Goal: Task Accomplishment & Management: Use online tool/utility

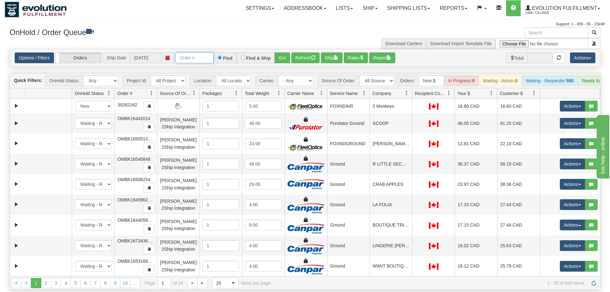
click at [201, 52] on input "text" at bounding box center [194, 57] width 38 height 11
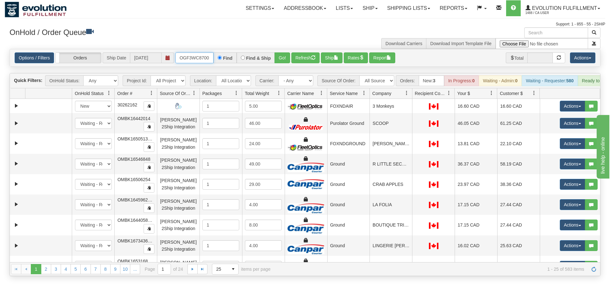
scroll to position [0, 6]
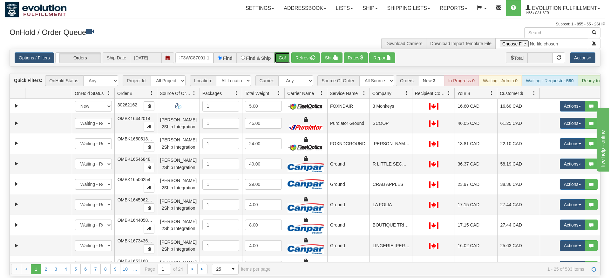
click at [277, 59] on div "Is equal to Is not equal to Contains Does not contains CAD USD EUR ZAR [PERSON_…" at bounding box center [305, 162] width 600 height 227
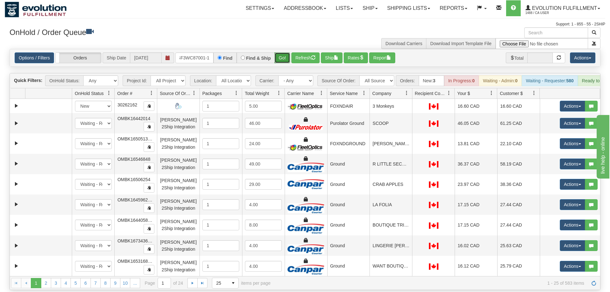
click at [280, 52] on button "Go!" at bounding box center [282, 57] width 16 height 11
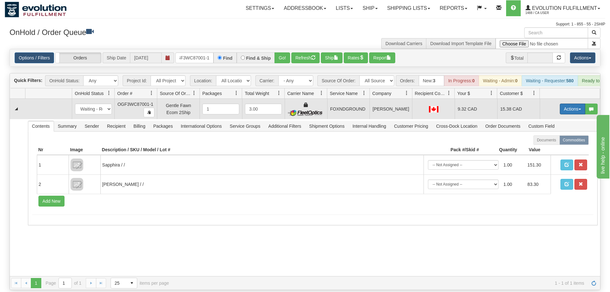
click at [567, 104] on button "Actions" at bounding box center [571, 108] width 25 height 11
click at [558, 142] on link "Ship" at bounding box center [559, 146] width 51 height 8
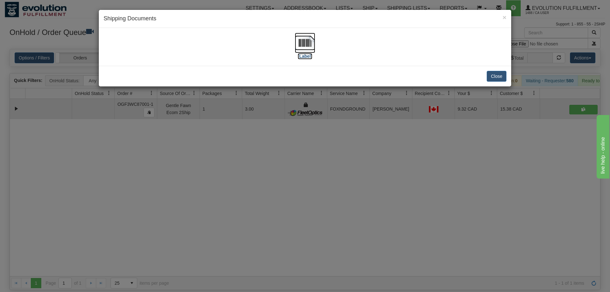
click at [305, 37] on img at bounding box center [305, 43] width 20 height 20
drag, startPoint x: 219, startPoint y: 205, endPoint x: 201, endPoint y: 7, distance: 198.9
click at [223, 193] on div "× Shipping Documents [Label] Close" at bounding box center [305, 146] width 610 height 292
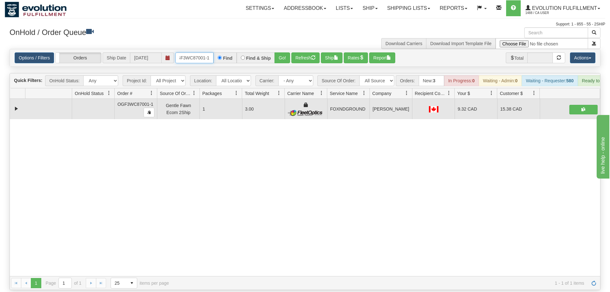
click at [206, 52] on input "OGF3WC87001-1" at bounding box center [194, 57] width 38 height 11
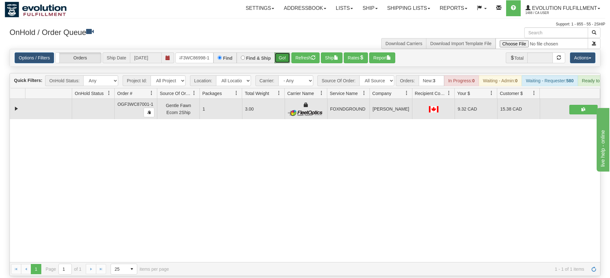
drag, startPoint x: 288, startPoint y: 52, endPoint x: 283, endPoint y: 53, distance: 4.5
click at [287, 64] on div "Is equal to Is not equal to Contains Does not contains CAD USD EUR ZAR [PERSON_…" at bounding box center [305, 162] width 600 height 227
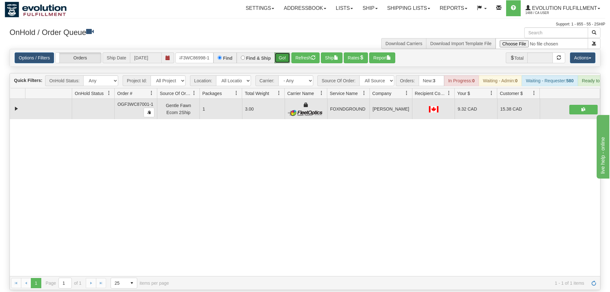
click at [282, 52] on button "Go!" at bounding box center [282, 57] width 16 height 11
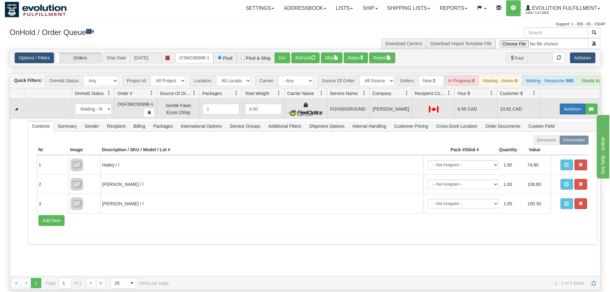
drag, startPoint x: 576, startPoint y: 97, endPoint x: 573, endPoint y: 99, distance: 3.8
click at [576, 103] on button "Actions" at bounding box center [571, 108] width 25 height 11
click at [543, 143] on span "Ship" at bounding box center [546, 145] width 13 height 5
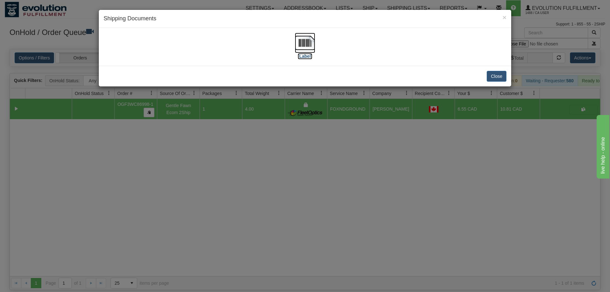
click at [313, 46] on img at bounding box center [305, 43] width 20 height 20
click at [313, 155] on div "× Shipping Documents [Label] Close" at bounding box center [305, 146] width 610 height 292
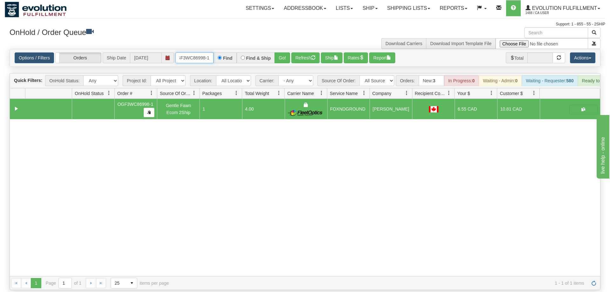
click at [204, 52] on input "OGF3WC86998-1" at bounding box center [194, 57] width 38 height 11
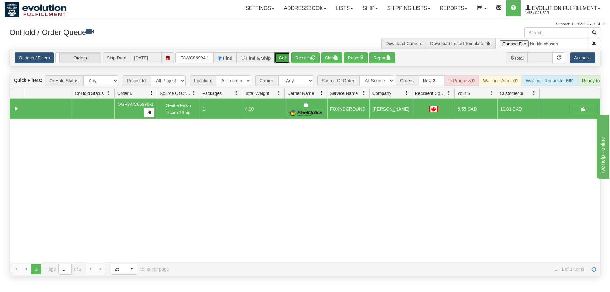
click at [281, 59] on div "Is equal to Is not equal to Contains Does not contains CAD USD EUR ZAR [PERSON_…" at bounding box center [305, 162] width 600 height 227
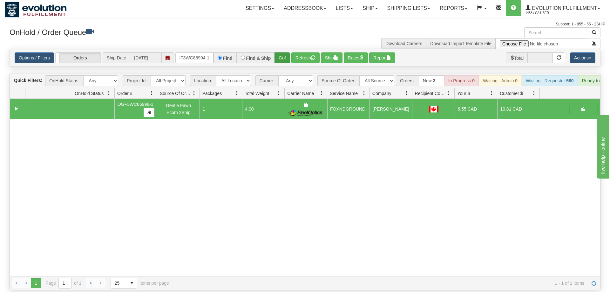
click at [282, 54] on div "Options / Filters Group Shipments Orders Ship Date [DATE] OGF3WC86994-1 Find Fi…" at bounding box center [305, 57] width 590 height 17
click at [282, 52] on button "Go!" at bounding box center [282, 57] width 16 height 11
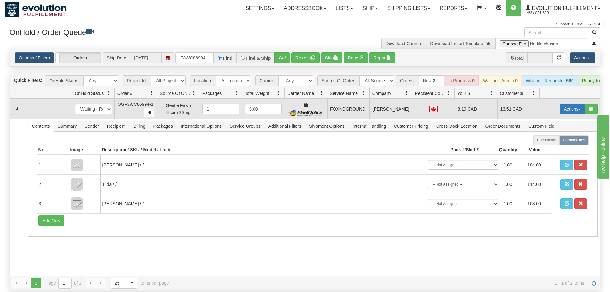
click at [579, 103] on button "Actions" at bounding box center [571, 108] width 25 height 11
click at [554, 142] on link "Ship" at bounding box center [559, 146] width 51 height 8
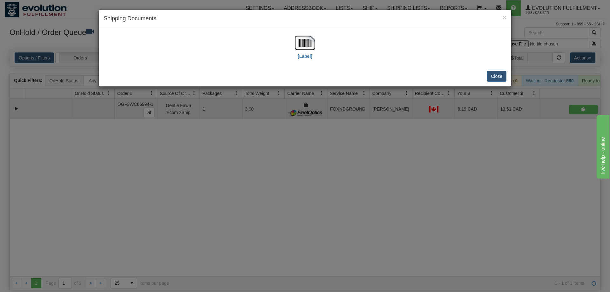
click at [293, 40] on div "[Label]" at bounding box center [304, 47] width 403 height 28
click at [304, 47] on img at bounding box center [305, 43] width 20 height 20
drag, startPoint x: 335, startPoint y: 203, endPoint x: 226, endPoint y: 107, distance: 144.8
click at [332, 200] on div "× Shipping Documents [Label] Close" at bounding box center [305, 146] width 610 height 292
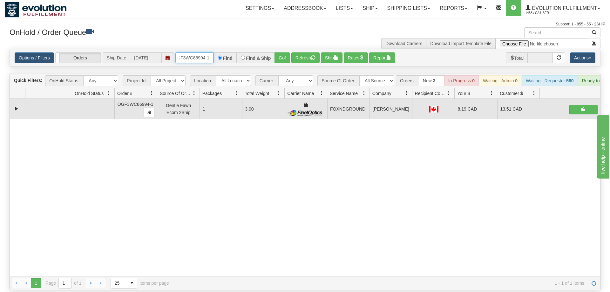
click at [203, 52] on input "OGF3WC86994-1" at bounding box center [194, 57] width 38 height 11
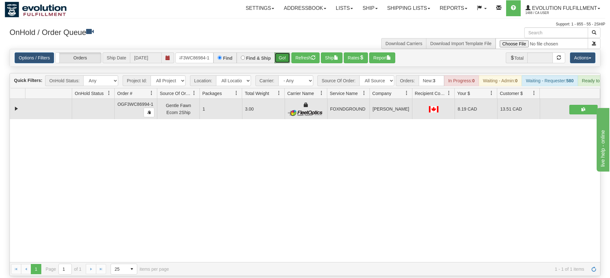
click at [285, 63] on div "Is equal to Is not equal to Contains Does not contains CAD USD EUR ZAR [PERSON_…" at bounding box center [305, 162] width 600 height 227
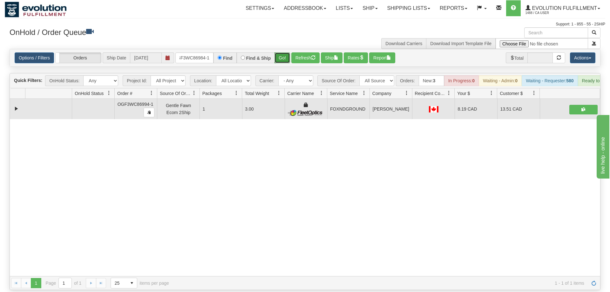
click at [287, 52] on button "Go!" at bounding box center [282, 57] width 16 height 11
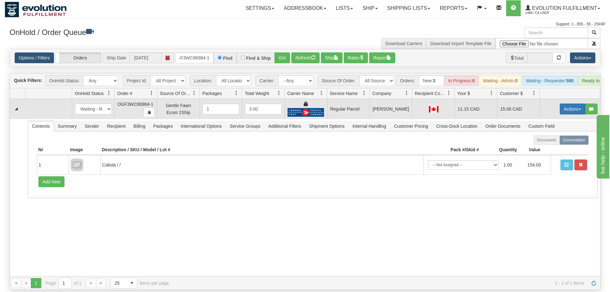
click at [567, 103] on button "Actions" at bounding box center [571, 108] width 25 height 11
click at [557, 135] on span "Rate All Services" at bounding box center [559, 137] width 38 height 5
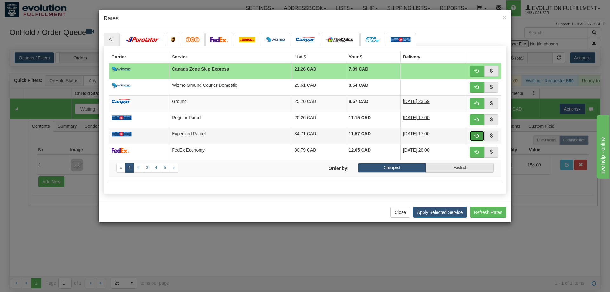
click at [476, 135] on span "button" at bounding box center [476, 135] width 4 height 4
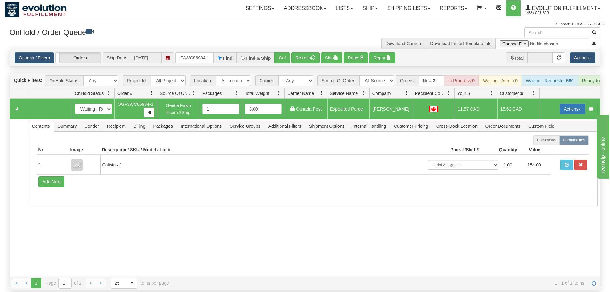
click at [571, 103] on button "Actions" at bounding box center [571, 108] width 25 height 11
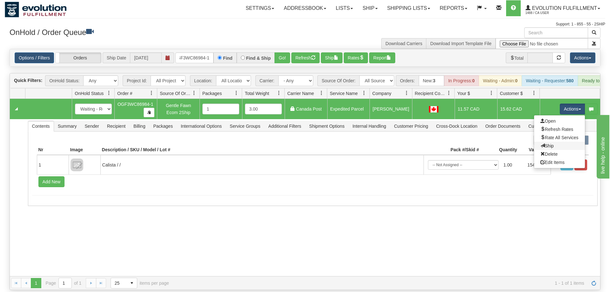
click at [553, 142] on link "Ship" at bounding box center [559, 146] width 51 height 8
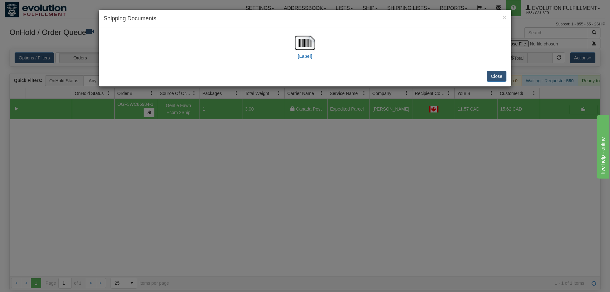
click at [289, 50] on div "[Label]" at bounding box center [304, 47] width 403 height 28
click at [304, 41] on img at bounding box center [305, 43] width 20 height 20
drag, startPoint x: 390, startPoint y: 188, endPoint x: 260, endPoint y: 86, distance: 164.8
click at [389, 185] on div "× Shipping Documents [Label] Close" at bounding box center [305, 146] width 610 height 292
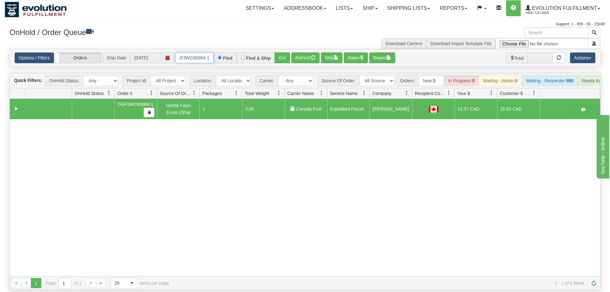
click at [192, 52] on input "OGF3WC86984-1" at bounding box center [194, 57] width 38 height 11
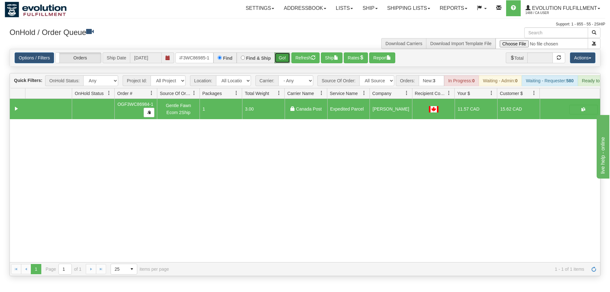
click at [280, 63] on div "Is equal to Is not equal to Contains Does not contains CAD USD EUR ZAR [PERSON_…" at bounding box center [305, 162] width 600 height 227
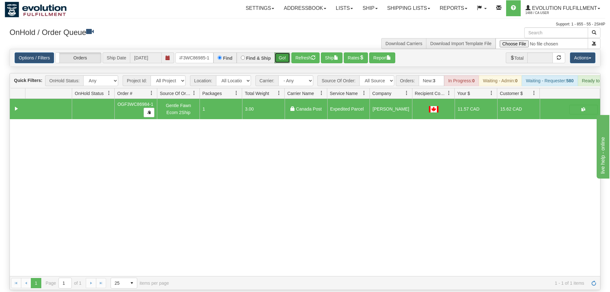
click at [281, 52] on button "Go!" at bounding box center [282, 57] width 16 height 11
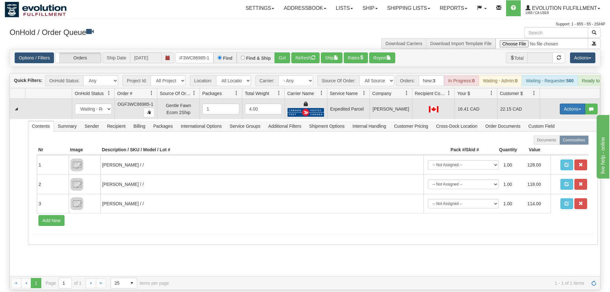
click at [572, 104] on button "Actions" at bounding box center [571, 108] width 25 height 11
click at [551, 143] on span "Ship" at bounding box center [546, 145] width 13 height 5
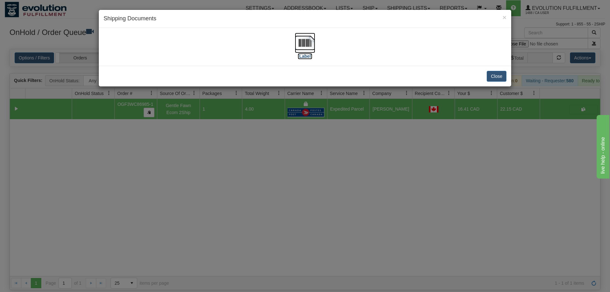
click at [299, 45] on img at bounding box center [305, 43] width 20 height 20
drag, startPoint x: 376, startPoint y: 176, endPoint x: 160, endPoint y: 61, distance: 244.4
click at [376, 176] on div "× Shipping Documents [Label] Close" at bounding box center [305, 146] width 610 height 292
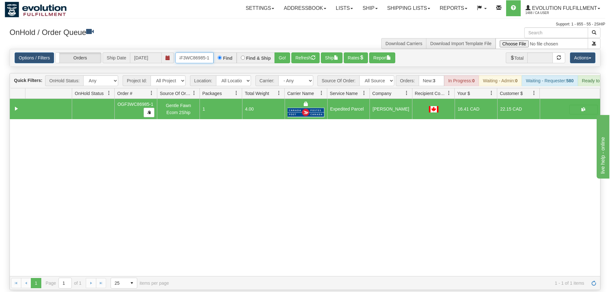
drag, startPoint x: 196, startPoint y: 44, endPoint x: 215, endPoint y: 52, distance: 20.6
click at [196, 52] on input "oGF3WC86985-1" at bounding box center [194, 57] width 38 height 11
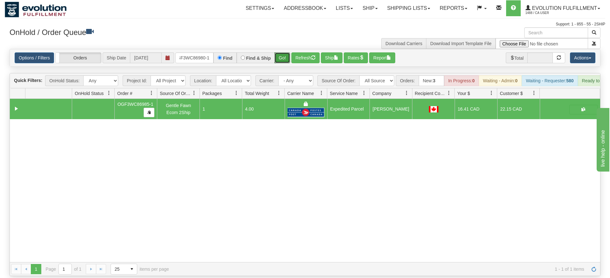
click at [286, 59] on div "Is equal to Is not equal to Contains Does not contains CAD USD EUR ZAR [PERSON_…" at bounding box center [305, 162] width 600 height 227
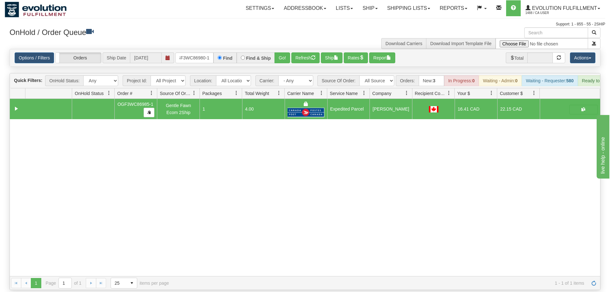
click at [286, 55] on div "Options / Filters Group Shipments Orders Ship Date [DATE] OGF3WC86980-1 Find Fi…" at bounding box center [305, 57] width 590 height 17
click at [286, 52] on button "Go!" at bounding box center [282, 57] width 16 height 11
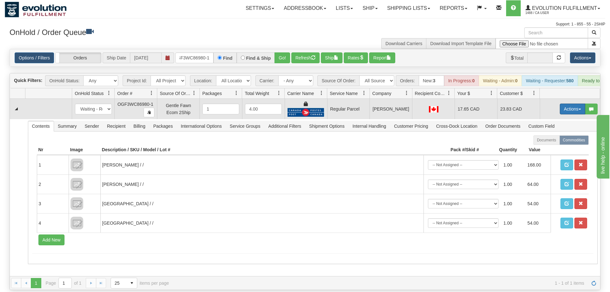
click at [574, 103] on button "Actions" at bounding box center [571, 108] width 25 height 11
click at [553, 135] on span "Rate All Services" at bounding box center [559, 137] width 38 height 5
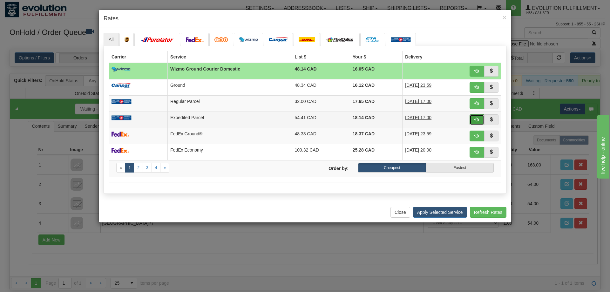
click at [473, 120] on button "button" at bounding box center [476, 119] width 15 height 11
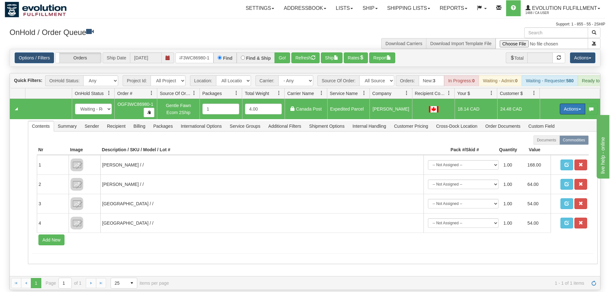
click at [581, 103] on button "Actions" at bounding box center [571, 108] width 25 height 11
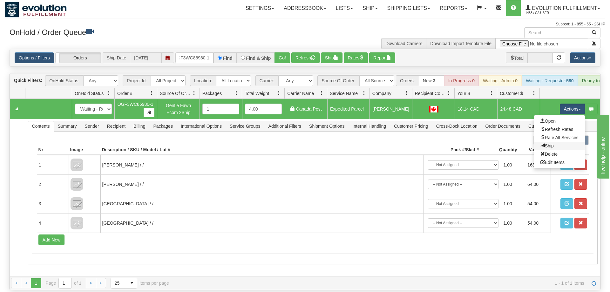
click at [557, 142] on link "Ship" at bounding box center [559, 146] width 51 height 8
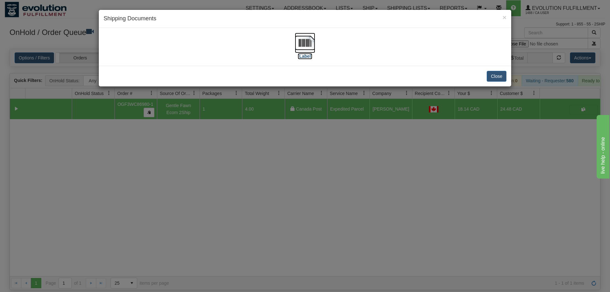
click at [302, 43] on img at bounding box center [305, 43] width 20 height 20
drag, startPoint x: 408, startPoint y: 209, endPoint x: 252, endPoint y: 68, distance: 210.1
click at [408, 209] on div "× Shipping Documents [Label] Close" at bounding box center [305, 146] width 610 height 292
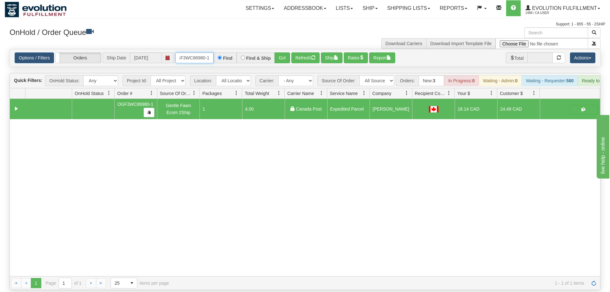
click at [207, 52] on input "OGF3WC86980-1" at bounding box center [194, 57] width 38 height 11
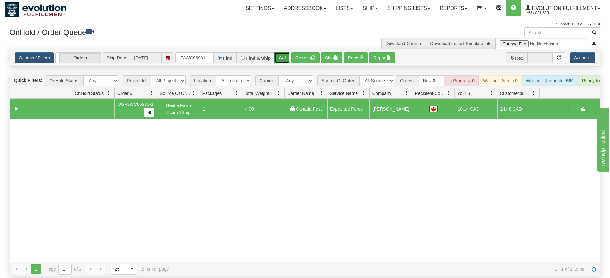
click at [280, 58] on div "Is equal to Is not equal to Contains Does not contains CAD USD EUR ZAR [PERSON_…" at bounding box center [305, 162] width 600 height 227
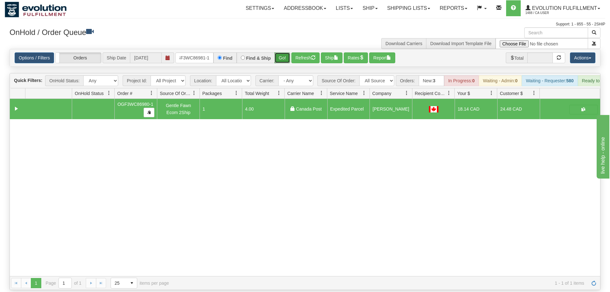
click at [281, 53] on button "Go!" at bounding box center [282, 57] width 16 height 11
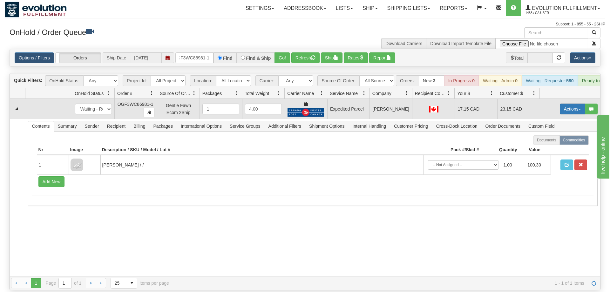
click at [567, 103] on button "Actions" at bounding box center [571, 108] width 25 height 11
click at [559, 142] on link "Ship" at bounding box center [559, 146] width 51 height 8
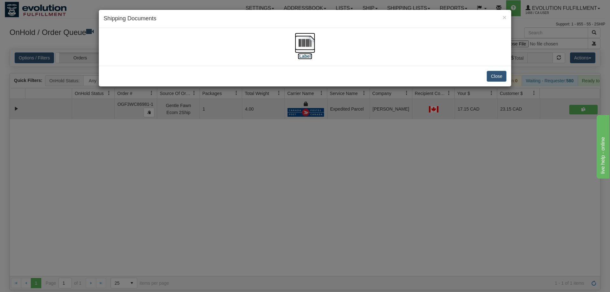
click at [301, 43] on img at bounding box center [305, 43] width 20 height 20
drag, startPoint x: 370, startPoint y: 189, endPoint x: 258, endPoint y: 45, distance: 182.3
click at [368, 178] on div "× Shipping Documents [Label] Close" at bounding box center [305, 146] width 610 height 292
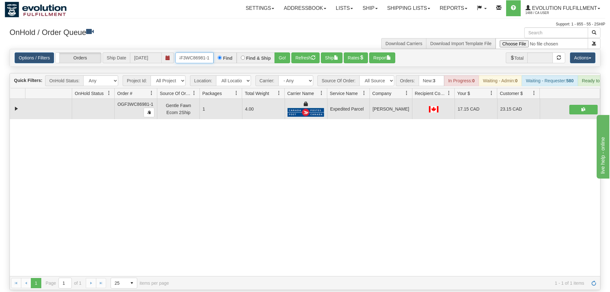
click at [205, 52] on input "OGF3WC86981-1" at bounding box center [194, 57] width 38 height 11
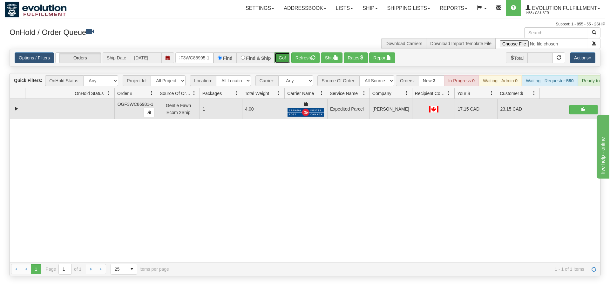
click at [283, 61] on div "Is equal to Is not equal to Contains Does not contains CAD USD EUR ZAR [PERSON_…" at bounding box center [305, 162] width 600 height 227
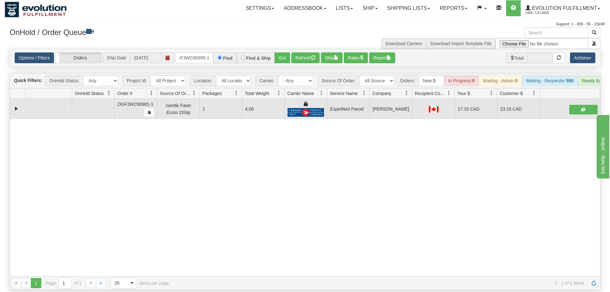
click at [285, 39] on div "OnHold / Order Queue" at bounding box center [155, 33] width 300 height 12
click at [288, 52] on button "Go!" at bounding box center [282, 57] width 16 height 11
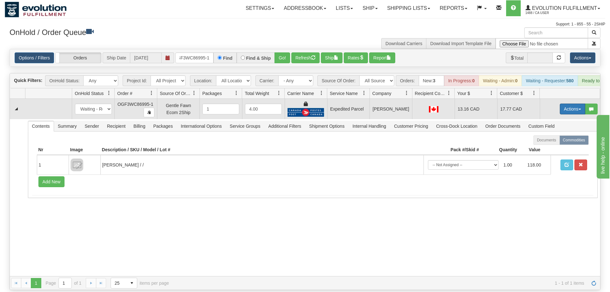
click at [563, 103] on button "Actions" at bounding box center [571, 108] width 25 height 11
click at [550, 143] on span "Ship" at bounding box center [546, 145] width 13 height 5
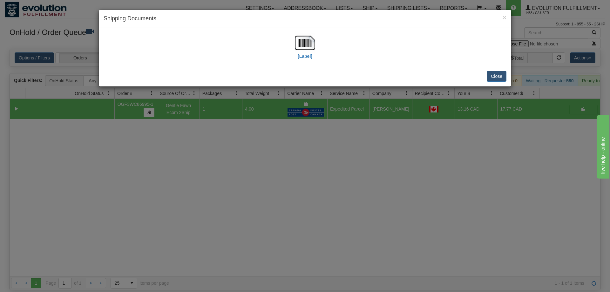
click at [291, 39] on div "[Label]" at bounding box center [304, 47] width 403 height 28
click at [302, 41] on img at bounding box center [305, 43] width 20 height 20
drag, startPoint x: 372, startPoint y: 109, endPoint x: 216, endPoint y: 49, distance: 167.2
click at [370, 108] on div "× Shipping Documents [Label] Close" at bounding box center [305, 146] width 610 height 292
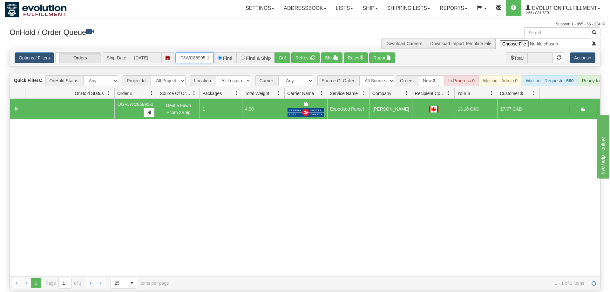
drag, startPoint x: 204, startPoint y: 46, endPoint x: 230, endPoint y: 42, distance: 25.5
click at [205, 52] on input "OGF3WC86995-1" at bounding box center [194, 57] width 38 height 11
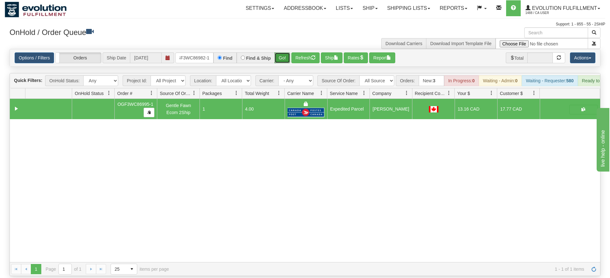
click at [281, 59] on div "Is equal to Is not equal to Contains Does not contains CAD USD EUR ZAR [PERSON_…" at bounding box center [305, 162] width 600 height 227
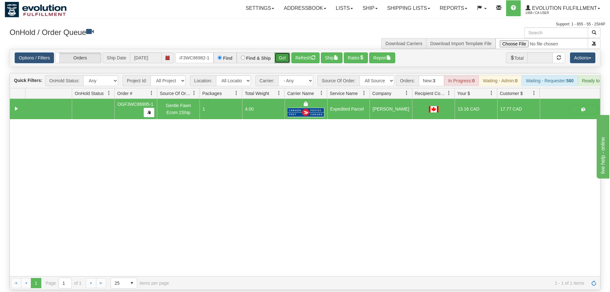
click at [288, 52] on button "Go!" at bounding box center [282, 57] width 16 height 11
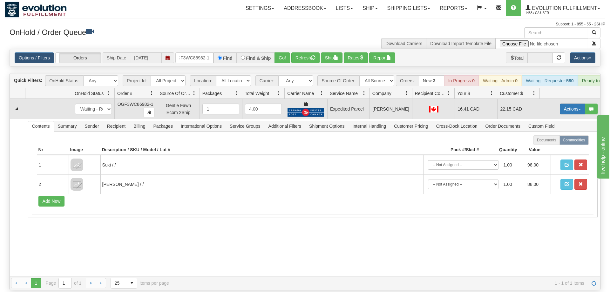
click at [571, 103] on button "Actions" at bounding box center [571, 108] width 25 height 11
click at [555, 142] on link "Ship" at bounding box center [559, 146] width 51 height 8
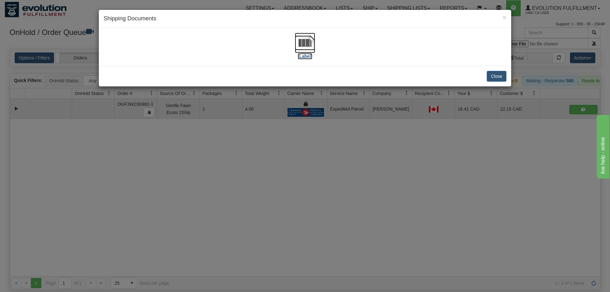
click at [306, 51] on img at bounding box center [305, 43] width 20 height 20
click at [429, 204] on div "× Shipping Documents [Label] Close" at bounding box center [305, 146] width 610 height 292
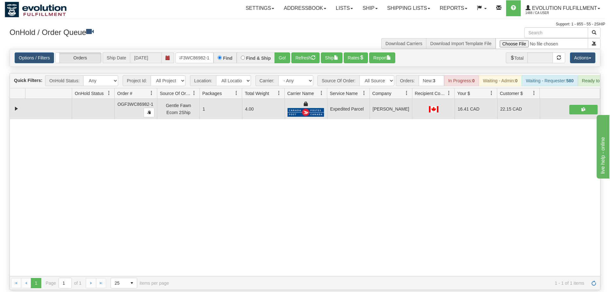
click at [199, 52] on div "Options / Filters Group Shipments Orders Ship Date [DATE] OGF3WC86982-1 Find Fi…" at bounding box center [305, 57] width 590 height 17
click at [199, 52] on input "OGF3WC86982-1" at bounding box center [194, 57] width 38 height 11
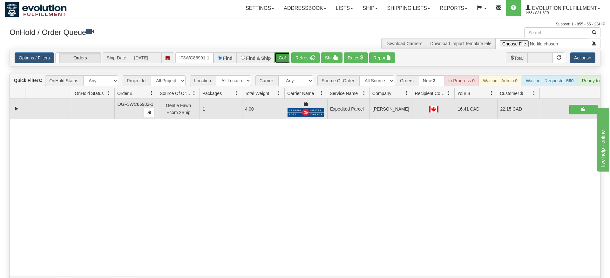
click at [284, 61] on div "Is equal to Is not equal to Contains Does not contains CAD USD EUR ZAR [PERSON_…" at bounding box center [305, 169] width 600 height 241
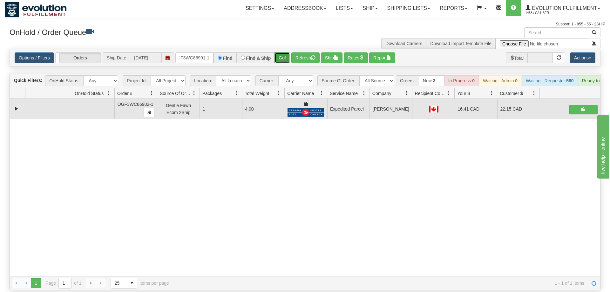
click at [284, 54] on button "Go!" at bounding box center [282, 57] width 16 height 11
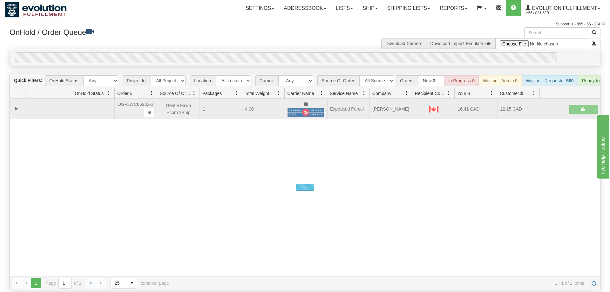
click at [288, 52] on div "0" at bounding box center [286, 57] width 542 height 11
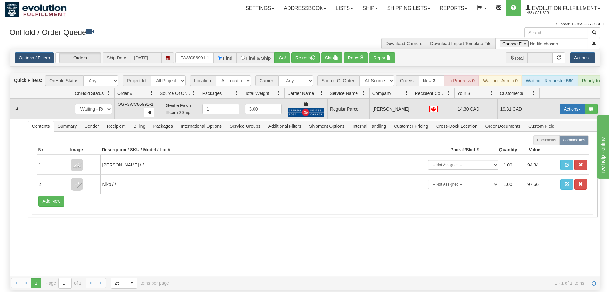
click at [574, 103] on button "Actions" at bounding box center [571, 108] width 25 height 11
click at [560, 135] on span "Rate All Services" at bounding box center [559, 137] width 38 height 5
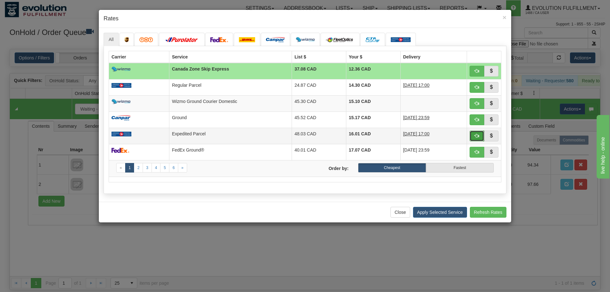
click at [472, 136] on button "button" at bounding box center [476, 135] width 15 height 11
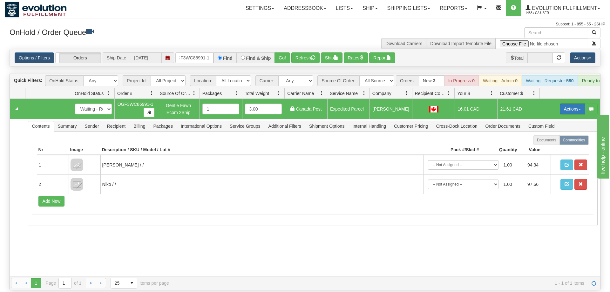
click at [570, 103] on button "Actions" at bounding box center [571, 108] width 25 height 11
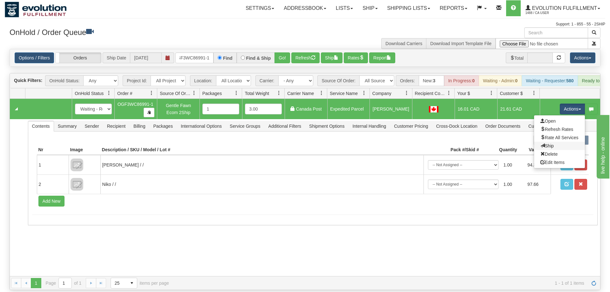
click at [561, 142] on link "Ship" at bounding box center [559, 146] width 51 height 8
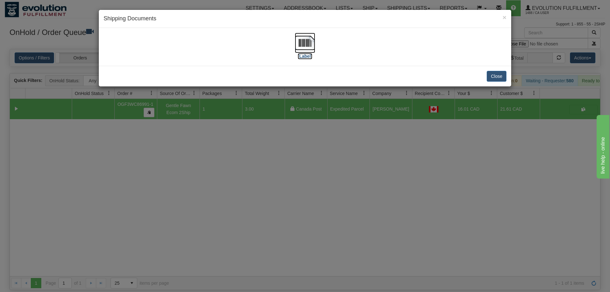
click at [296, 48] on img at bounding box center [305, 43] width 20 height 20
click at [381, 167] on div "× Shipping Documents [Label] Close" at bounding box center [305, 146] width 610 height 292
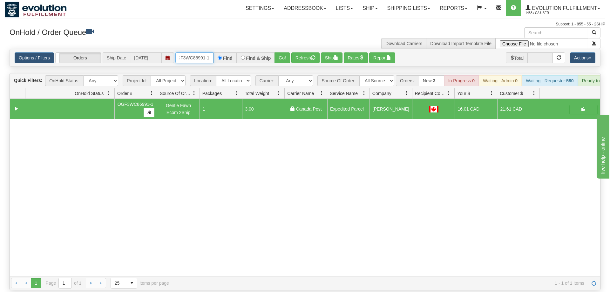
click at [201, 52] on input "OGF3WC86991-1" at bounding box center [194, 57] width 38 height 11
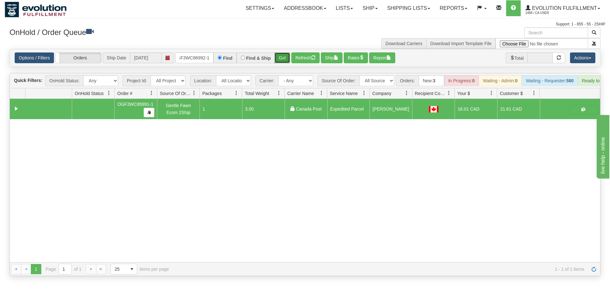
click at [280, 59] on div "Is equal to Is not equal to Contains Does not contains CAD USD EUR ZAR [PERSON_…" at bounding box center [305, 162] width 600 height 227
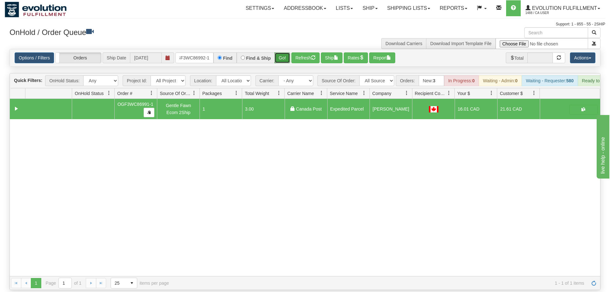
click at [282, 52] on button "Go!" at bounding box center [282, 57] width 16 height 11
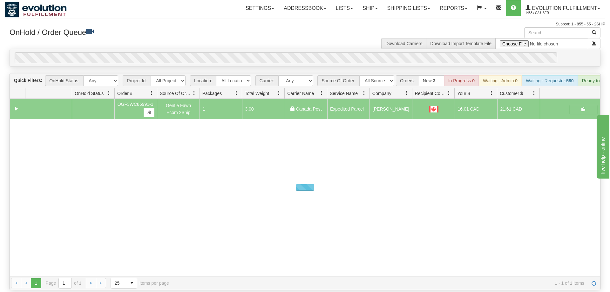
click at [283, 52] on div "0" at bounding box center [286, 57] width 542 height 11
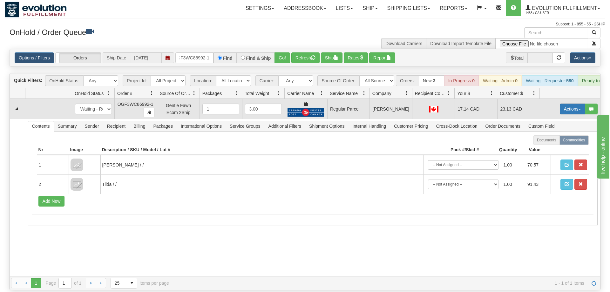
click at [576, 103] on button "Actions" at bounding box center [571, 108] width 25 height 11
click at [544, 135] on span "Rate All Services" at bounding box center [559, 137] width 38 height 5
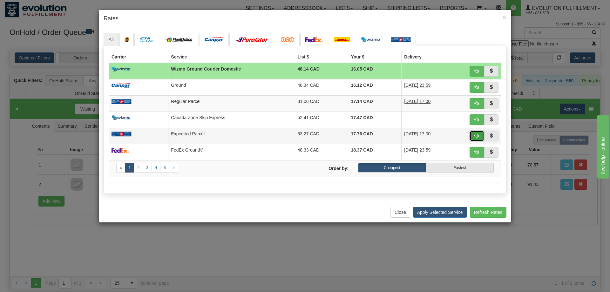
click at [476, 136] on span "button" at bounding box center [476, 135] width 4 height 4
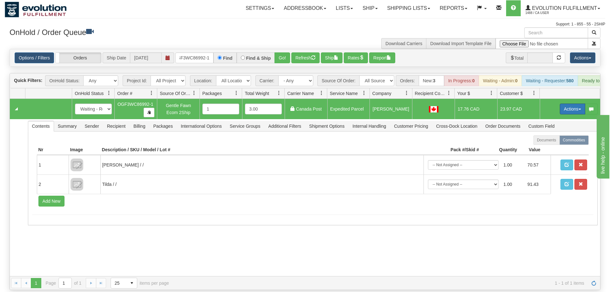
click at [571, 103] on button "Actions" at bounding box center [571, 108] width 25 height 11
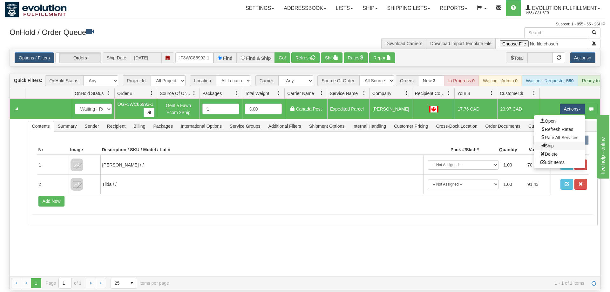
click at [561, 142] on link "Ship" at bounding box center [559, 146] width 51 height 8
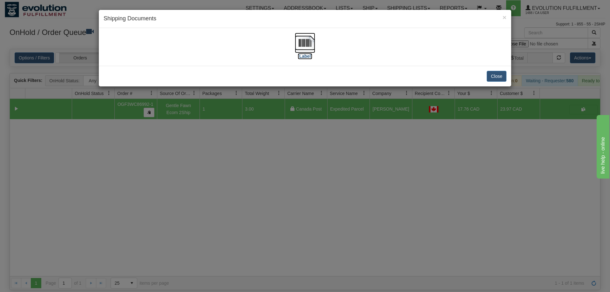
click at [307, 46] on img at bounding box center [305, 43] width 20 height 20
click at [399, 128] on div "× Shipping Documents [Label] Close" at bounding box center [305, 146] width 610 height 292
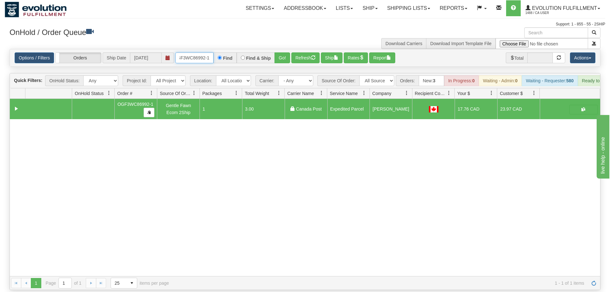
click at [211, 54] on input "OGF3WC86992-1" at bounding box center [194, 57] width 38 height 11
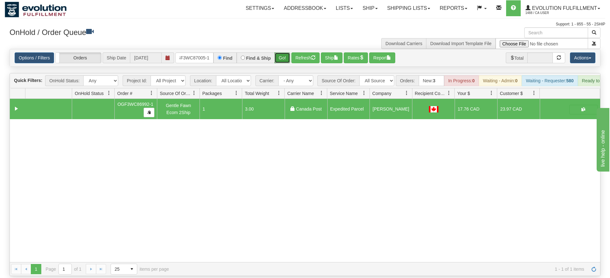
click at [279, 63] on div "Is equal to Is not equal to Contains Does not contains CAD USD EUR ZAR [PERSON_…" at bounding box center [305, 162] width 600 height 227
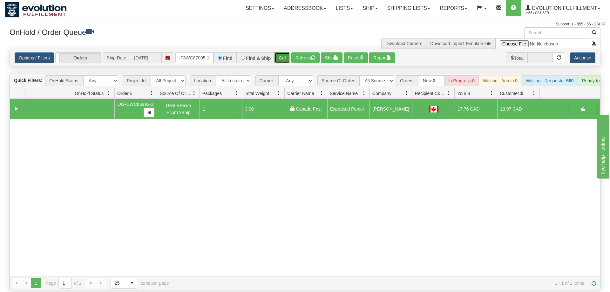
click at [280, 52] on button "Go!" at bounding box center [282, 57] width 16 height 11
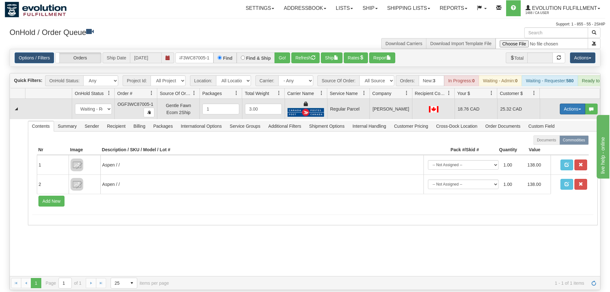
click at [565, 103] on button "Actions" at bounding box center [571, 108] width 25 height 11
click at [552, 135] on span "Rate All Services" at bounding box center [559, 137] width 38 height 5
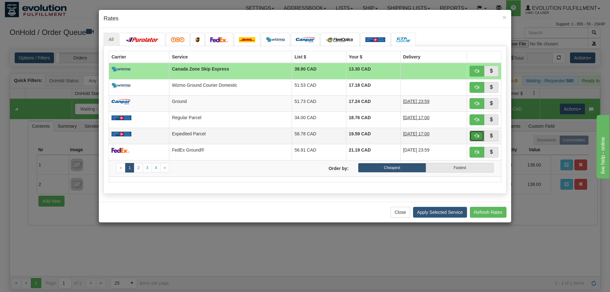
click at [474, 133] on button "button" at bounding box center [476, 135] width 15 height 11
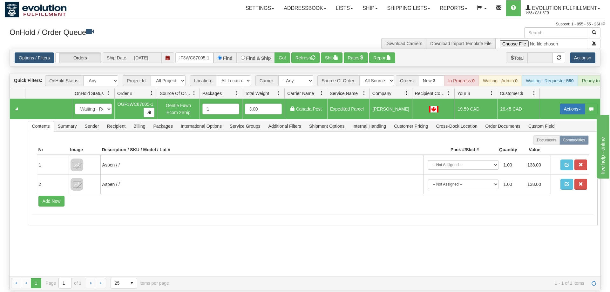
click at [562, 103] on button "Actions" at bounding box center [571, 108] width 25 height 11
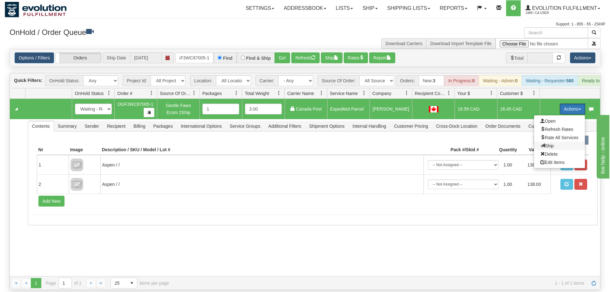
click at [546, 143] on span "Ship" at bounding box center [546, 145] width 13 height 5
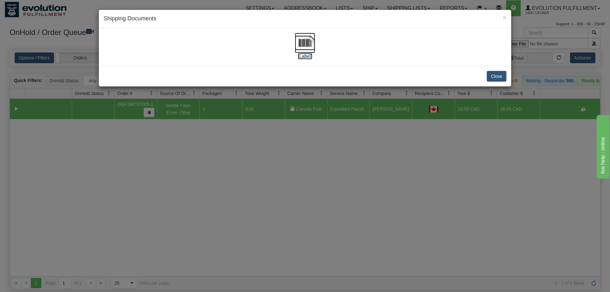
click at [307, 48] on img at bounding box center [305, 43] width 20 height 20
drag, startPoint x: 469, startPoint y: 192, endPoint x: 193, endPoint y: 51, distance: 309.7
click at [468, 192] on div "× Shipping Documents [Label] Close" at bounding box center [305, 146] width 610 height 292
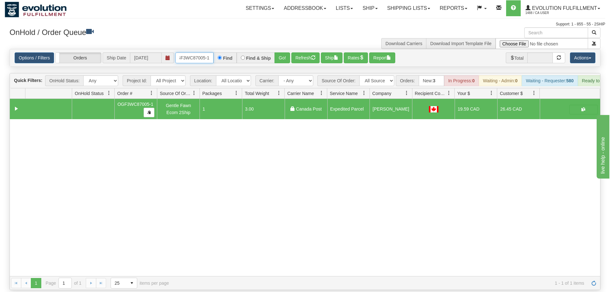
click at [206, 52] on input "OGF3WC87005-1" at bounding box center [194, 57] width 38 height 11
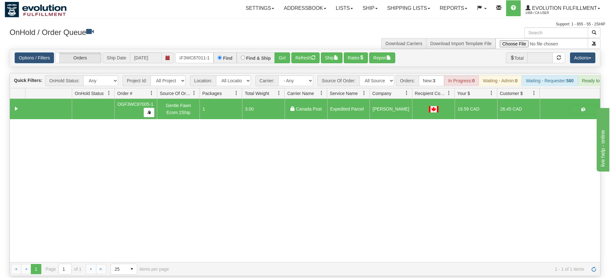
click at [290, 58] on div "Is equal to Is not equal to Contains Does not contains CAD USD EUR ZAR [PERSON_…" at bounding box center [305, 162] width 600 height 227
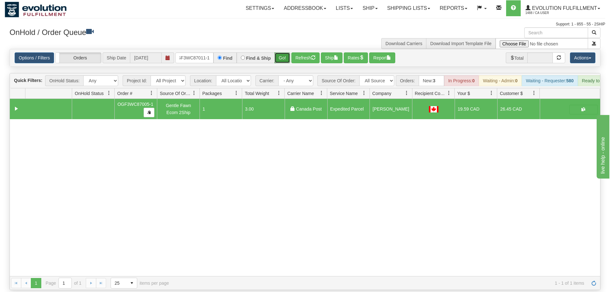
click at [284, 52] on button "Go!" at bounding box center [282, 57] width 16 height 11
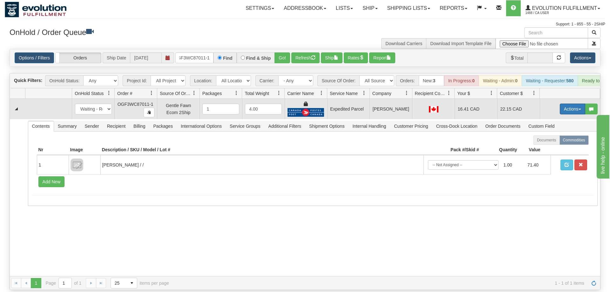
click at [567, 103] on button "Actions" at bounding box center [571, 108] width 25 height 11
click at [552, 142] on link "Ship" at bounding box center [559, 146] width 51 height 8
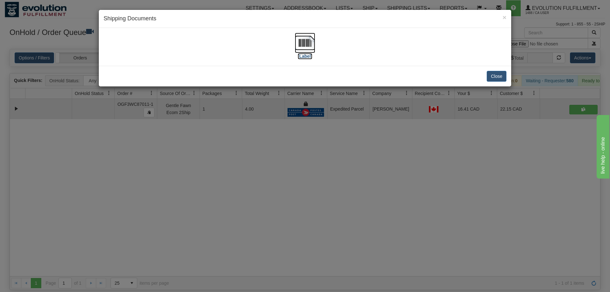
click at [309, 53] on img at bounding box center [305, 43] width 20 height 20
drag, startPoint x: 364, startPoint y: 175, endPoint x: 222, endPoint y: 26, distance: 206.4
click at [363, 172] on div "× Shipping Documents [Label] Close" at bounding box center [305, 146] width 610 height 292
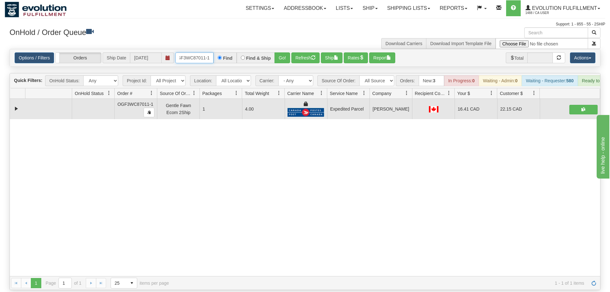
click at [200, 53] on input "oGF3WC87011-1" at bounding box center [194, 57] width 38 height 11
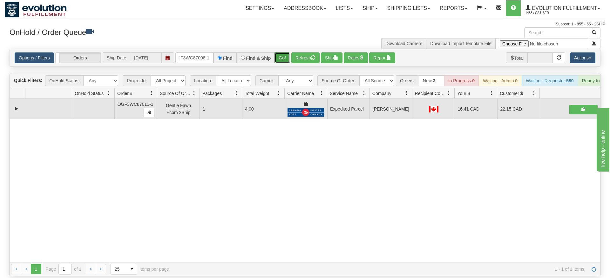
drag, startPoint x: 288, startPoint y: 48, endPoint x: 288, endPoint y: 57, distance: 8.3
click at [288, 62] on div "Is equal to Is not equal to Contains Does not contains CAD USD EUR ZAR [PERSON_…" at bounding box center [305, 162] width 600 height 227
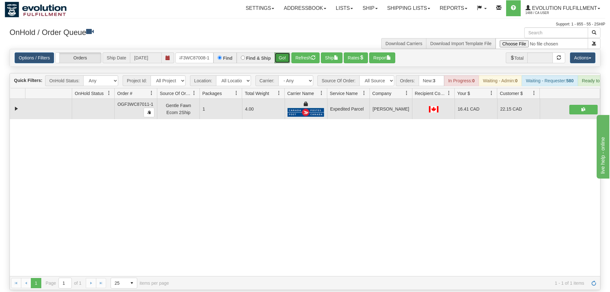
click at [285, 52] on button "Go!" at bounding box center [282, 57] width 16 height 11
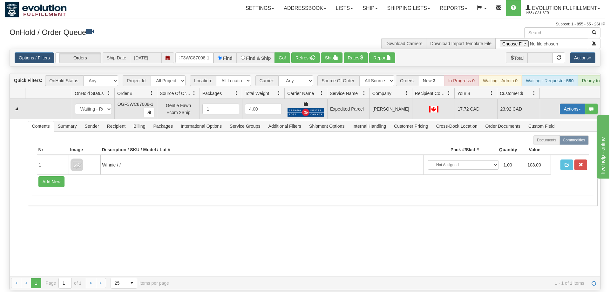
click at [580, 109] on span "button" at bounding box center [579, 109] width 3 height 1
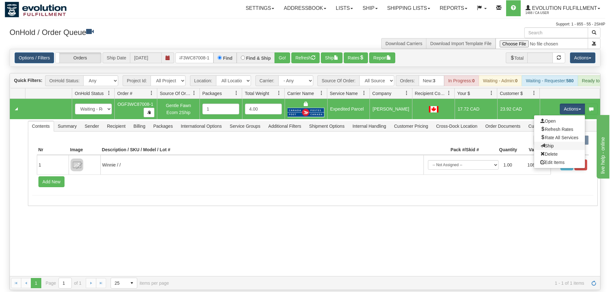
click at [558, 142] on link "Ship" at bounding box center [559, 146] width 51 height 8
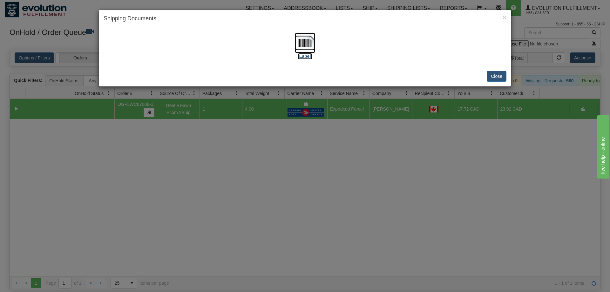
click at [312, 43] on img at bounding box center [305, 43] width 20 height 20
drag, startPoint x: 385, startPoint y: 201, endPoint x: 252, endPoint y: 52, distance: 199.9
click at [384, 201] on div "× Shipping Documents [Label] Close" at bounding box center [305, 146] width 610 height 292
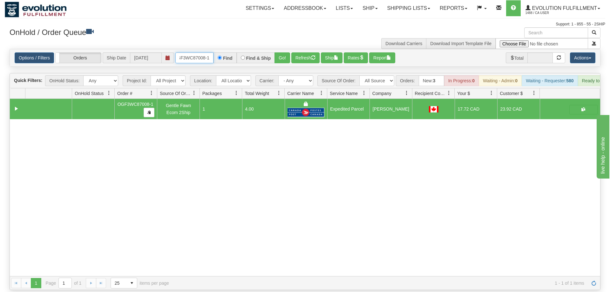
click at [197, 52] on input "OGF3WC87008-1" at bounding box center [194, 57] width 38 height 11
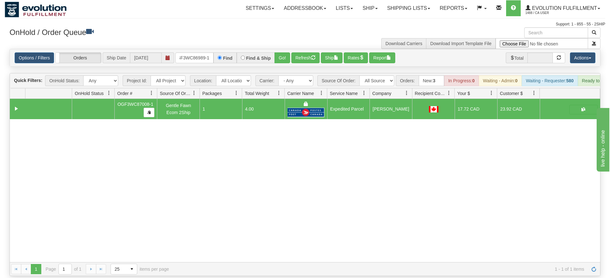
click at [278, 56] on div "Options / Filters Group Shipments Orders Ship Date [DATE] oGF3WC86989-1 Find Fi…" at bounding box center [305, 57] width 590 height 17
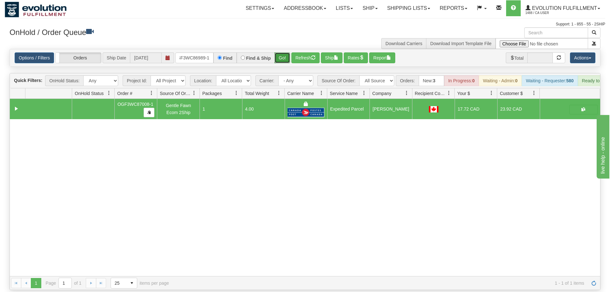
click at [283, 52] on button "Go!" at bounding box center [282, 57] width 16 height 11
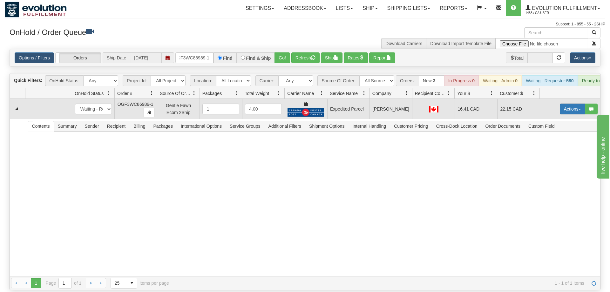
click at [581, 104] on button "Actions" at bounding box center [571, 108] width 25 height 11
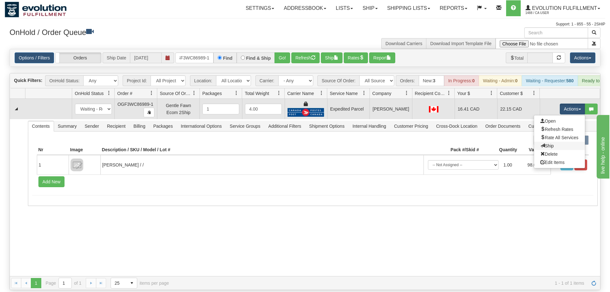
click at [557, 142] on link "Ship" at bounding box center [559, 146] width 51 height 8
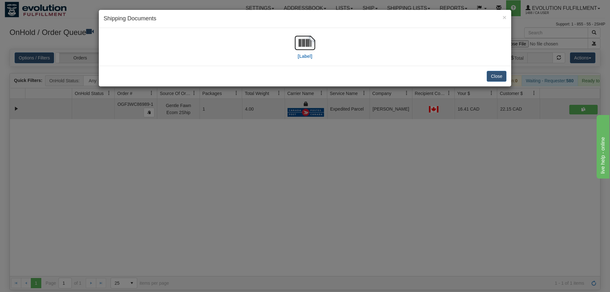
click at [293, 40] on div "[Label]" at bounding box center [304, 47] width 403 height 28
click at [300, 47] on img at bounding box center [305, 43] width 20 height 20
drag, startPoint x: 349, startPoint y: 238, endPoint x: 159, endPoint y: 12, distance: 295.2
click at [350, 233] on div "× Shipping Documents [Label] Close" at bounding box center [305, 146] width 610 height 292
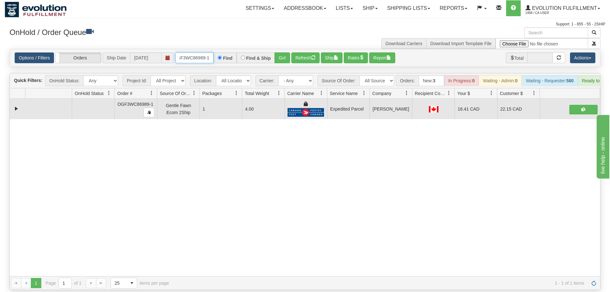
click at [190, 52] on input "oGF3WC86989-1" at bounding box center [194, 57] width 38 height 11
click at [277, 52] on button "Go!" at bounding box center [282, 57] width 16 height 11
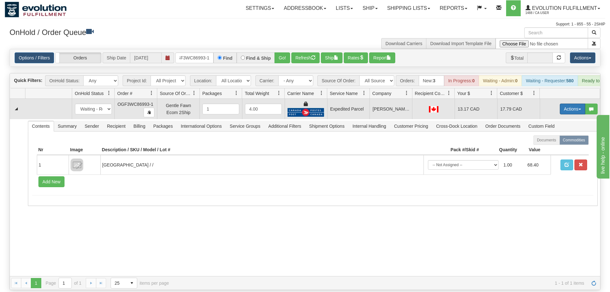
click at [564, 103] on button "Actions" at bounding box center [571, 108] width 25 height 11
click at [553, 142] on link "Ship" at bounding box center [559, 146] width 51 height 8
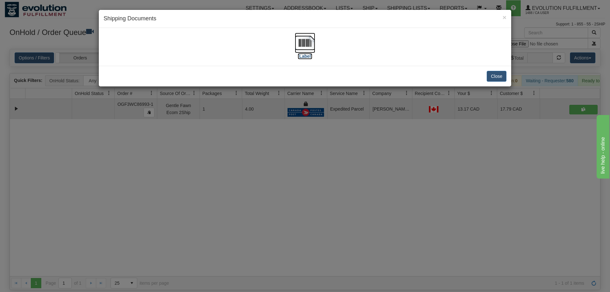
click at [306, 43] on img at bounding box center [305, 43] width 20 height 20
drag, startPoint x: 320, startPoint y: 265, endPoint x: 169, endPoint y: 29, distance: 279.9
click at [317, 259] on div "× Shipping Documents [Label] Close" at bounding box center [305, 146] width 610 height 292
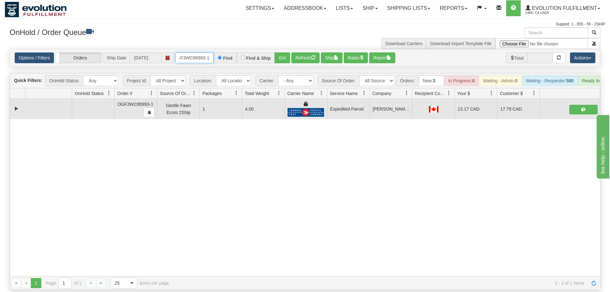
click at [207, 52] on input "OGF3WC86993-1" at bounding box center [194, 57] width 38 height 11
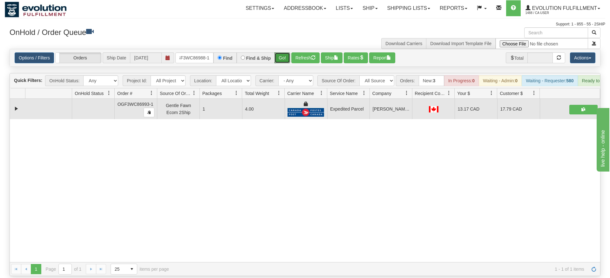
click at [287, 61] on div "Is equal to Is not equal to Contains Does not contains CAD USD EUR ZAR [PERSON_…" at bounding box center [305, 162] width 600 height 227
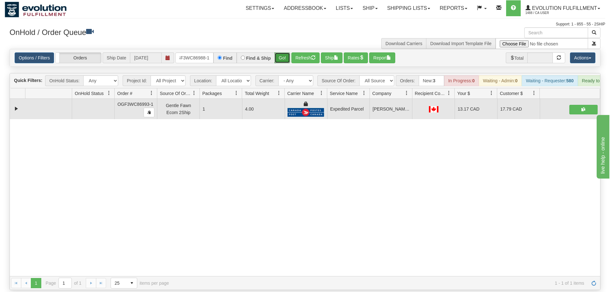
click at [285, 52] on button "Go!" at bounding box center [282, 57] width 16 height 11
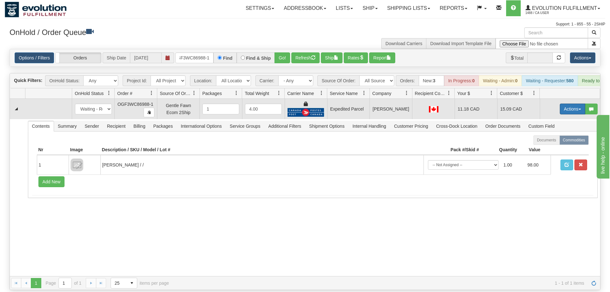
click at [579, 103] on button "Actions" at bounding box center [571, 108] width 25 height 11
click at [565, 142] on link "Ship" at bounding box center [559, 146] width 51 height 8
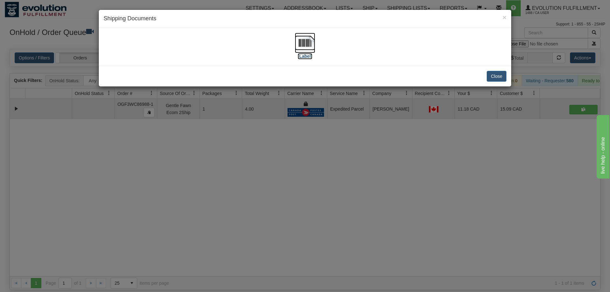
click at [305, 48] on img at bounding box center [305, 43] width 20 height 20
drag, startPoint x: 373, startPoint y: 119, endPoint x: 218, endPoint y: 72, distance: 162.0
click at [372, 118] on div "× Shipping Documents [Label] Close" at bounding box center [305, 146] width 610 height 292
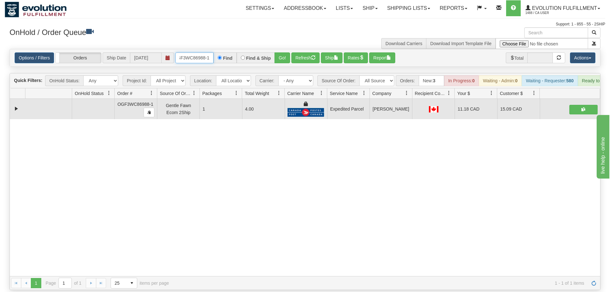
click at [205, 52] on input "OGF3WC86988-1" at bounding box center [194, 57] width 38 height 11
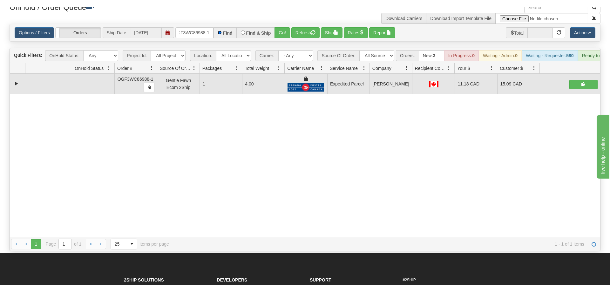
scroll to position [32, 0]
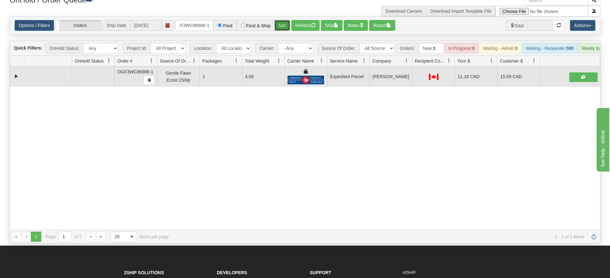
click at [280, 30] on div "Is equal to Is not equal to Contains Does not contains CAD USD EUR ZAR [PERSON_…" at bounding box center [305, 130] width 600 height 227
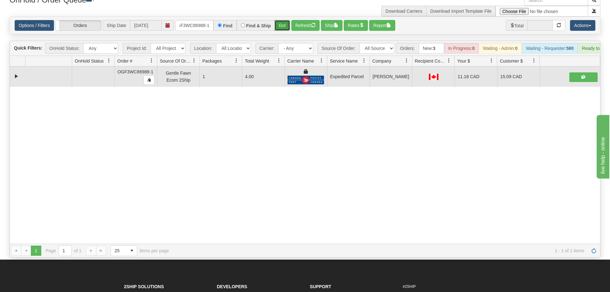
click at [287, 20] on button "Go!" at bounding box center [282, 25] width 16 height 11
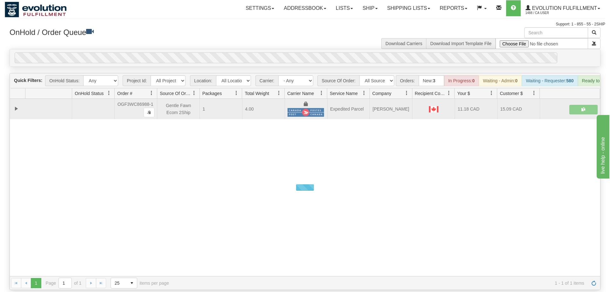
scroll to position [0, 6]
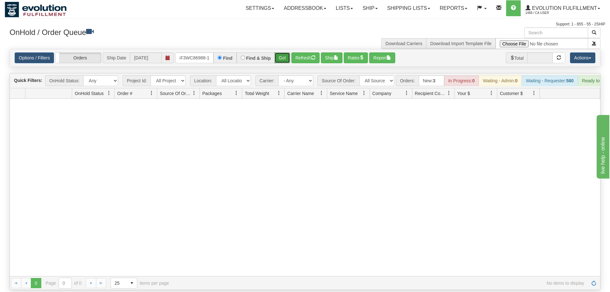
click at [281, 52] on button "Go!" at bounding box center [282, 57] width 16 height 11
click at [213, 52] on input "OGF3WC86988-1" at bounding box center [194, 57] width 38 height 11
click at [187, 52] on input "OGF3WC86988-1" at bounding box center [194, 57] width 38 height 11
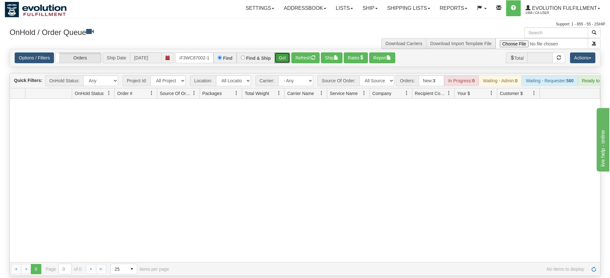
click at [290, 65] on div "Is equal to Is not equal to Contains Does not contains CAD USD EUR ZAR [PERSON_…" at bounding box center [305, 162] width 600 height 227
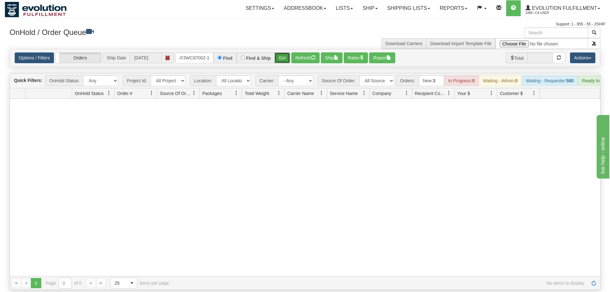
click at [286, 52] on button "Go!" at bounding box center [282, 57] width 16 height 11
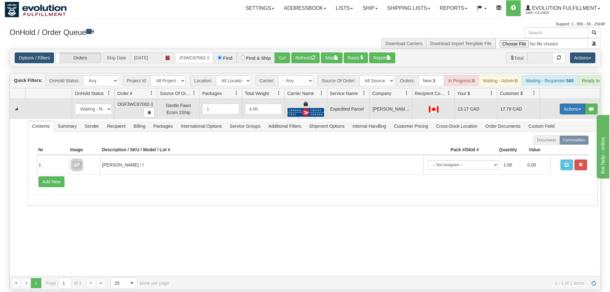
click at [571, 103] on button "Actions" at bounding box center [571, 108] width 25 height 11
click at [552, 142] on link "Ship" at bounding box center [559, 146] width 51 height 8
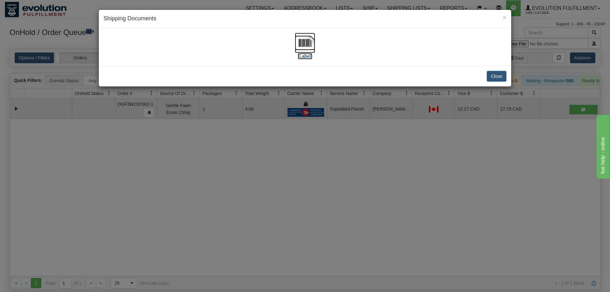
click at [299, 41] on img at bounding box center [305, 43] width 20 height 20
drag, startPoint x: 364, startPoint y: 195, endPoint x: 274, endPoint y: 136, distance: 107.4
click at [361, 195] on div "× Shipping Documents [Label] Close" at bounding box center [305, 146] width 610 height 292
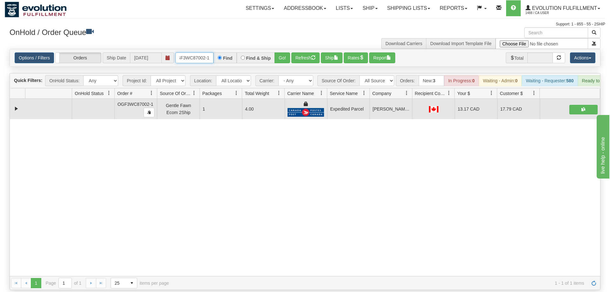
click at [196, 52] on input "OGF3WC87002-1" at bounding box center [194, 57] width 38 height 11
drag, startPoint x: 280, startPoint y: 45, endPoint x: 281, endPoint y: 53, distance: 8.7
click at [280, 58] on div "Is equal to Is not equal to Contains Does not contains CAD USD EUR ZAR [PERSON_…" at bounding box center [305, 169] width 600 height 241
click at [281, 52] on button "Go!" at bounding box center [282, 57] width 16 height 11
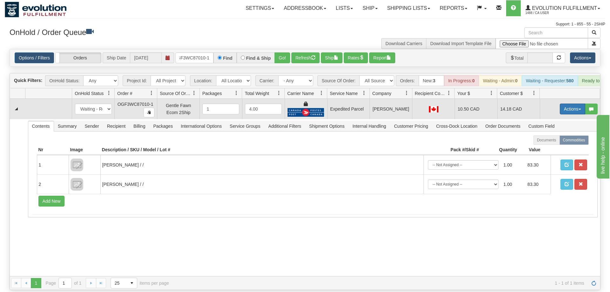
click at [572, 103] on button "Actions" at bounding box center [571, 108] width 25 height 11
click at [557, 142] on link "Ship" at bounding box center [559, 146] width 51 height 8
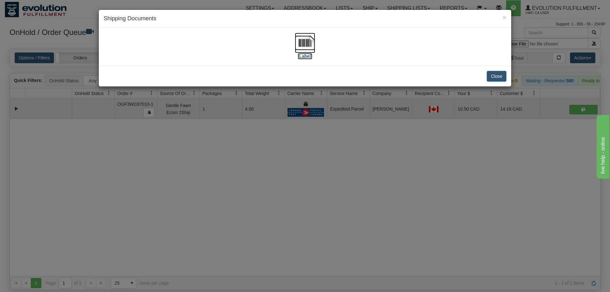
click at [310, 47] on img at bounding box center [305, 43] width 20 height 20
drag, startPoint x: 343, startPoint y: 216, endPoint x: 324, endPoint y: 102, distance: 115.5
click at [345, 214] on div "× Shipping Documents [Label] Close" at bounding box center [305, 146] width 610 height 292
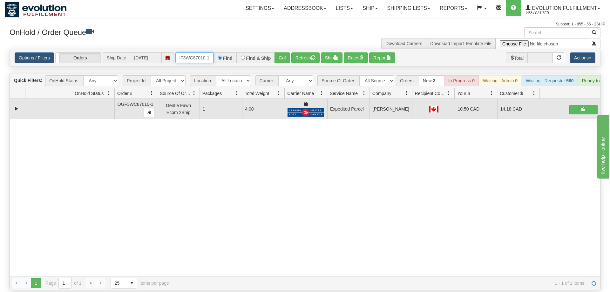
click at [192, 52] on input "OGF3WC87010-1" at bounding box center [194, 57] width 38 height 11
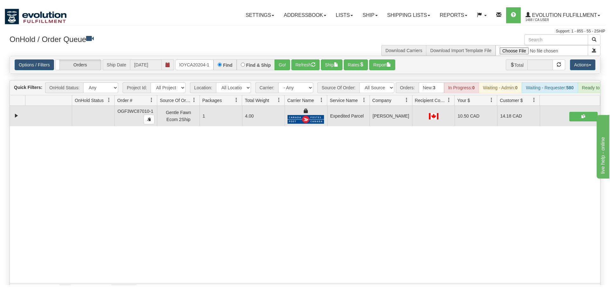
click at [282, 54] on div "Options / Filters Group Shipments Orders Ship Date [DATE] OMOYCA20204-1 Find Fi…" at bounding box center [305, 57] width 590 height 17
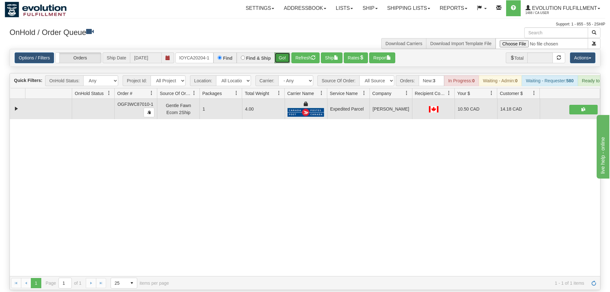
click at [284, 53] on button "Go!" at bounding box center [282, 57] width 16 height 11
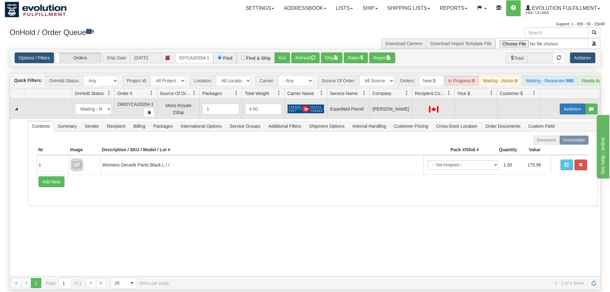
click at [582, 103] on button "Actions" at bounding box center [571, 108] width 25 height 11
click at [565, 127] on span "Refresh Rates" at bounding box center [556, 129] width 33 height 5
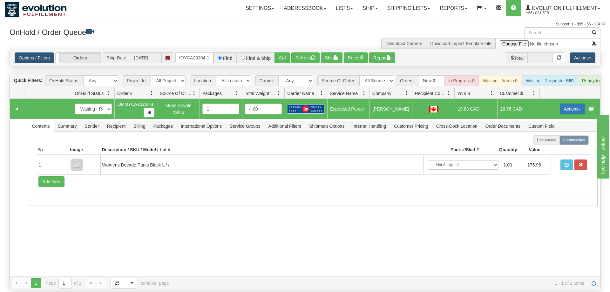
click at [561, 103] on button "Actions" at bounding box center [571, 108] width 25 height 11
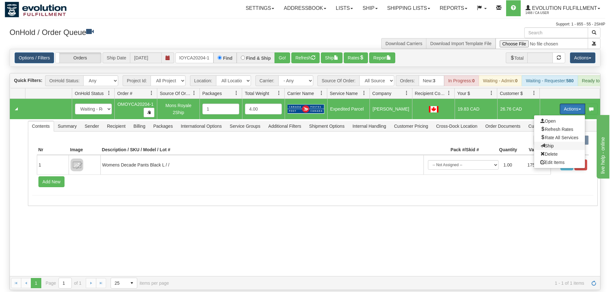
click at [547, 143] on span "Ship" at bounding box center [546, 145] width 13 height 5
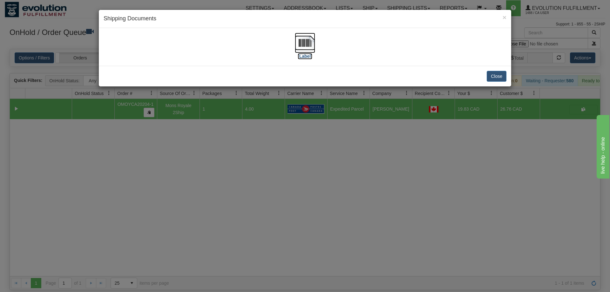
click at [310, 54] on label "[Label]" at bounding box center [304, 56] width 15 height 6
drag, startPoint x: 402, startPoint y: 175, endPoint x: 249, endPoint y: 104, distance: 168.3
click at [401, 173] on div "× Shipping Documents [Label] Close" at bounding box center [305, 146] width 610 height 292
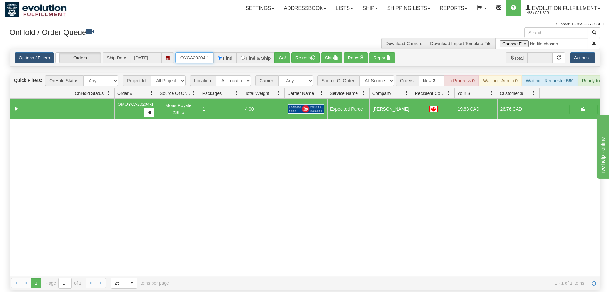
click at [203, 52] on input "OMOYCA20204-1" at bounding box center [194, 57] width 38 height 11
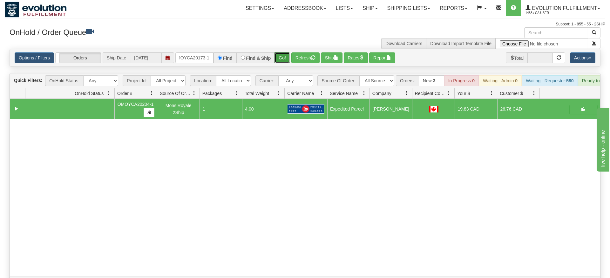
drag, startPoint x: 283, startPoint y: 51, endPoint x: 281, endPoint y: 57, distance: 5.9
click at [281, 57] on div "Options / Filters Group Shipments Orders Ship Date [DATE] OMOYCA20173-1 Find Fi…" at bounding box center [305, 57] width 590 height 17
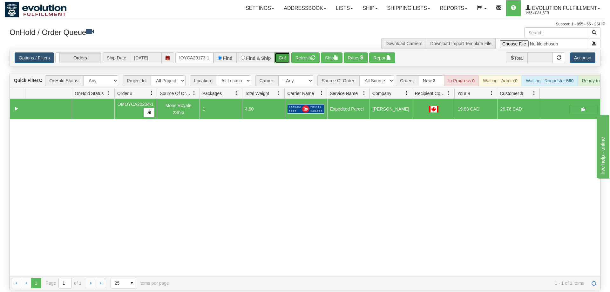
click at [284, 52] on button "Go!" at bounding box center [282, 57] width 16 height 11
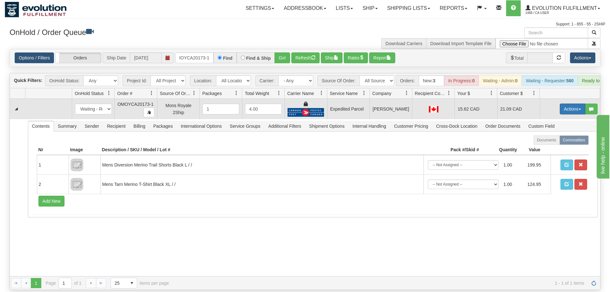
click at [567, 103] on button "Actions" at bounding box center [571, 108] width 25 height 11
click at [559, 142] on link "Ship" at bounding box center [559, 146] width 51 height 8
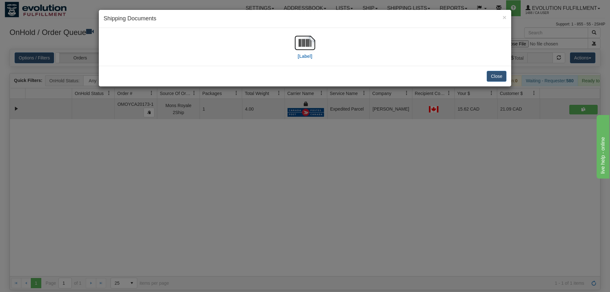
click at [317, 41] on div "[Label]" at bounding box center [304, 47] width 403 height 28
click at [303, 43] on img at bounding box center [305, 43] width 20 height 20
drag, startPoint x: 336, startPoint y: 167, endPoint x: 238, endPoint y: 75, distance: 134.6
click at [333, 162] on div "× Shipping Documents [Label] Close" at bounding box center [305, 146] width 610 height 292
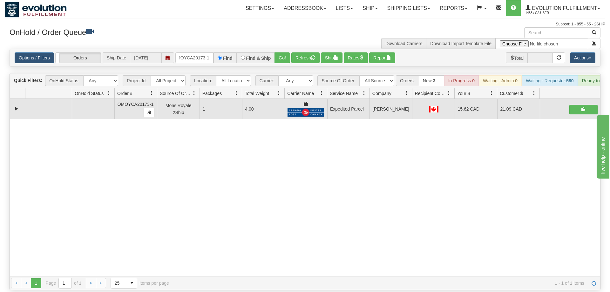
click at [180, 33] on h3 "OnHold / Order Queue" at bounding box center [155, 31] width 290 height 9
click at [192, 52] on input "OMOYCA20173-1" at bounding box center [194, 57] width 38 height 11
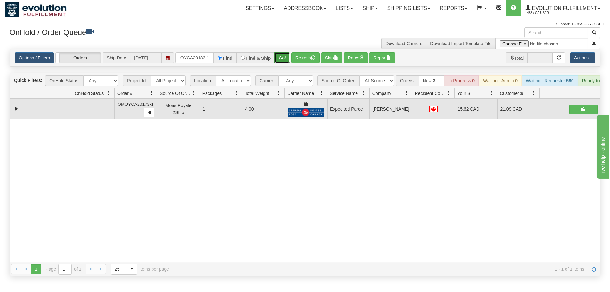
drag, startPoint x: 281, startPoint y: 50, endPoint x: 281, endPoint y: 59, distance: 9.2
click at [281, 63] on div "Is equal to Is not equal to Contains Does not contains CAD USD EUR ZAR [PERSON_…" at bounding box center [305, 162] width 600 height 227
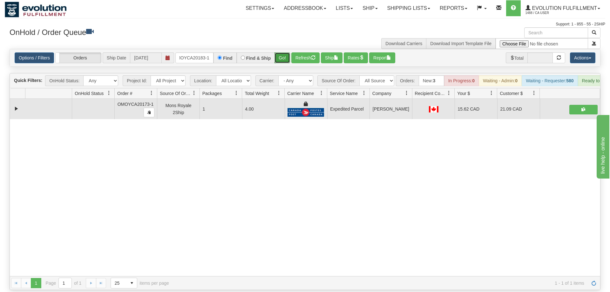
click at [283, 53] on button "Go!" at bounding box center [282, 57] width 16 height 11
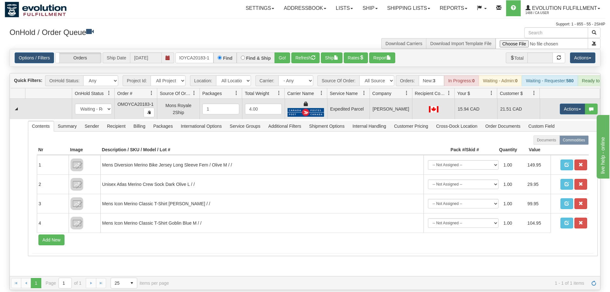
click at [557, 102] on td "Actions Open Refresh Rates Rate All Services Ship Delete Edit Items" at bounding box center [569, 109] width 60 height 20
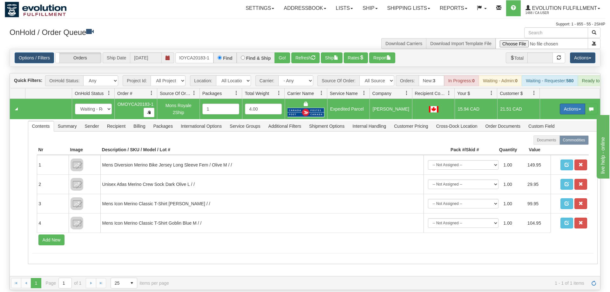
click at [565, 103] on button "Actions" at bounding box center [571, 108] width 25 height 11
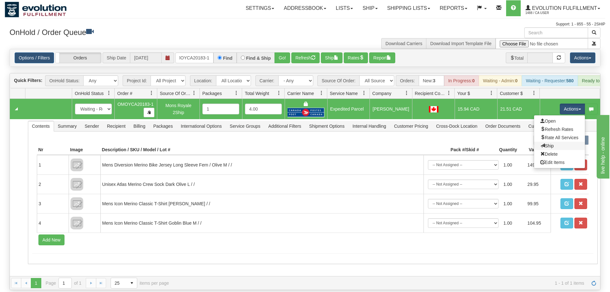
click at [562, 142] on link "Ship" at bounding box center [559, 146] width 51 height 8
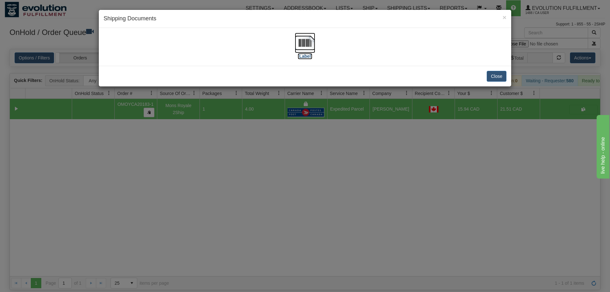
click at [309, 46] on img at bounding box center [305, 43] width 20 height 20
drag, startPoint x: 376, startPoint y: 183, endPoint x: 259, endPoint y: 111, distance: 137.1
click at [374, 181] on div "× Shipping Documents [Label] Close" at bounding box center [305, 146] width 610 height 292
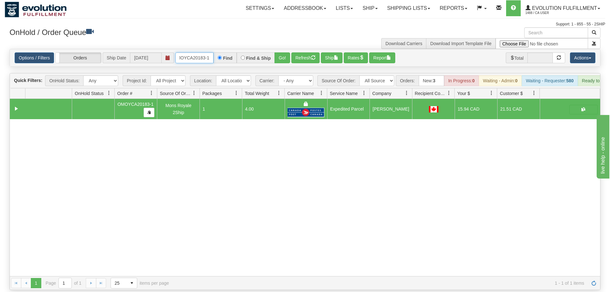
click at [181, 52] on input "OMOYCA20183-1" at bounding box center [194, 57] width 38 height 11
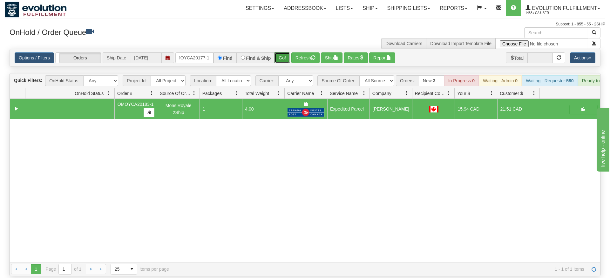
drag, startPoint x: 280, startPoint y: 53, endPoint x: 283, endPoint y: 56, distance: 4.0
click at [280, 63] on div "Is equal to Is not equal to Contains Does not contains CAD USD EUR ZAR [PERSON_…" at bounding box center [305, 162] width 600 height 227
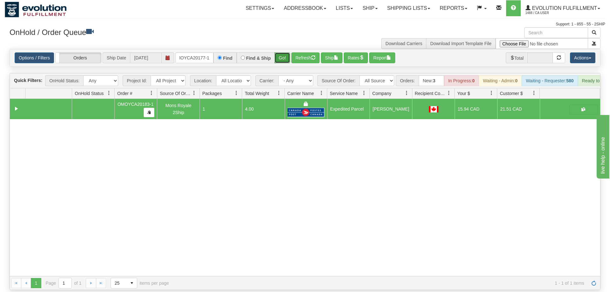
click at [283, 52] on button "Go!" at bounding box center [282, 57] width 16 height 11
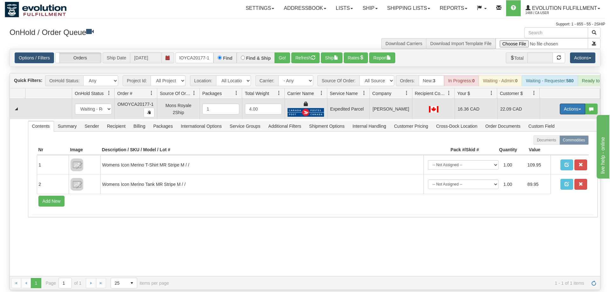
drag, startPoint x: 579, startPoint y: 104, endPoint x: 574, endPoint y: 105, distance: 5.9
click at [579, 104] on button "Actions" at bounding box center [571, 108] width 25 height 11
click at [555, 142] on link "Ship" at bounding box center [559, 146] width 51 height 8
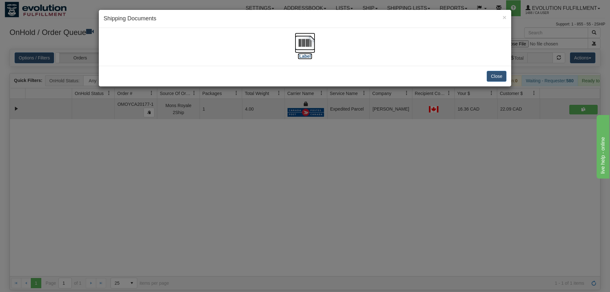
click at [298, 41] on img at bounding box center [305, 43] width 20 height 20
drag, startPoint x: 445, startPoint y: 188, endPoint x: 252, endPoint y: 46, distance: 239.2
click at [443, 187] on div "× Shipping Documents [Label] Close" at bounding box center [305, 146] width 610 height 292
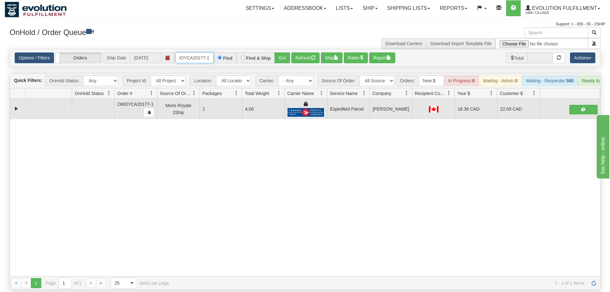
click at [210, 52] on input "OMOYCA20177-1" at bounding box center [194, 57] width 38 height 11
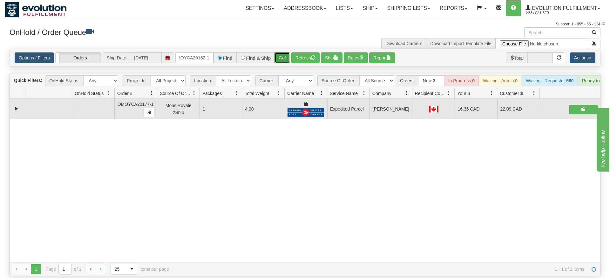
click at [288, 60] on div "Is equal to Is not equal to Contains Does not contains CAD USD EUR ZAR [PERSON_…" at bounding box center [305, 162] width 600 height 227
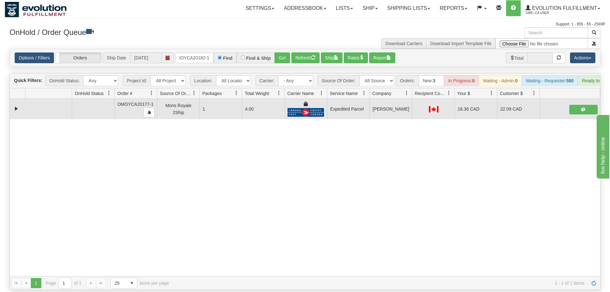
click at [280, 54] on div "Options / Filters Group Shipments Orders Ship Date [DATE] oMOYCA20182-1 Find Fi…" at bounding box center [305, 57] width 590 height 17
click at [280, 52] on button "Go!" at bounding box center [282, 57] width 16 height 11
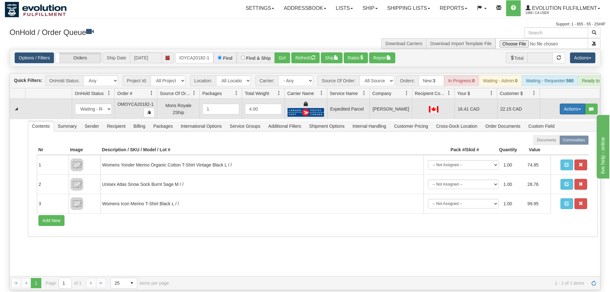
click at [566, 103] on button "Actions" at bounding box center [571, 108] width 25 height 11
click at [554, 142] on link "Ship" at bounding box center [559, 146] width 51 height 8
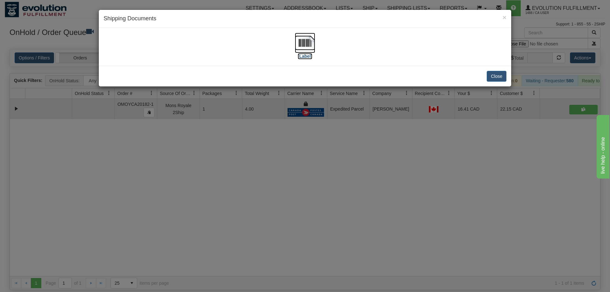
click at [306, 52] on img at bounding box center [305, 43] width 20 height 20
drag, startPoint x: 363, startPoint y: 240, endPoint x: 192, endPoint y: 21, distance: 277.4
click at [362, 232] on div "× Shipping Documents [Label] Close" at bounding box center [305, 146] width 610 height 292
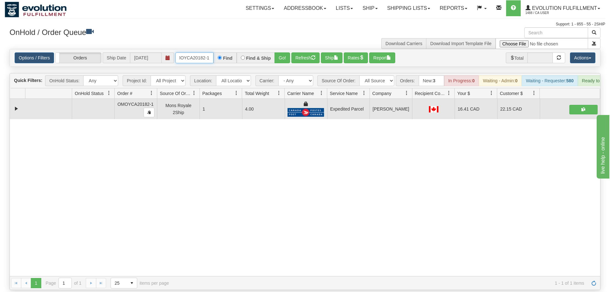
click at [202, 52] on input "oMOYCA20182-1" at bounding box center [194, 57] width 38 height 11
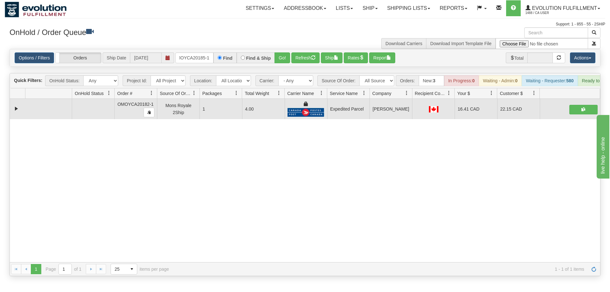
click at [275, 52] on div "× Get OnHold Shipments fields - load dt: 900 Get OnHold Shipments fields - tran…" at bounding box center [305, 151] width 600 height 249
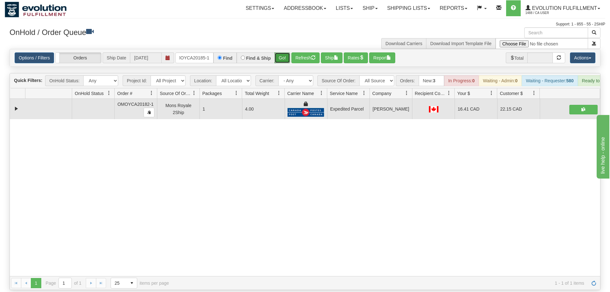
click at [282, 53] on button "Go!" at bounding box center [282, 57] width 16 height 11
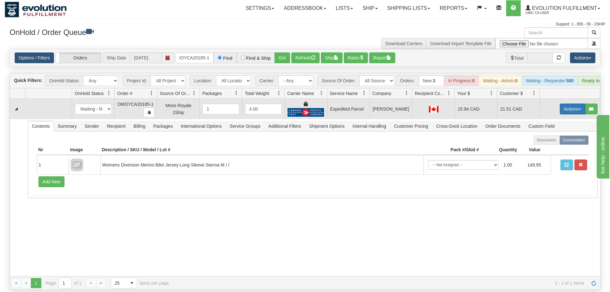
click at [571, 103] on button "Actions" at bounding box center [571, 108] width 25 height 11
click at [557, 142] on link "Ship" at bounding box center [559, 146] width 51 height 8
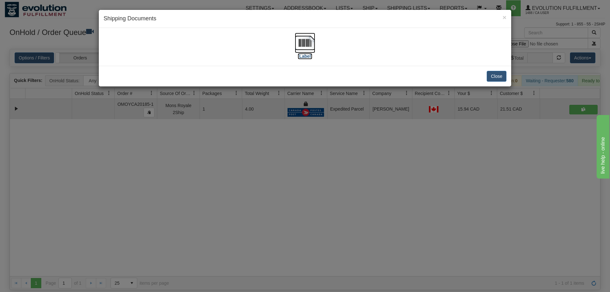
click at [302, 41] on img at bounding box center [305, 43] width 20 height 20
drag, startPoint x: 372, startPoint y: 148, endPoint x: 217, endPoint y: 46, distance: 186.0
click at [355, 135] on div "× Shipping Documents [Label] Close" at bounding box center [305, 146] width 610 height 292
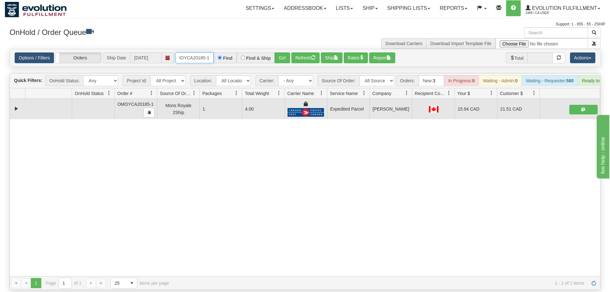
click at [206, 52] on input "OMOYCA20185-1" at bounding box center [194, 57] width 38 height 11
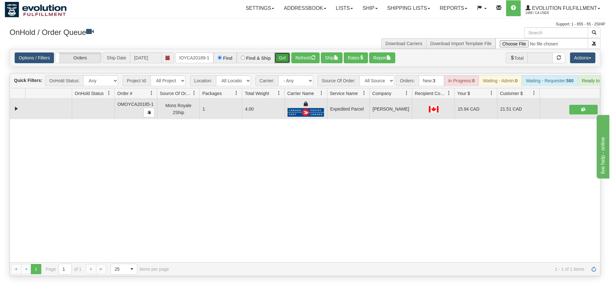
click at [286, 66] on div "Is equal to Is not equal to Contains Does not contains CAD USD EUR ZAR [PERSON_…" at bounding box center [305, 162] width 600 height 227
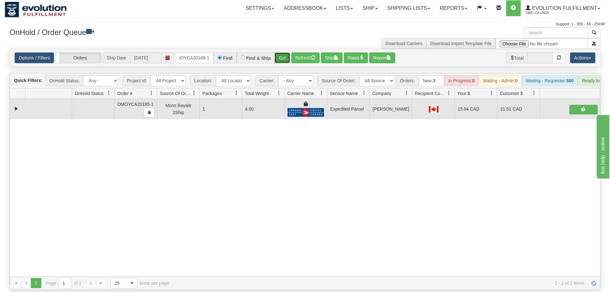
click at [282, 52] on button "Go!" at bounding box center [282, 57] width 16 height 11
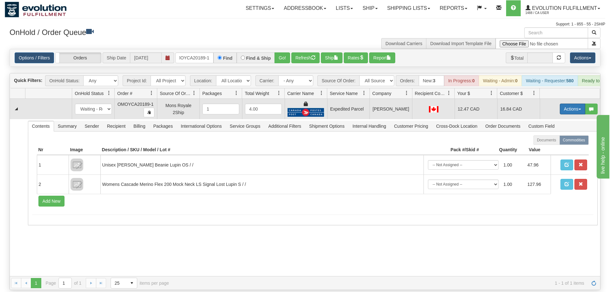
click at [570, 103] on button "Actions" at bounding box center [571, 108] width 25 height 11
click at [558, 142] on link "Ship" at bounding box center [559, 146] width 51 height 8
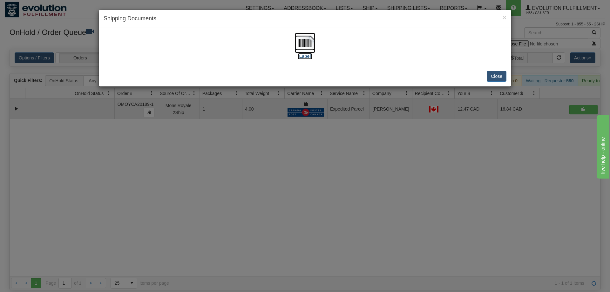
click at [311, 47] on img at bounding box center [305, 43] width 20 height 20
drag, startPoint x: 267, startPoint y: 164, endPoint x: 196, endPoint y: 55, distance: 130.3
click at [258, 150] on div "× Shipping Documents [Label] Close" at bounding box center [305, 146] width 610 height 292
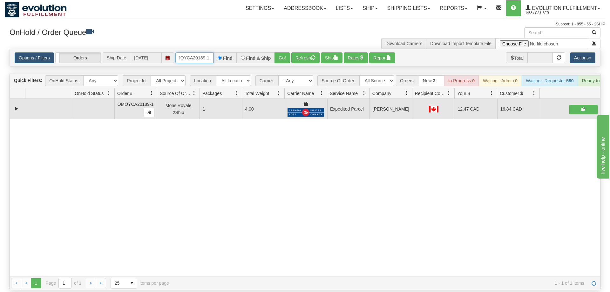
drag, startPoint x: 197, startPoint y: 47, endPoint x: 366, endPoint y: 120, distance: 184.0
click at [198, 52] on input "oMOYCA20189-1" at bounding box center [194, 57] width 38 height 11
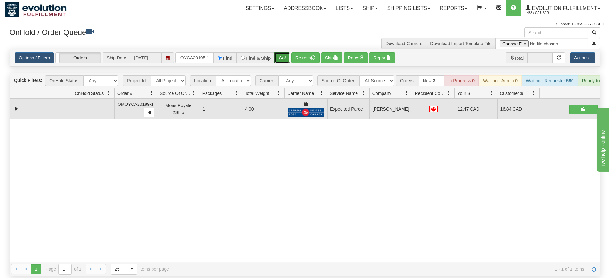
drag, startPoint x: 289, startPoint y: 49, endPoint x: 287, endPoint y: 61, distance: 11.7
click at [288, 63] on div "Is equal to Is not equal to Contains Does not contains CAD USD EUR ZAR [PERSON_…" at bounding box center [305, 162] width 600 height 227
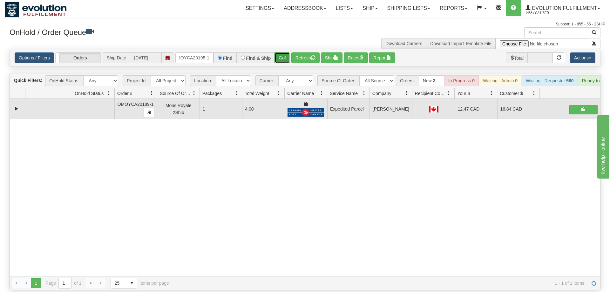
click at [283, 52] on button "Go!" at bounding box center [282, 57] width 16 height 11
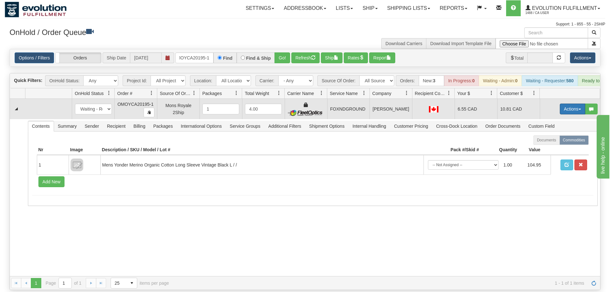
click at [572, 103] on button "Actions" at bounding box center [571, 108] width 25 height 11
click at [557, 142] on link "Ship" at bounding box center [559, 146] width 51 height 8
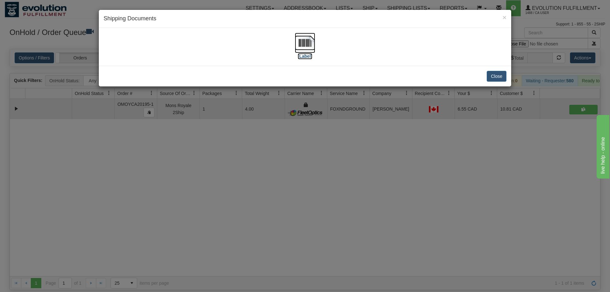
click at [311, 44] on img at bounding box center [305, 43] width 20 height 20
click at [285, 208] on div "× Shipping Documents [Label] Close" at bounding box center [305, 146] width 610 height 292
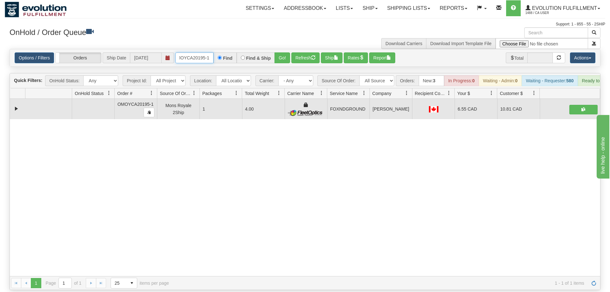
click at [204, 52] on input "OMOYCA20195-1" at bounding box center [194, 57] width 38 height 11
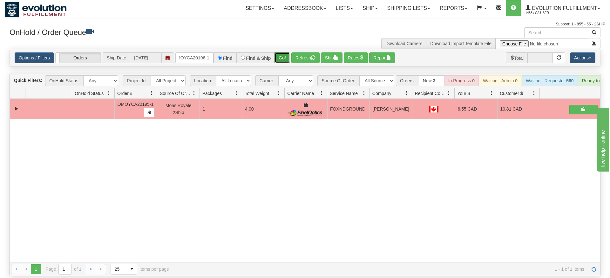
click at [288, 62] on div "Is equal to Is not equal to Contains Does not contains CAD USD EUR ZAR [PERSON_…" at bounding box center [305, 162] width 600 height 227
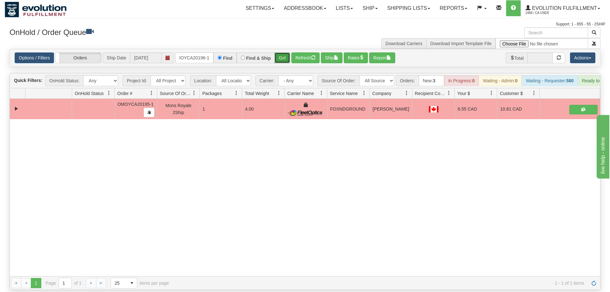
click at [282, 52] on button "Go!" at bounding box center [282, 57] width 16 height 11
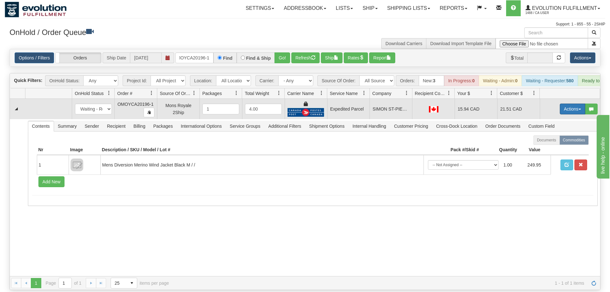
click at [567, 103] on button "Actions" at bounding box center [571, 108] width 25 height 11
click at [555, 142] on link "Ship" at bounding box center [559, 146] width 51 height 8
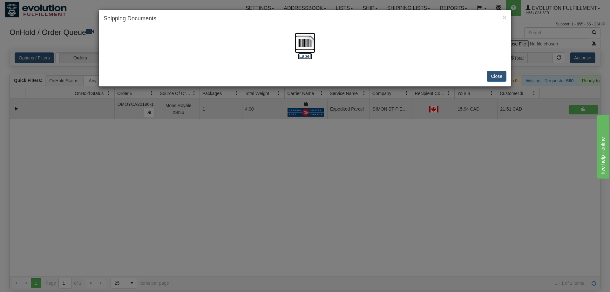
click at [310, 48] on img at bounding box center [305, 43] width 20 height 20
drag, startPoint x: 362, startPoint y: 206, endPoint x: 130, endPoint y: 2, distance: 309.3
click at [361, 202] on div "× Shipping Documents [Label] Close" at bounding box center [305, 146] width 610 height 292
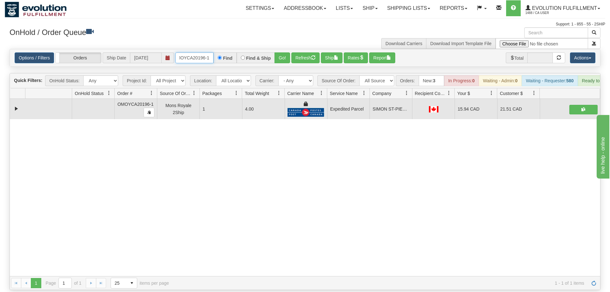
click at [194, 52] on input "oMOYCA20196-1" at bounding box center [194, 57] width 38 height 11
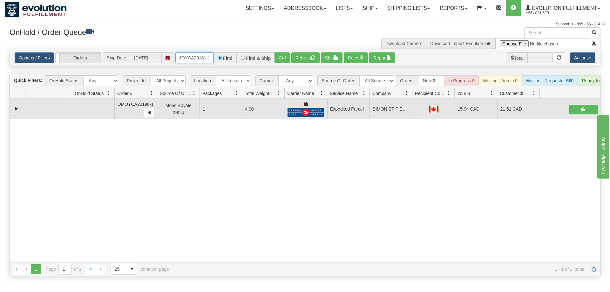
scroll to position [0, 6]
click at [281, 62] on div "Is equal to Is not equal to Contains Does not contains CAD USD EUR ZAR [PERSON_…" at bounding box center [305, 162] width 600 height 227
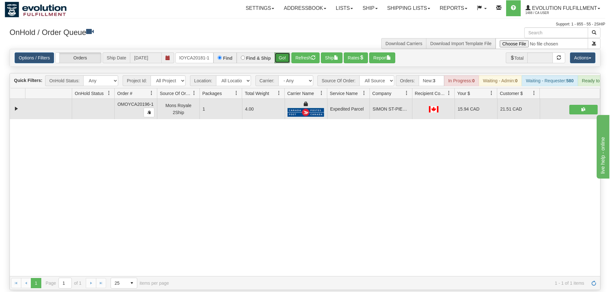
click at [276, 52] on button "Go!" at bounding box center [282, 57] width 16 height 11
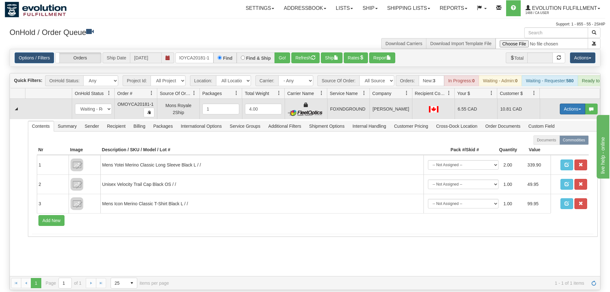
click at [581, 103] on button "Actions" at bounding box center [571, 108] width 25 height 11
click at [548, 143] on span "Ship" at bounding box center [546, 145] width 13 height 5
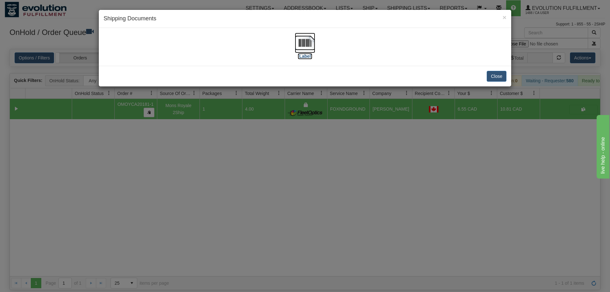
click at [313, 38] on img at bounding box center [305, 43] width 20 height 20
drag, startPoint x: 411, startPoint y: 163, endPoint x: 223, endPoint y: 10, distance: 242.1
click at [407, 158] on div "× Shipping Documents [Label] Close" at bounding box center [305, 146] width 610 height 292
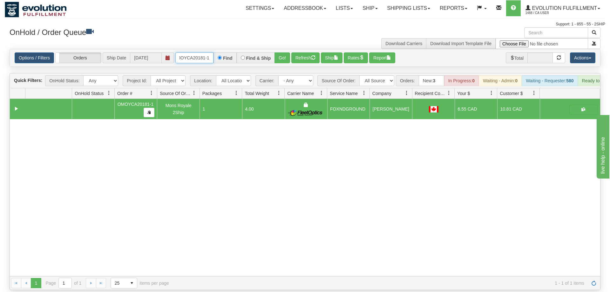
click at [203, 52] on input "OMOYCA20181-1" at bounding box center [194, 57] width 38 height 11
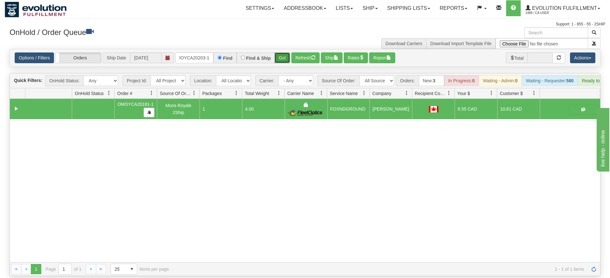
click at [284, 57] on div "Options / Filters Group Shipments Orders Ship Date [DATE] OMOYCA20203-1 Find Fi…" at bounding box center [305, 58] width 591 height 18
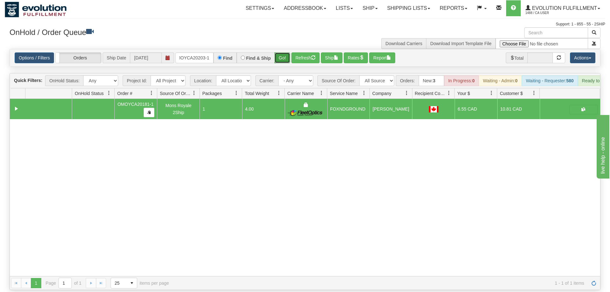
click at [285, 52] on button "Go!" at bounding box center [282, 57] width 16 height 11
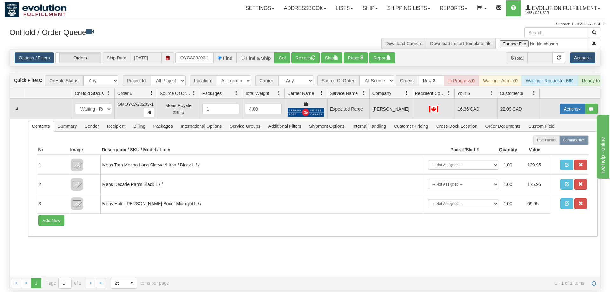
click at [563, 103] on button "Actions" at bounding box center [571, 108] width 25 height 11
click at [551, 143] on span "Ship" at bounding box center [546, 145] width 13 height 5
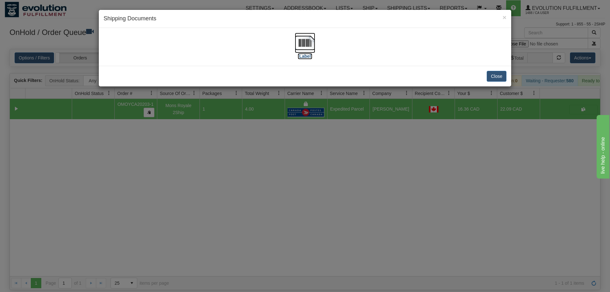
click at [308, 48] on img at bounding box center [305, 43] width 20 height 20
click at [194, 107] on div "× Shipping Documents [Label] Close" at bounding box center [305, 146] width 610 height 292
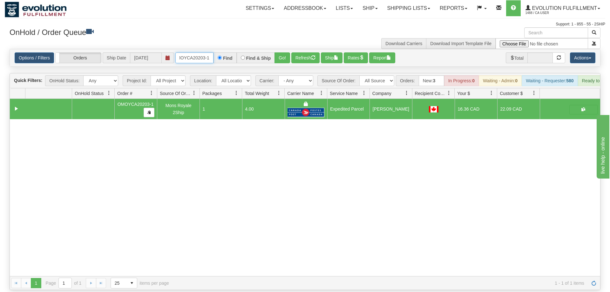
click at [204, 53] on input "OMOYCA20203-1" at bounding box center [194, 57] width 38 height 11
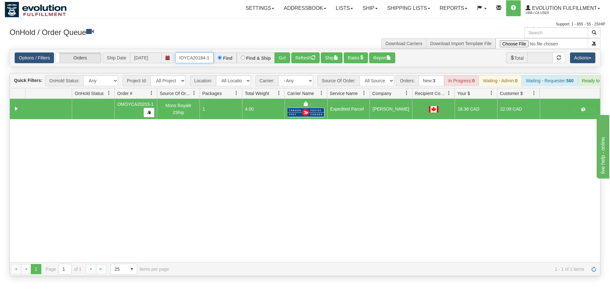
scroll to position [0, 5]
click at [286, 65] on div "Is equal to Is not equal to Contains Does not contains CAD USD EUR ZAR [PERSON_…" at bounding box center [305, 162] width 600 height 227
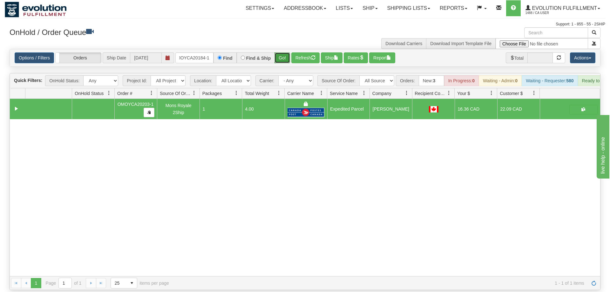
click at [290, 52] on button "Go!" at bounding box center [282, 57] width 16 height 11
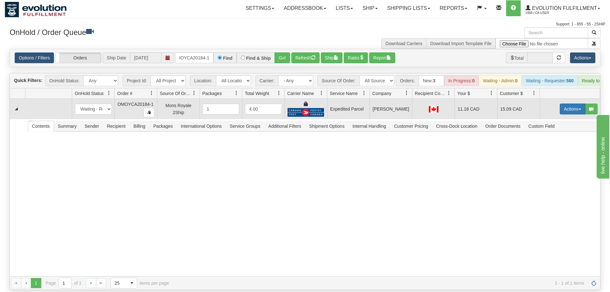
click at [571, 103] on button "Actions" at bounding box center [571, 108] width 25 height 11
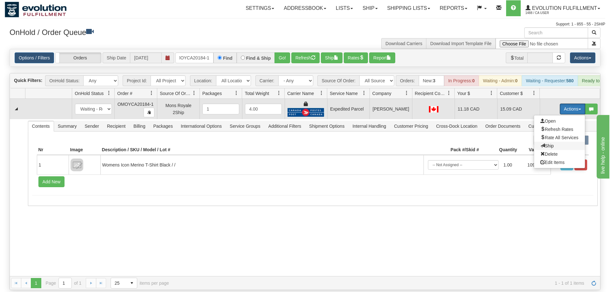
click at [552, 143] on span "Ship" at bounding box center [546, 145] width 13 height 5
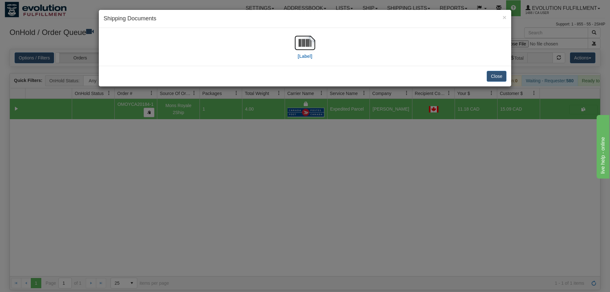
drag, startPoint x: 320, startPoint y: 46, endPoint x: 301, endPoint y: 45, distance: 19.4
click at [317, 46] on div "[Label]" at bounding box center [304, 47] width 403 height 28
click at [302, 44] on img at bounding box center [305, 43] width 20 height 20
drag, startPoint x: 344, startPoint y: 168, endPoint x: 315, endPoint y: 138, distance: 41.5
click at [341, 161] on div "× Shipping Documents [Label] Close" at bounding box center [305, 146] width 610 height 292
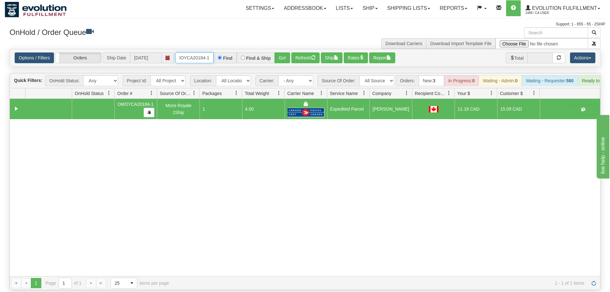
click at [192, 52] on input "oMOYCA20184-1" at bounding box center [194, 57] width 38 height 11
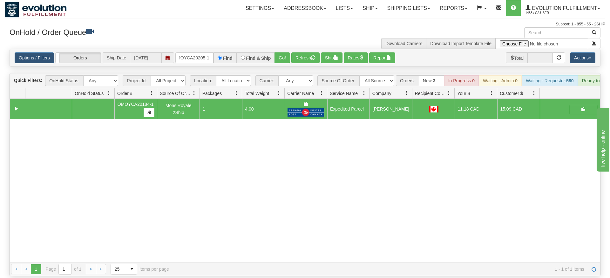
drag, startPoint x: 281, startPoint y: 42, endPoint x: 282, endPoint y: 54, distance: 12.4
click at [282, 55] on div "Options / Filters Group Shipments Orders Ship Date [DATE] OMOYCA20205-1 Find Fi…" at bounding box center [305, 57] width 590 height 17
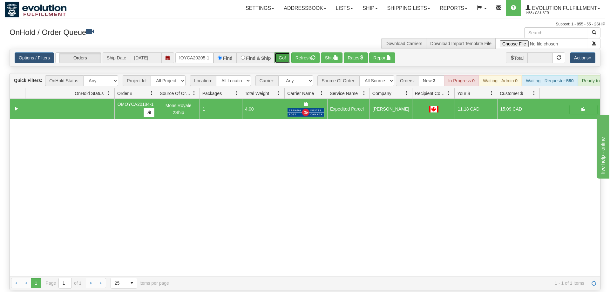
click at [282, 53] on button "Go!" at bounding box center [282, 57] width 16 height 11
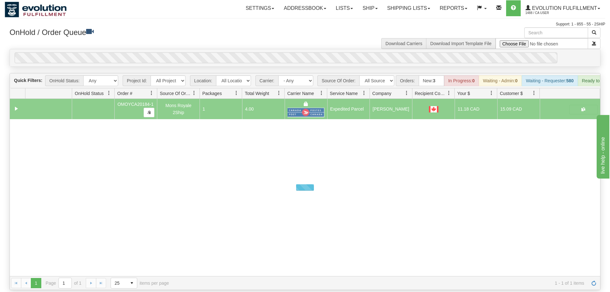
click at [284, 55] on div "Options / Filters Group Shipments Orders Ship Date [DATE] OMOYCA20205-1 Find Fi…" at bounding box center [305, 57] width 590 height 17
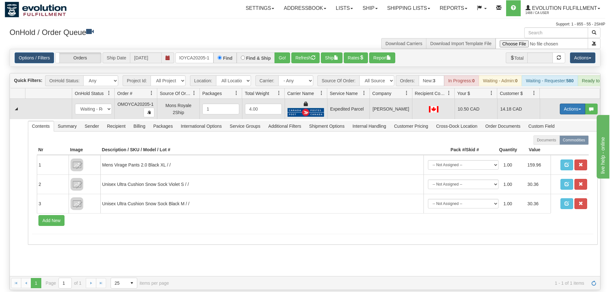
click at [568, 103] on button "Actions" at bounding box center [571, 108] width 25 height 11
click at [548, 143] on span "Ship" at bounding box center [546, 145] width 13 height 5
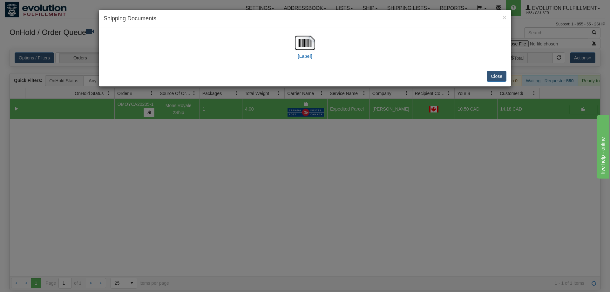
click at [277, 49] on div "[Label]" at bounding box center [304, 47] width 403 height 28
click at [299, 46] on img at bounding box center [305, 43] width 20 height 20
click at [225, 162] on div "× Shipping Documents [Label] Close" at bounding box center [305, 146] width 610 height 292
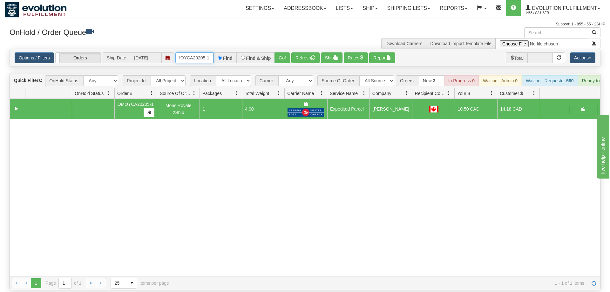
click at [202, 52] on input "OMOYCA20205-1" at bounding box center [194, 57] width 38 height 11
drag, startPoint x: 279, startPoint y: 51, endPoint x: 281, endPoint y: 54, distance: 3.3
click at [279, 64] on div "Is equal to Is not equal to Contains Does not contains CAD USD EUR ZAR [PERSON_…" at bounding box center [305, 169] width 600 height 241
click at [281, 52] on button "Go!" at bounding box center [282, 57] width 16 height 11
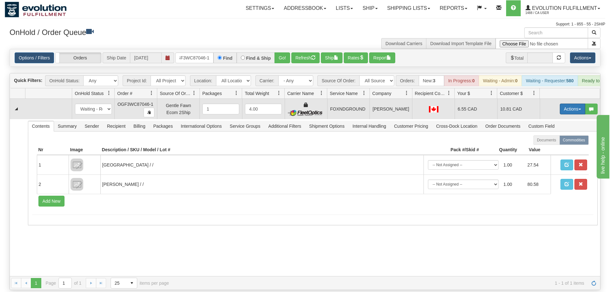
click at [567, 103] on button "Actions" at bounding box center [571, 108] width 25 height 11
click at [564, 135] on span "Rate All Services" at bounding box center [559, 137] width 38 height 5
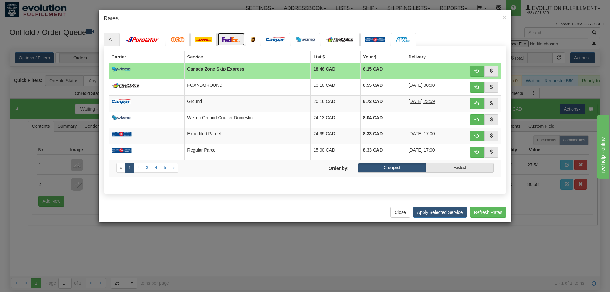
click at [237, 37] on img at bounding box center [231, 39] width 18 height 5
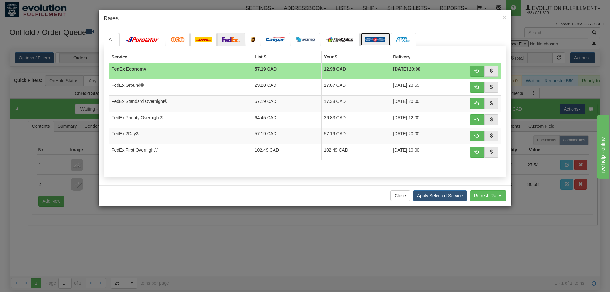
click at [381, 35] on link at bounding box center [375, 39] width 30 height 13
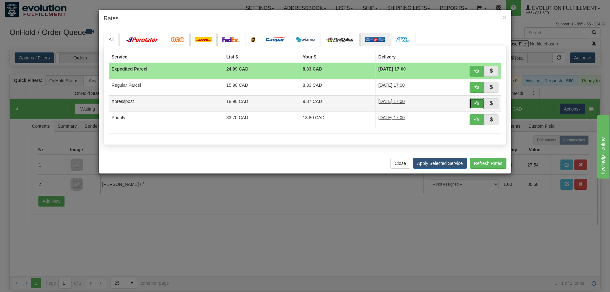
click at [475, 98] on button "button" at bounding box center [476, 103] width 15 height 11
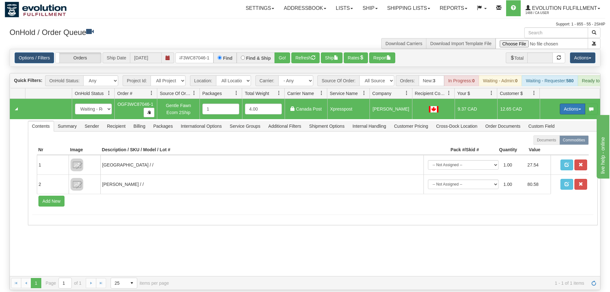
click at [569, 103] on button "Actions" at bounding box center [571, 108] width 25 height 11
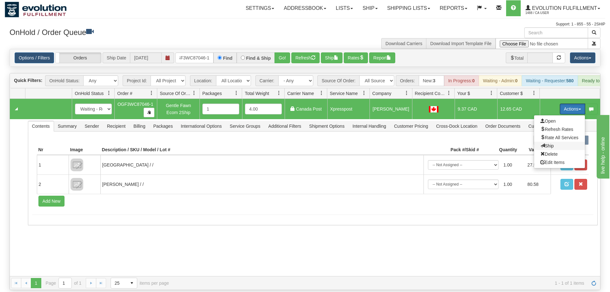
click at [548, 143] on span "Ship" at bounding box center [546, 145] width 13 height 5
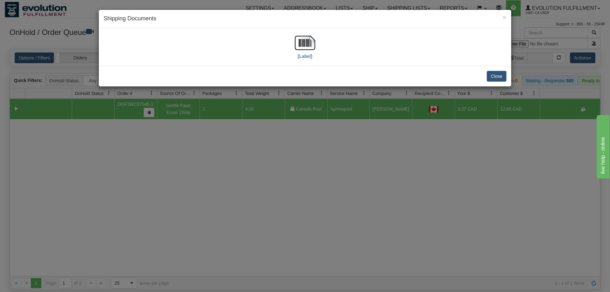
click at [313, 54] on div "[Label]" at bounding box center [305, 47] width 20 height 28
click at [306, 46] on img at bounding box center [305, 43] width 20 height 20
drag, startPoint x: 390, startPoint y: 180, endPoint x: 218, endPoint y: 63, distance: 208.1
click at [389, 177] on div "× Shipping Documents [Label] Close" at bounding box center [305, 146] width 610 height 292
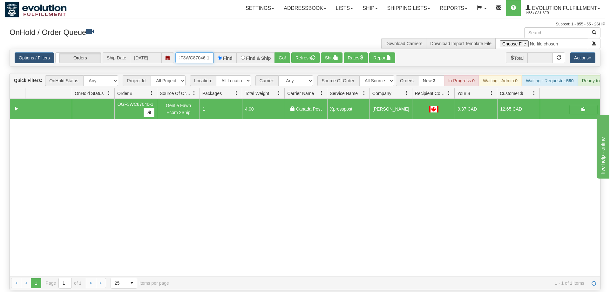
click at [203, 52] on input "OGF3WC87046-1" at bounding box center [194, 57] width 38 height 11
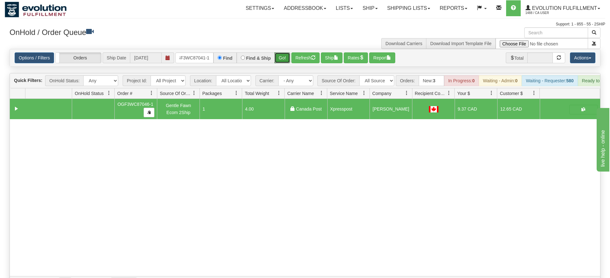
drag, startPoint x: 286, startPoint y: 48, endPoint x: 286, endPoint y: 62, distance: 13.7
click at [286, 62] on div "Is equal to Is not equal to Contains Does not contains CAD USD EUR ZAR [PERSON_…" at bounding box center [305, 169] width 600 height 241
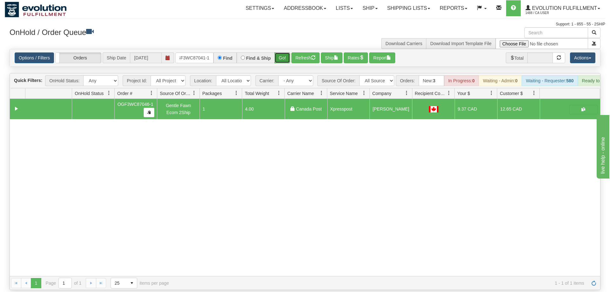
click at [278, 52] on button "Go!" at bounding box center [282, 57] width 16 height 11
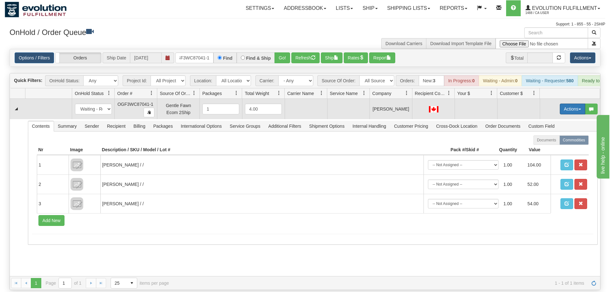
click at [568, 103] on button "Actions" at bounding box center [571, 108] width 25 height 11
click at [559, 135] on span "Rate All Services" at bounding box center [559, 137] width 38 height 5
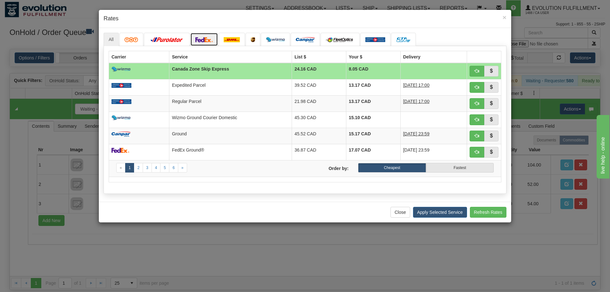
click at [203, 41] on img at bounding box center [204, 39] width 18 height 5
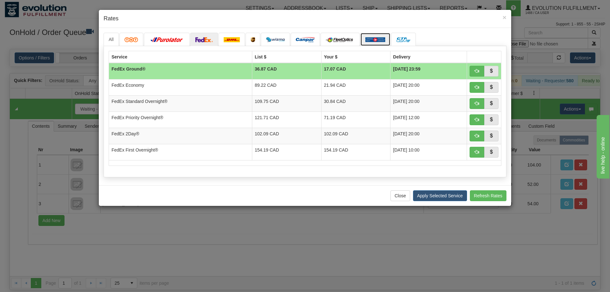
click at [376, 40] on img at bounding box center [375, 39] width 20 height 5
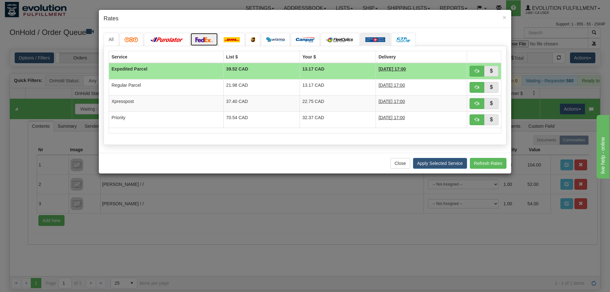
click at [211, 43] on link at bounding box center [204, 39] width 28 height 13
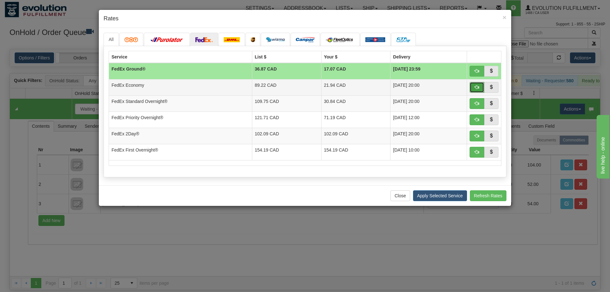
click at [475, 90] on button "button" at bounding box center [476, 87] width 15 height 11
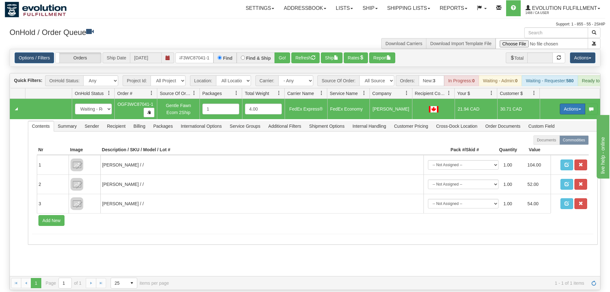
click at [575, 103] on button "Actions" at bounding box center [571, 108] width 25 height 11
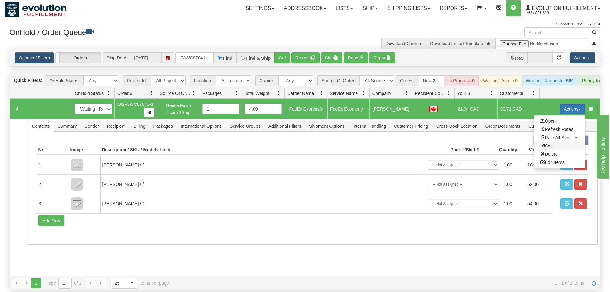
click at [550, 143] on span "Ship" at bounding box center [546, 145] width 13 height 5
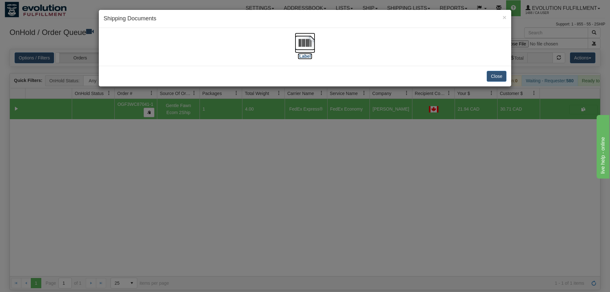
click at [295, 46] on img at bounding box center [305, 43] width 20 height 20
click at [393, 187] on div "× Shipping Documents [Label] Close" at bounding box center [305, 146] width 610 height 292
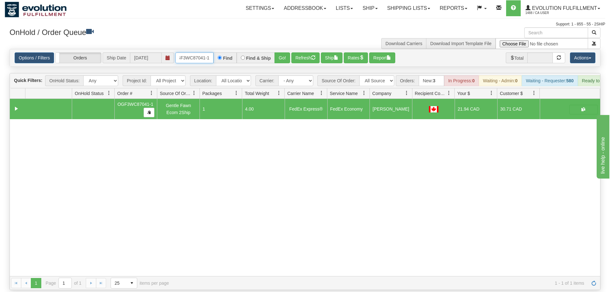
click at [197, 52] on input "OGF3WC87041-1" at bounding box center [194, 57] width 38 height 11
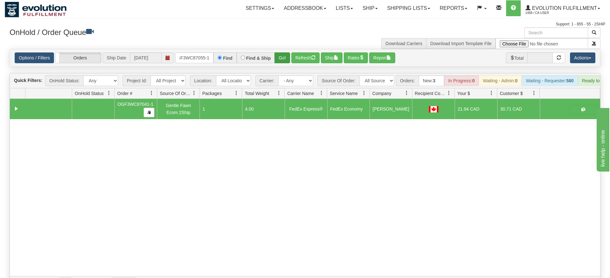
drag, startPoint x: 287, startPoint y: 39, endPoint x: 286, endPoint y: 49, distance: 9.5
click at [287, 52] on div "× Get OnHold Shipments fields - load dt: 516 Get OnHold Shipments fields - tran…" at bounding box center [305, 158] width 600 height 263
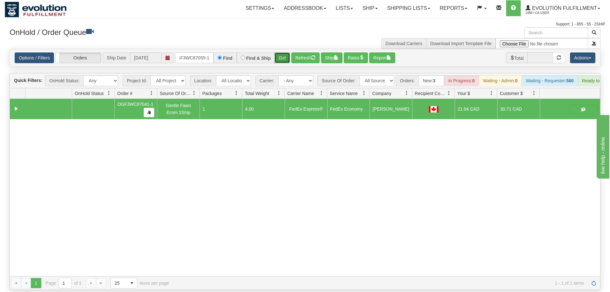
click at [285, 52] on button "Go!" at bounding box center [282, 57] width 16 height 11
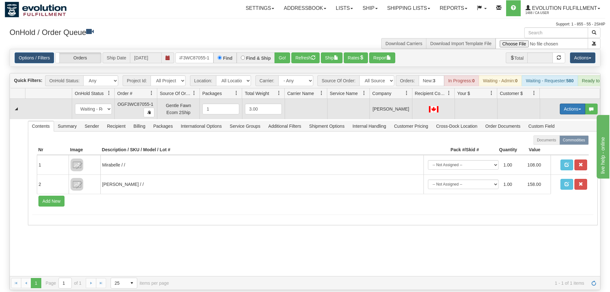
click at [566, 103] on button "Actions" at bounding box center [571, 108] width 25 height 11
click at [555, 135] on span "Rate All Services" at bounding box center [559, 137] width 38 height 5
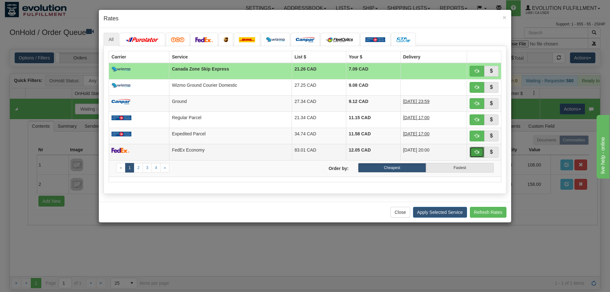
click at [470, 151] on button "button" at bounding box center [476, 152] width 15 height 11
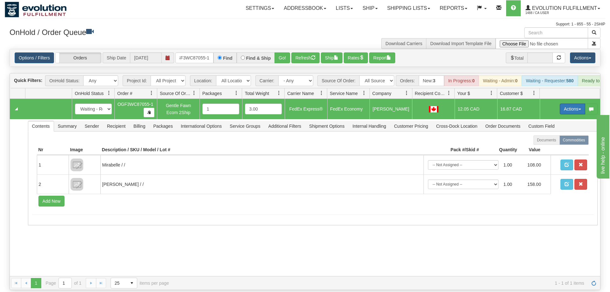
click at [567, 103] on button "Actions" at bounding box center [571, 108] width 25 height 11
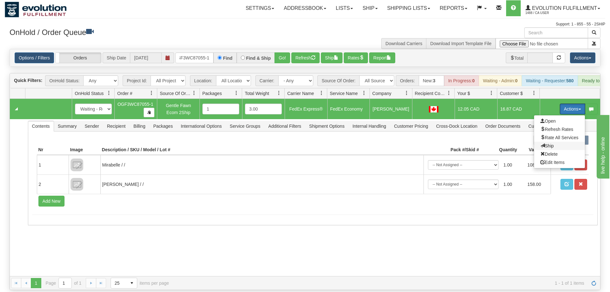
click at [550, 143] on span "Ship" at bounding box center [546, 145] width 13 height 5
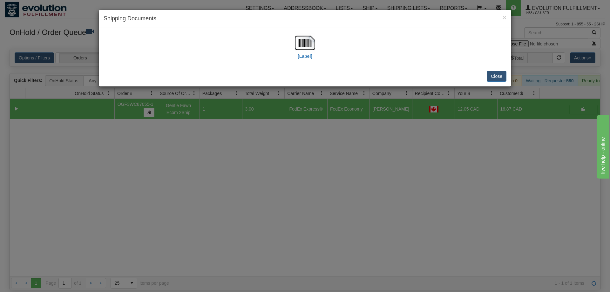
drag, startPoint x: 309, startPoint y: 70, endPoint x: 317, endPoint y: 51, distance: 20.5
click at [309, 68] on div "Close" at bounding box center [305, 76] width 412 height 21
click at [319, 44] on div "[Label]" at bounding box center [304, 47] width 403 height 28
click at [306, 46] on img at bounding box center [305, 43] width 20 height 20
drag, startPoint x: 330, startPoint y: 222, endPoint x: 210, endPoint y: 91, distance: 178.4
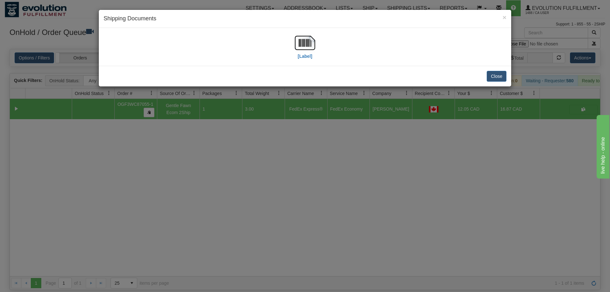
click at [330, 221] on div "× Shipping Documents [Label] Close" at bounding box center [305, 146] width 610 height 292
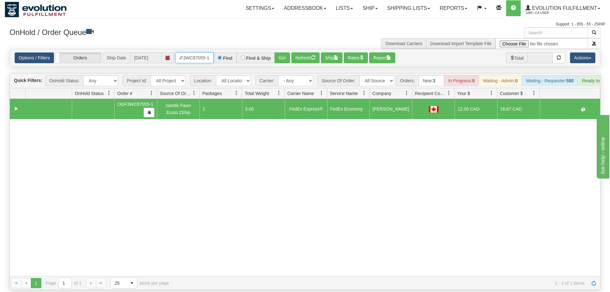
click at [186, 52] on input "oGF3WC87055-1" at bounding box center [194, 57] width 38 height 11
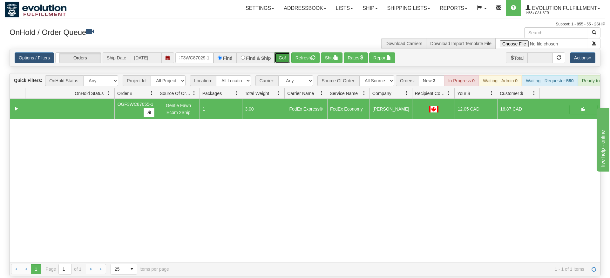
drag, startPoint x: 283, startPoint y: 53, endPoint x: 284, endPoint y: 57, distance: 4.3
click at [283, 66] on div "Is equal to Is not equal to Contains Does not contains CAD USD EUR ZAR [PERSON_…" at bounding box center [305, 162] width 600 height 227
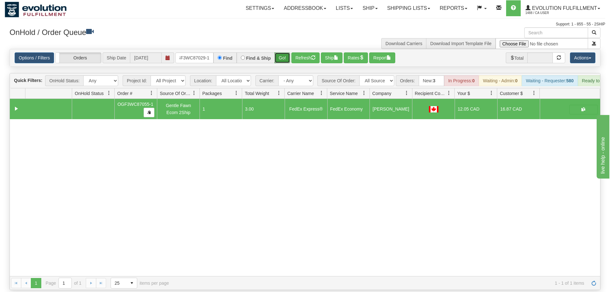
click at [284, 52] on button "Go!" at bounding box center [282, 57] width 16 height 11
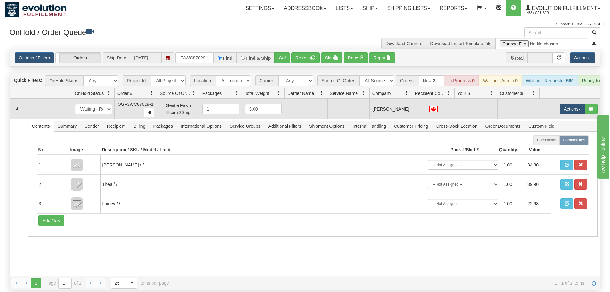
click at [556, 100] on td "Actions Open Refresh Rates Rate All Services Ship Delete Edit Items" at bounding box center [569, 109] width 60 height 20
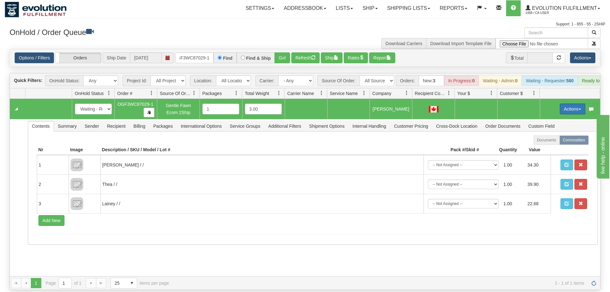
click at [567, 103] on button "Actions" at bounding box center [571, 108] width 25 height 11
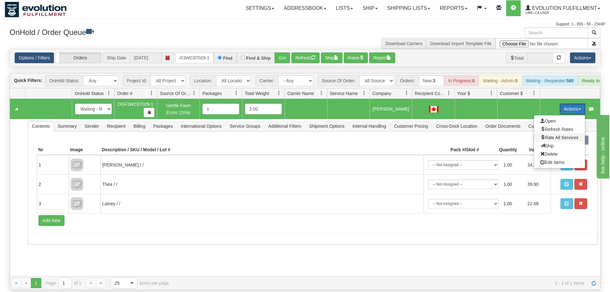
click at [560, 135] on span "Rate All Services" at bounding box center [559, 137] width 38 height 5
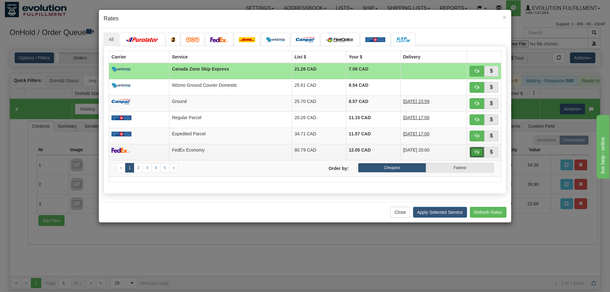
click at [472, 154] on button "button" at bounding box center [476, 152] width 15 height 11
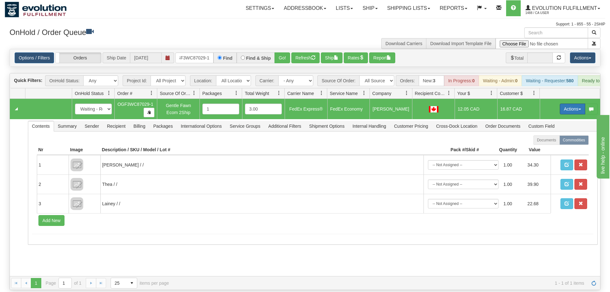
click at [569, 103] on button "Actions" at bounding box center [571, 108] width 25 height 11
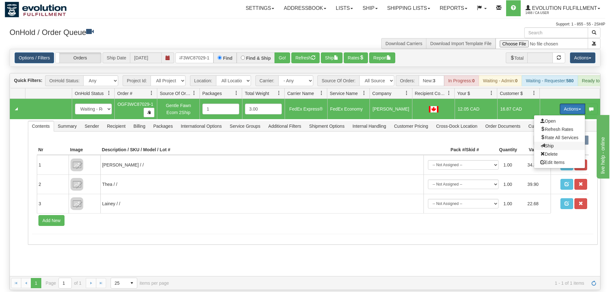
click at [551, 143] on span "Ship" at bounding box center [546, 145] width 13 height 5
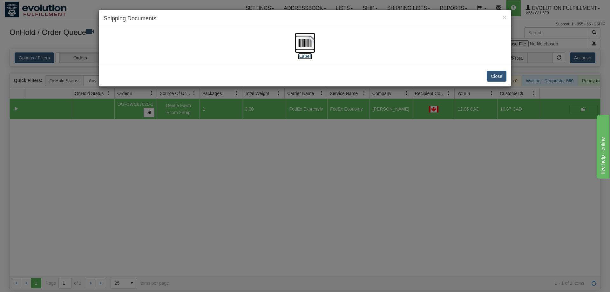
click at [308, 58] on label "[Label]" at bounding box center [304, 56] width 15 height 6
click at [384, 162] on div "× Shipping Documents [Label] Close" at bounding box center [305, 146] width 610 height 292
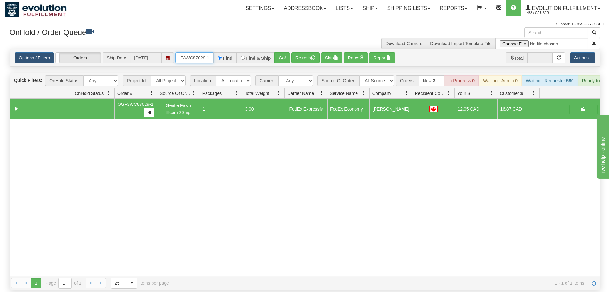
click at [203, 52] on input "OGF3WC87029-1" at bounding box center [194, 57] width 38 height 11
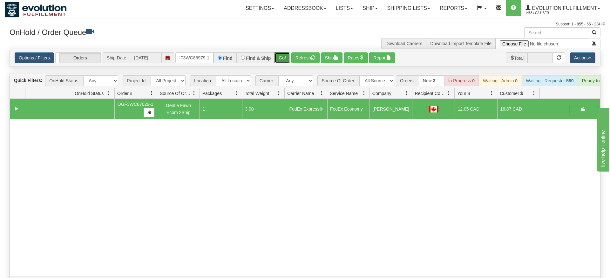
drag, startPoint x: 279, startPoint y: 48, endPoint x: 280, endPoint y: 60, distance: 12.4
click at [280, 61] on div "Is equal to Is not equal to Contains Does not contains CAD USD EUR ZAR [PERSON_…" at bounding box center [305, 169] width 600 height 241
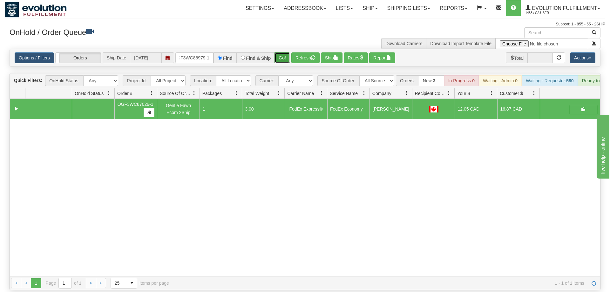
click at [281, 52] on button "Go!" at bounding box center [282, 57] width 16 height 11
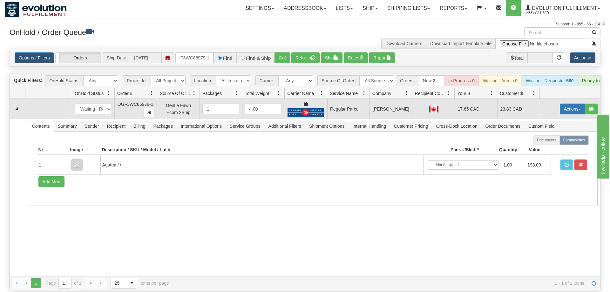
click at [565, 103] on button "Actions" at bounding box center [571, 108] width 25 height 11
click at [563, 135] on span "Rate All Services" at bounding box center [559, 137] width 38 height 5
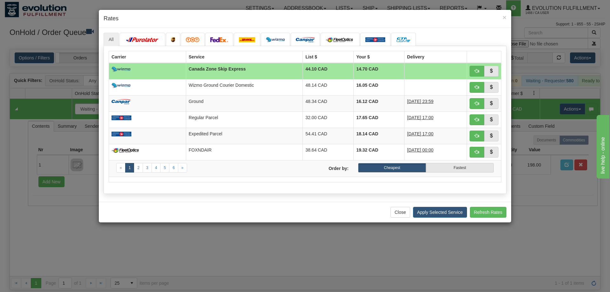
click at [265, 199] on div "All «" at bounding box center [305, 115] width 412 height 174
click at [470, 138] on button "button" at bounding box center [476, 135] width 15 height 11
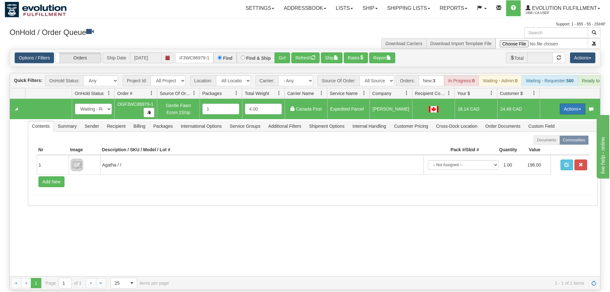
click at [574, 103] on button "Actions" at bounding box center [571, 108] width 25 height 11
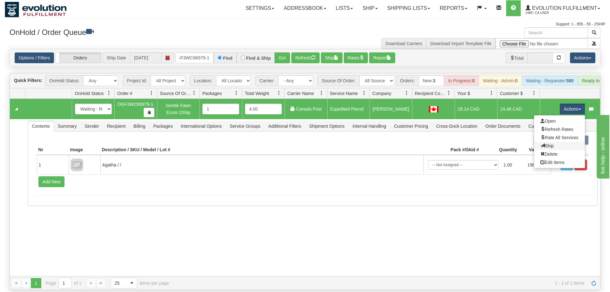
click at [556, 142] on link "Ship" at bounding box center [559, 146] width 51 height 8
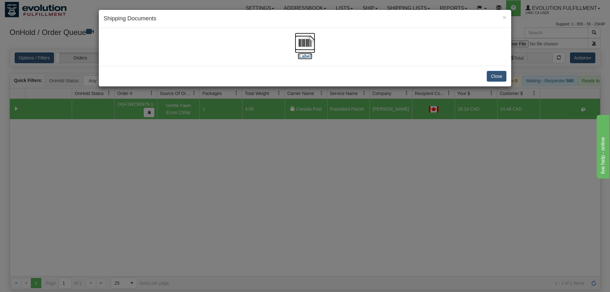
click at [310, 50] on img at bounding box center [305, 43] width 20 height 20
drag, startPoint x: 436, startPoint y: 121, endPoint x: 325, endPoint y: 95, distance: 113.1
click at [434, 120] on div "× Shipping Documents [Label] Close" at bounding box center [305, 146] width 610 height 292
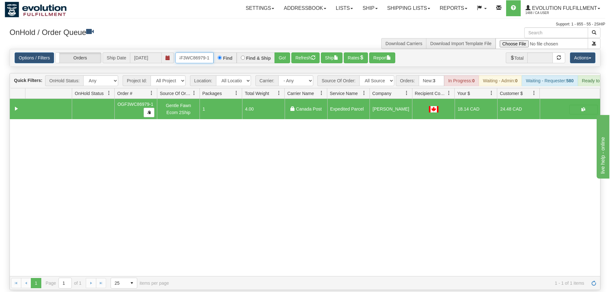
click at [195, 52] on input "OGF3WC86979-1" at bounding box center [194, 57] width 38 height 11
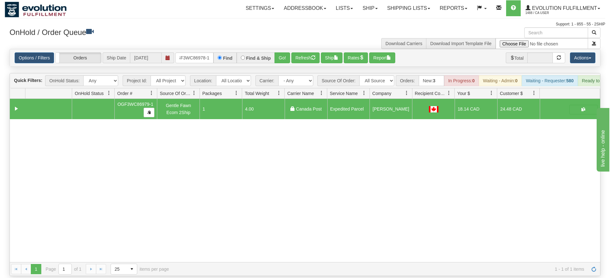
drag, startPoint x: 289, startPoint y: 43, endPoint x: 286, endPoint y: 62, distance: 18.9
click at [286, 62] on div "Is equal to Is not equal to Contains Does not contains CAD USD EUR ZAR [PERSON_…" at bounding box center [305, 162] width 600 height 227
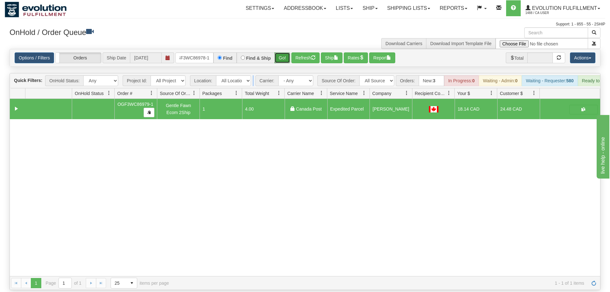
click at [281, 52] on button "Go!" at bounding box center [282, 57] width 16 height 11
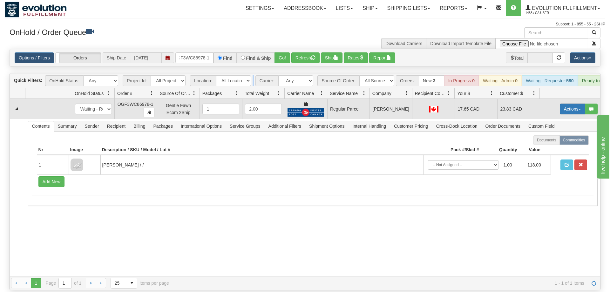
click at [573, 103] on button "Actions" at bounding box center [571, 108] width 25 height 11
click at [560, 135] on span "Rate All Services" at bounding box center [559, 137] width 38 height 5
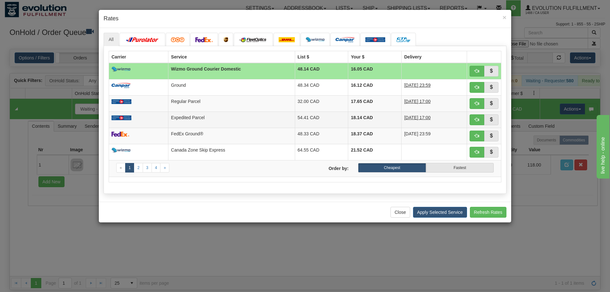
click at [476, 115] on td at bounding box center [484, 119] width 34 height 16
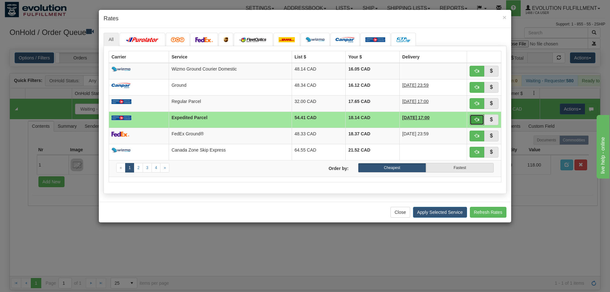
click at [476, 116] on button "button" at bounding box center [476, 119] width 15 height 11
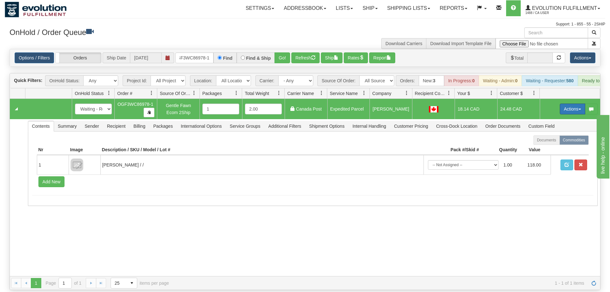
click at [579, 103] on button "Actions" at bounding box center [571, 108] width 25 height 11
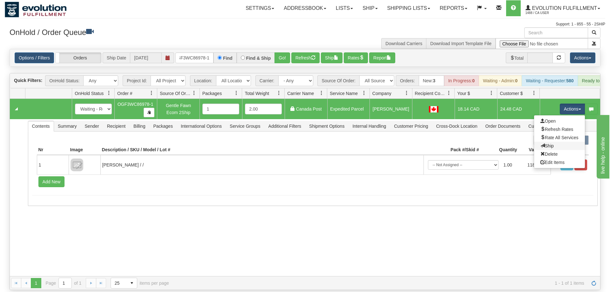
click at [559, 142] on link "Ship" at bounding box center [559, 146] width 51 height 8
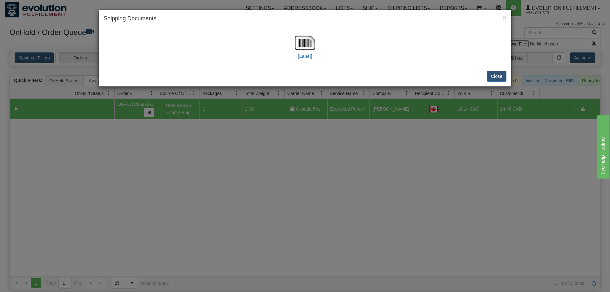
click at [294, 41] on div "[Label]" at bounding box center [304, 47] width 403 height 28
click at [301, 42] on img at bounding box center [305, 43] width 20 height 20
drag, startPoint x: 492, startPoint y: 77, endPoint x: 434, endPoint y: 95, distance: 60.5
click at [492, 90] on div "× Shipping Documents [Label] Close" at bounding box center [305, 146] width 610 height 292
click at [496, 81] on button "Close" at bounding box center [496, 76] width 20 height 11
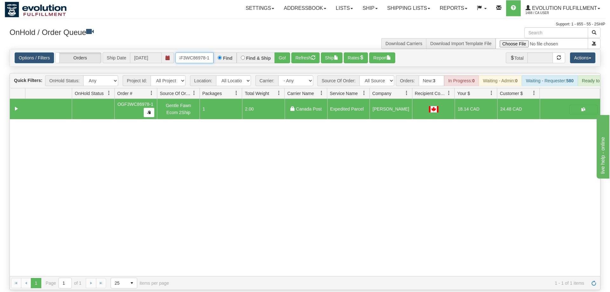
click at [205, 52] on input "OGF3WC86978-1" at bounding box center [194, 57] width 38 height 11
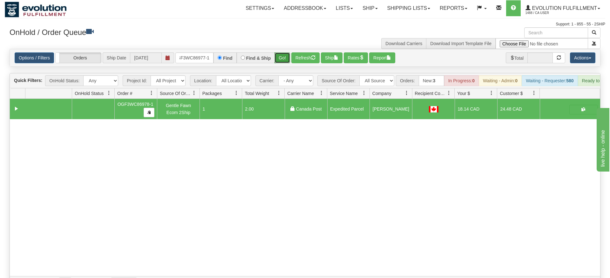
click at [286, 63] on div "Is equal to Is not equal to Contains Does not contains CAD USD EUR ZAR [PERSON_…" at bounding box center [305, 169] width 600 height 241
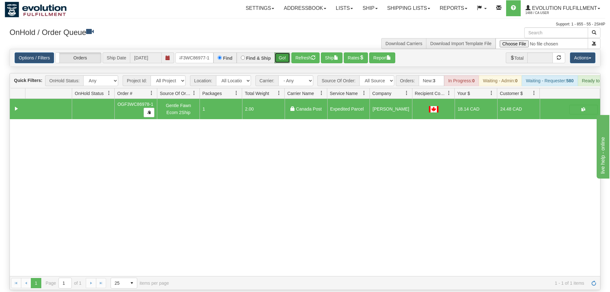
click at [284, 52] on button "Go!" at bounding box center [282, 57] width 16 height 11
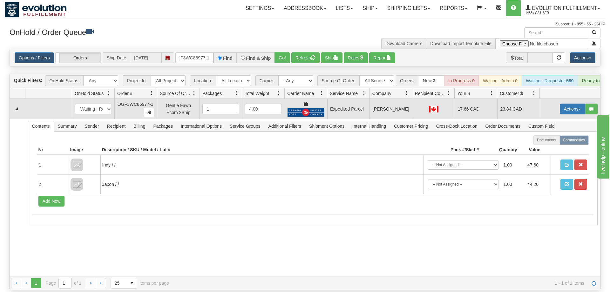
click at [568, 103] on button "Actions" at bounding box center [571, 108] width 25 height 11
click at [554, 142] on link "Ship" at bounding box center [559, 146] width 51 height 8
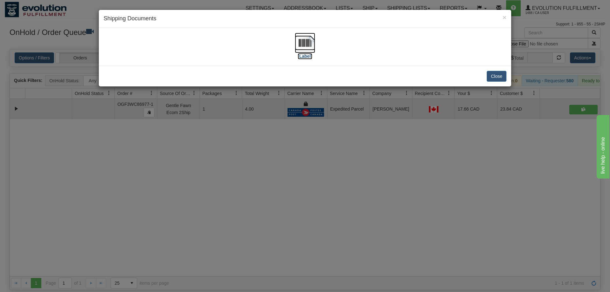
click at [303, 41] on img at bounding box center [305, 43] width 20 height 20
drag, startPoint x: 295, startPoint y: 170, endPoint x: 201, endPoint y: 50, distance: 152.6
click at [292, 164] on div "× Shipping Documents [Label] Close" at bounding box center [305, 146] width 610 height 292
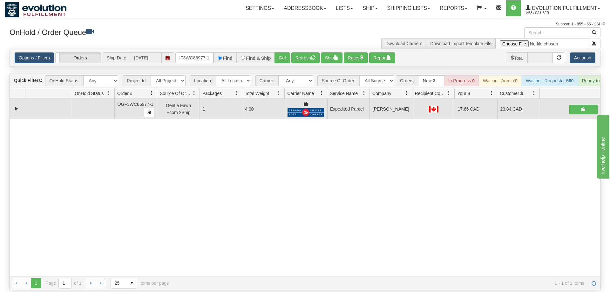
click at [208, 49] on div "Options / Filters Group Shipments Orders Ship Date [DATE] OGF3WC86977-1 Find Fi…" at bounding box center [305, 57] width 590 height 17
click at [207, 52] on input "OGF3WC86977-1" at bounding box center [194, 57] width 38 height 11
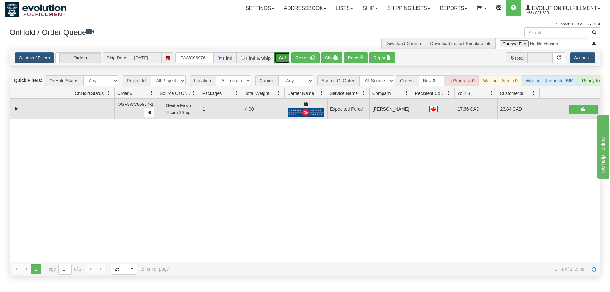
drag, startPoint x: 281, startPoint y: 47, endPoint x: 286, endPoint y: 52, distance: 7.0
click at [281, 61] on div "Is equal to Is not equal to Contains Does not contains CAD USD EUR ZAR [PERSON_…" at bounding box center [305, 162] width 600 height 227
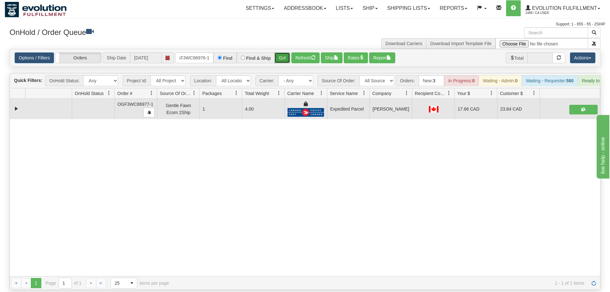
click at [286, 52] on button "Go!" at bounding box center [282, 57] width 16 height 11
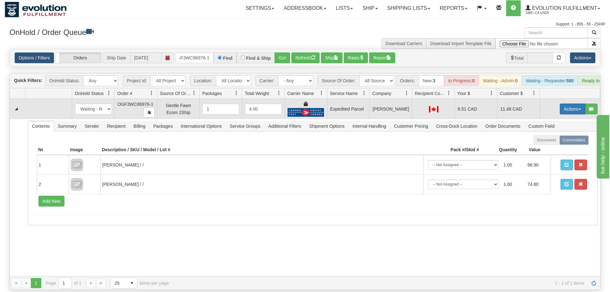
click at [581, 103] on button "Actions" at bounding box center [571, 108] width 25 height 11
click at [547, 143] on span "Ship" at bounding box center [546, 145] width 13 height 5
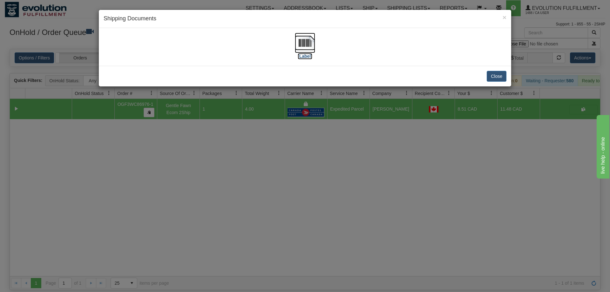
click at [299, 47] on img at bounding box center [305, 43] width 20 height 20
drag, startPoint x: 343, startPoint y: 175, endPoint x: 209, endPoint y: 47, distance: 185.3
click at [330, 167] on div "× Shipping Documents [Label] Close" at bounding box center [305, 146] width 610 height 292
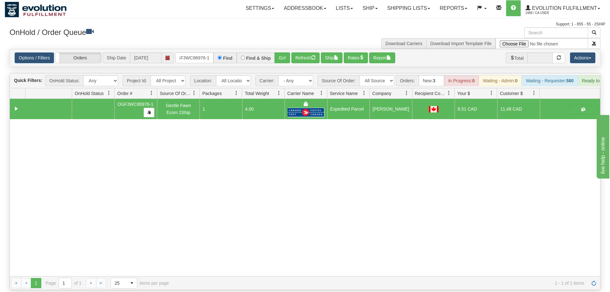
click at [196, 49] on div "Options / Filters Group Shipments Orders Ship Date [DATE] OGF3WC86976-1 Find Fi…" at bounding box center [305, 57] width 590 height 17
click at [204, 52] on input "OGF3WC86976-1" at bounding box center [194, 57] width 38 height 11
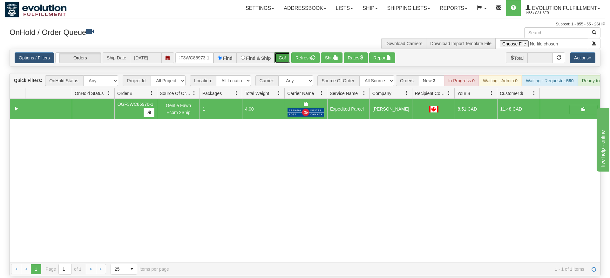
click at [281, 58] on div "Is equal to Is not equal to Contains Does not contains CAD USD EUR ZAR [PERSON_…" at bounding box center [305, 162] width 600 height 227
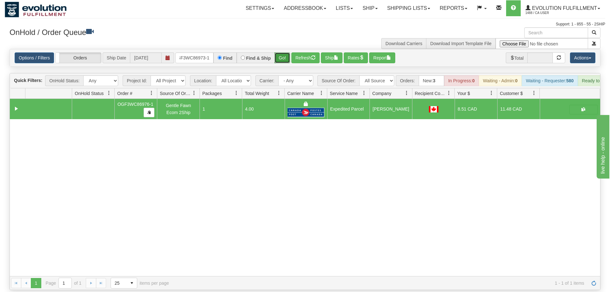
click at [283, 52] on button "Go!" at bounding box center [282, 57] width 16 height 11
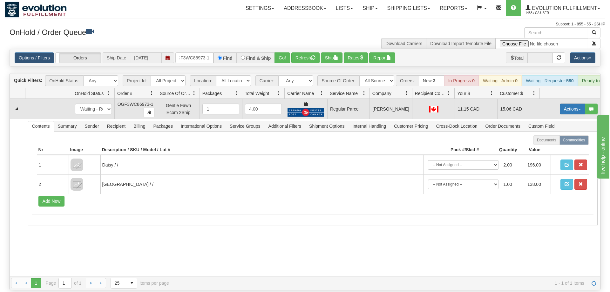
click at [566, 103] on button "Actions" at bounding box center [571, 108] width 25 height 11
click at [559, 135] on span "Rate All Services" at bounding box center [559, 137] width 38 height 5
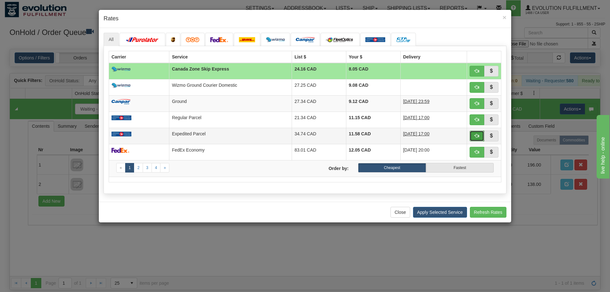
click at [470, 135] on button "button" at bounding box center [476, 135] width 15 height 11
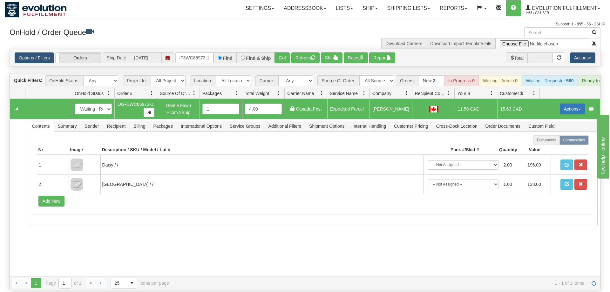
click at [572, 103] on button "Actions" at bounding box center [571, 108] width 25 height 11
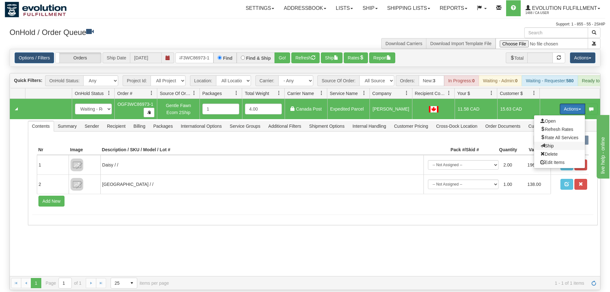
click at [544, 143] on span "Ship" at bounding box center [546, 145] width 13 height 5
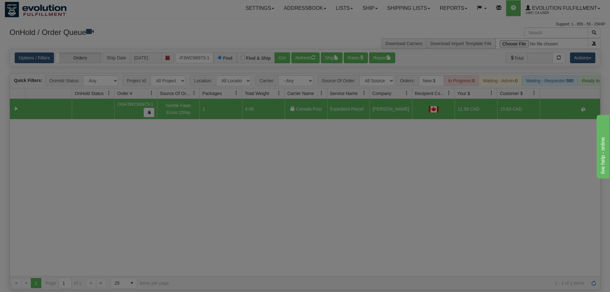
scroll to position [7, 0]
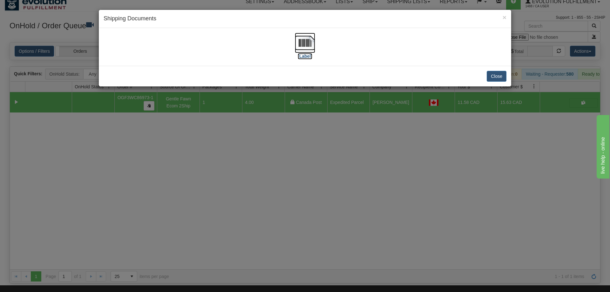
click at [307, 50] on img at bounding box center [305, 43] width 20 height 20
drag, startPoint x: 234, startPoint y: 197, endPoint x: 237, endPoint y: 196, distance: 3.7
click at [236, 197] on div "× Shipping Documents [Label] Close" at bounding box center [305, 146] width 610 height 292
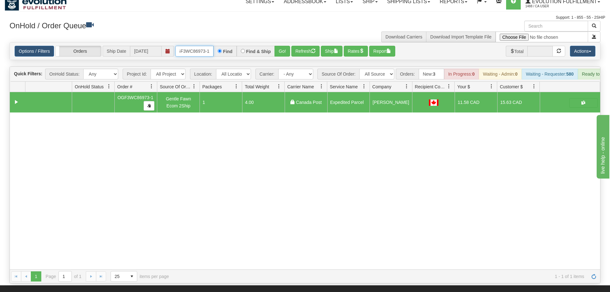
click at [192, 46] on input "OGF3WC86973-1" at bounding box center [194, 51] width 38 height 11
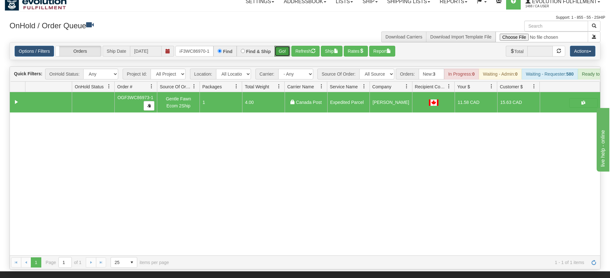
click at [285, 56] on div "Is equal to Is not equal to Contains Does not contains CAD USD EUR ZAR [PERSON_…" at bounding box center [305, 155] width 600 height 227
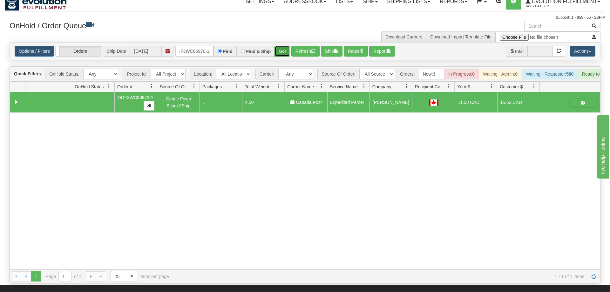
click at [283, 46] on button "Go!" at bounding box center [282, 51] width 16 height 11
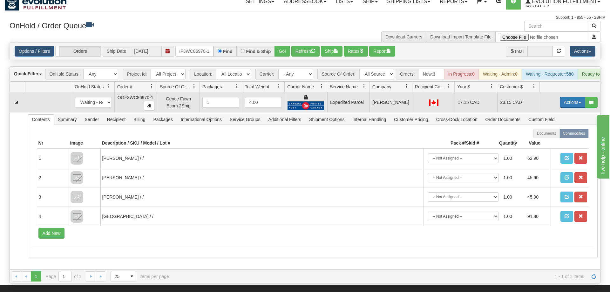
click at [559, 97] on button "Actions" at bounding box center [571, 102] width 25 height 11
click at [563, 135] on link "Ship" at bounding box center [559, 139] width 51 height 8
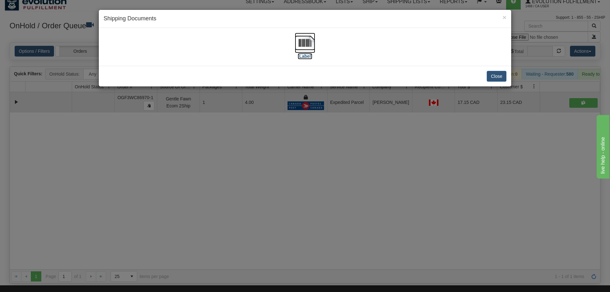
click at [306, 40] on img at bounding box center [305, 43] width 20 height 20
drag, startPoint x: 325, startPoint y: 214, endPoint x: 181, endPoint y: 107, distance: 179.4
click at [323, 207] on div "× Shipping Documents [Label] Close" at bounding box center [305, 146] width 610 height 292
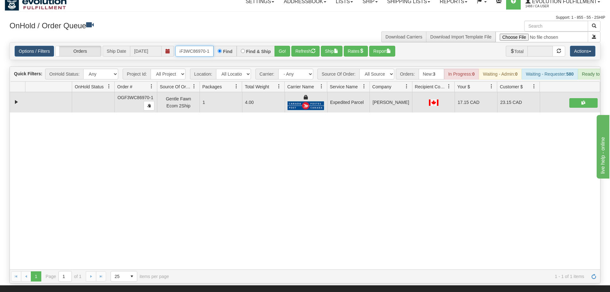
click at [199, 46] on input "OGF3WC86970-1" at bounding box center [194, 51] width 38 height 11
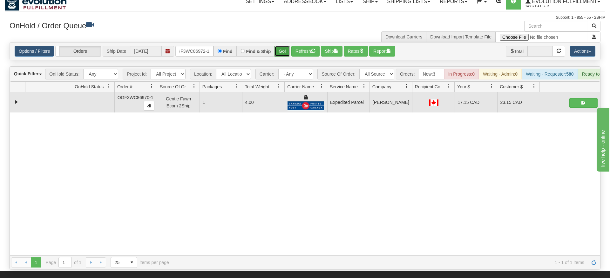
click at [288, 56] on div "Is equal to Is not equal to Contains Does not contains CAD USD EUR ZAR [PERSON_…" at bounding box center [305, 155] width 600 height 227
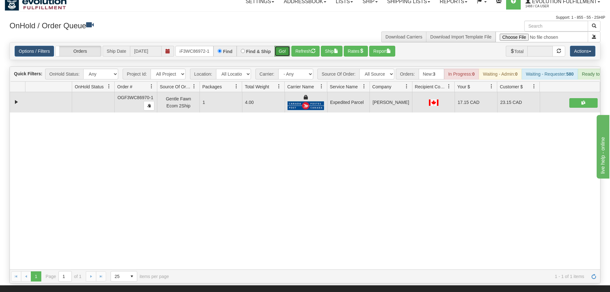
click at [282, 46] on button "Go!" at bounding box center [282, 51] width 16 height 11
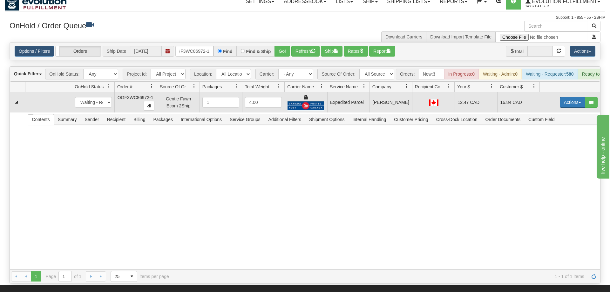
click at [567, 97] on button "Actions" at bounding box center [571, 102] width 25 height 11
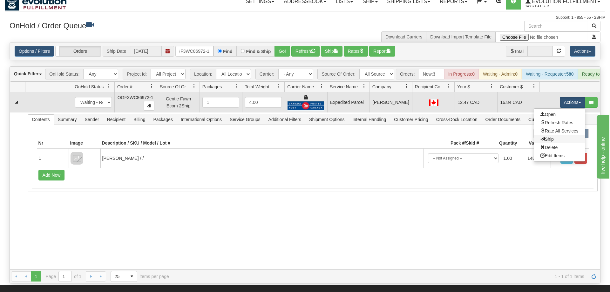
click at [556, 135] on link "Ship" at bounding box center [559, 139] width 51 height 8
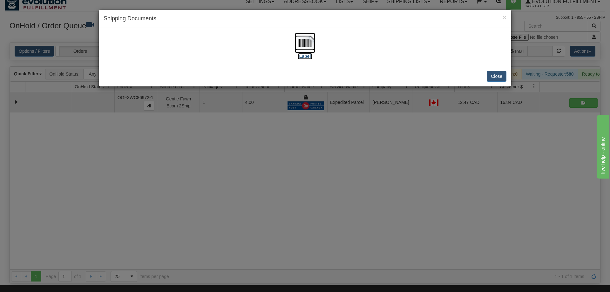
click at [309, 37] on img at bounding box center [305, 43] width 20 height 20
click at [359, 216] on div "× Shipping Documents [Label] Close" at bounding box center [305, 146] width 610 height 292
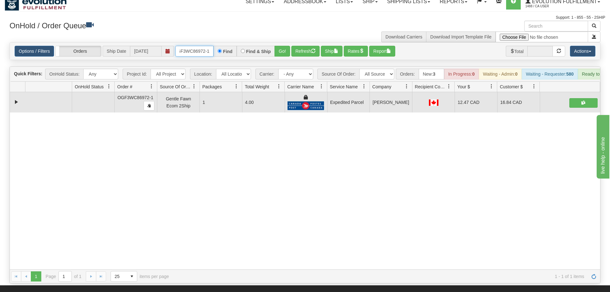
click at [193, 46] on input "OGF3WC86972-1" at bounding box center [194, 51] width 38 height 11
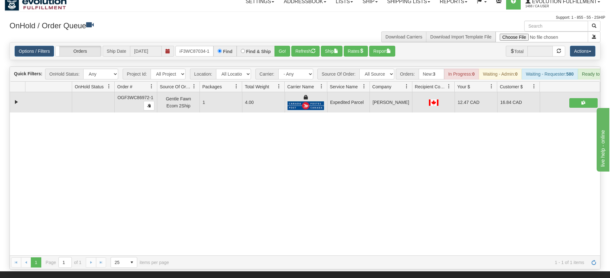
click at [274, 57] on div "Is equal to Is not equal to Contains Does not contains CAD USD EUR ZAR [PERSON_…" at bounding box center [305, 155] width 600 height 227
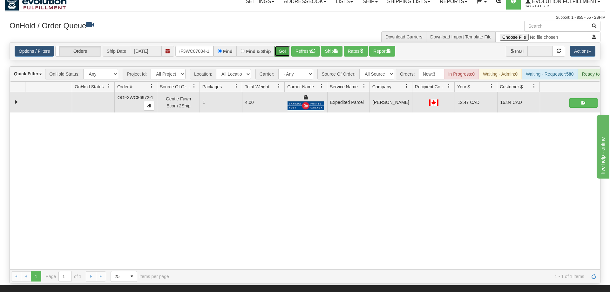
click at [281, 47] on button "Go!" at bounding box center [282, 51] width 16 height 11
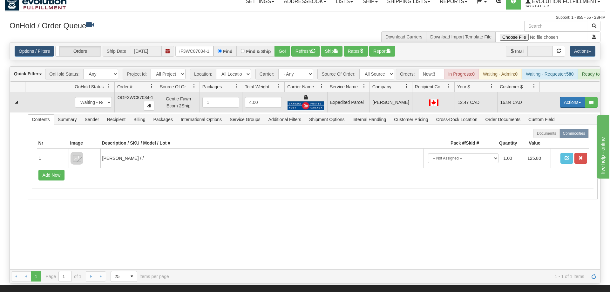
click at [566, 97] on button "Actions" at bounding box center [571, 102] width 25 height 11
click at [559, 135] on link "Ship" at bounding box center [559, 139] width 51 height 8
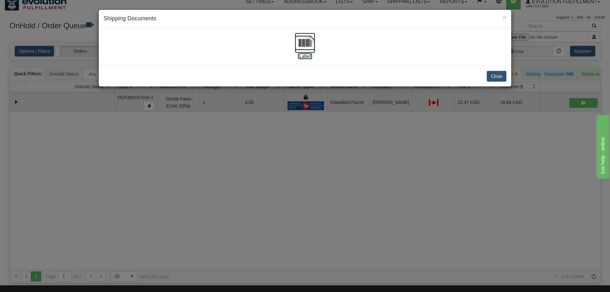
click at [301, 42] on img at bounding box center [305, 43] width 20 height 20
drag, startPoint x: 315, startPoint y: 177, endPoint x: 157, endPoint y: 68, distance: 192.3
click at [311, 169] on div "× Shipping Documents [Label] Close" at bounding box center [305, 146] width 610 height 292
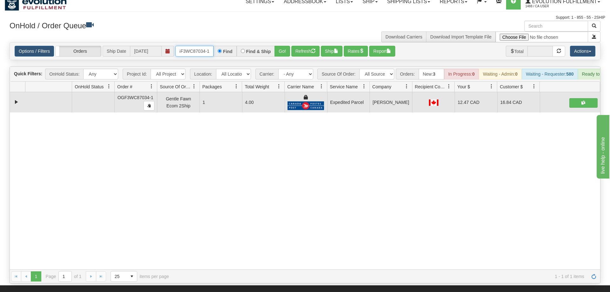
click at [182, 46] on input "OGF3WC87034-1" at bounding box center [194, 51] width 38 height 11
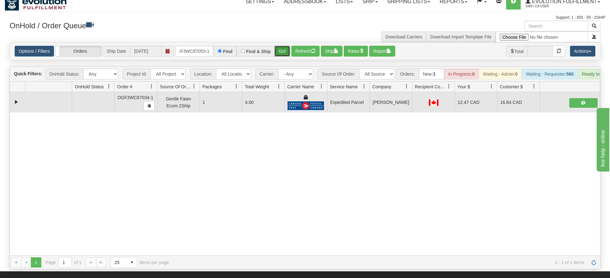
click at [287, 58] on div "Is equal to Is not equal to Contains Does not contains CAD USD EUR ZAR [PERSON_…" at bounding box center [305, 155] width 600 height 227
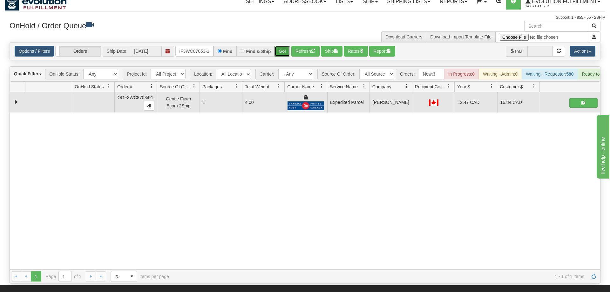
click at [285, 46] on button "Go!" at bounding box center [282, 51] width 16 height 11
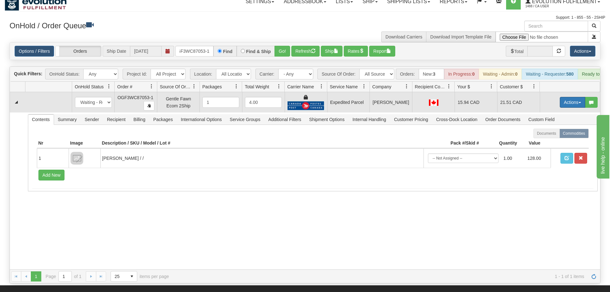
click at [572, 97] on button "Actions" at bounding box center [571, 102] width 25 height 11
click at [548, 137] on span "Ship" at bounding box center [546, 139] width 13 height 5
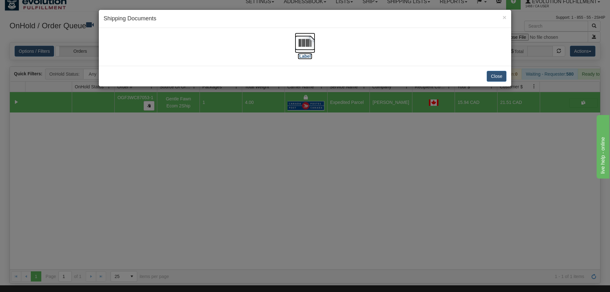
click at [297, 36] on img at bounding box center [305, 43] width 20 height 20
drag, startPoint x: 281, startPoint y: 218, endPoint x: 212, endPoint y: 39, distance: 191.7
click at [280, 210] on div "× Shipping Documents [Label] Close" at bounding box center [305, 146] width 610 height 292
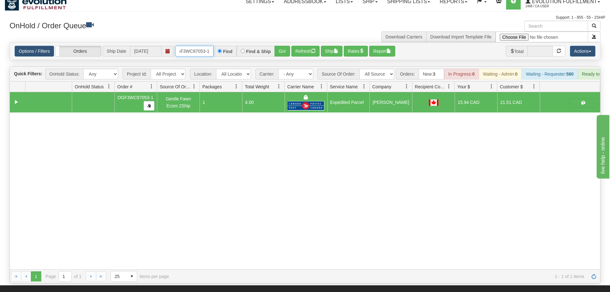
click at [201, 46] on input "OGF3WC87053-1" at bounding box center [194, 51] width 38 height 11
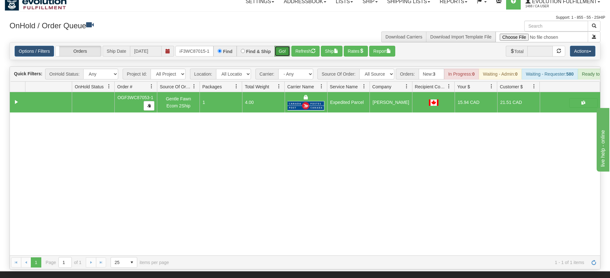
click at [279, 56] on div "Is equal to Is not equal to Contains Does not contains CAD USD EUR ZAR [PERSON_…" at bounding box center [305, 155] width 600 height 227
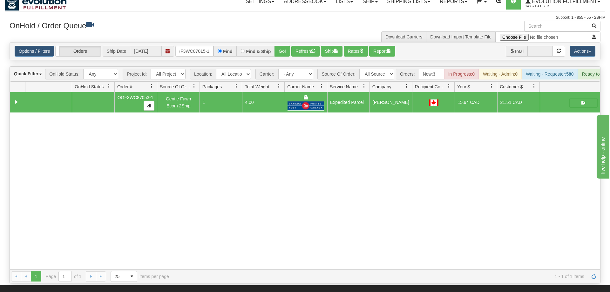
click at [284, 48] on div "Options / Filters Group Shipments Orders Ship Date [DATE] OGF3WC87015-1 Find Fi…" at bounding box center [305, 51] width 590 height 17
click at [285, 46] on button "Go!" at bounding box center [282, 51] width 16 height 11
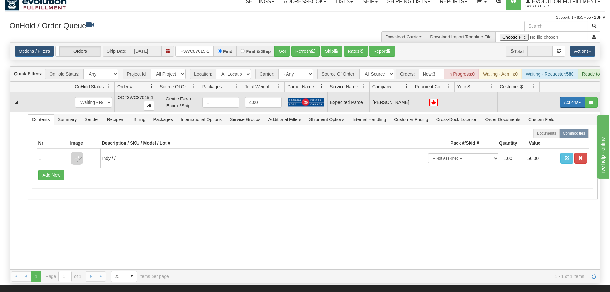
drag, startPoint x: 572, startPoint y: 92, endPoint x: 569, endPoint y: 96, distance: 5.0
click at [571, 97] on button "Actions" at bounding box center [571, 102] width 25 height 11
click at [557, 120] on span "Refresh Rates" at bounding box center [556, 122] width 33 height 5
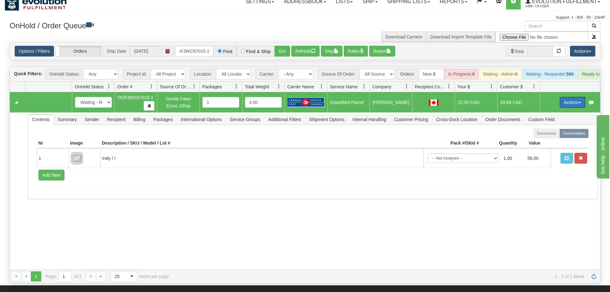
click at [572, 97] on button "Actions" at bounding box center [571, 102] width 25 height 11
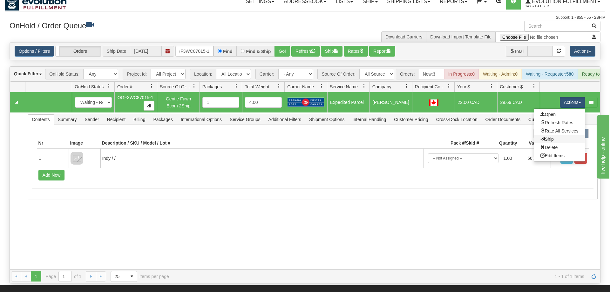
click at [564, 135] on link "Ship" at bounding box center [559, 139] width 51 height 8
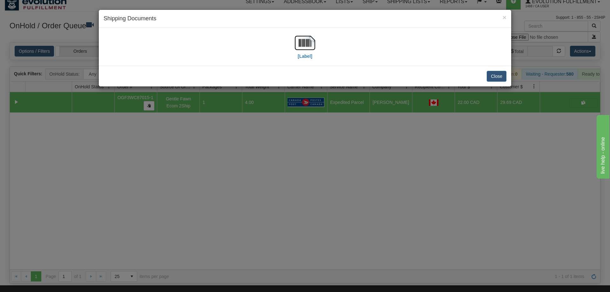
click at [292, 37] on div "[Label]" at bounding box center [304, 47] width 403 height 28
click at [297, 42] on img at bounding box center [305, 43] width 20 height 20
drag, startPoint x: 314, startPoint y: 207, endPoint x: 141, endPoint y: 61, distance: 226.1
click at [312, 206] on div "× Shipping Documents [Label] Close" at bounding box center [305, 146] width 610 height 292
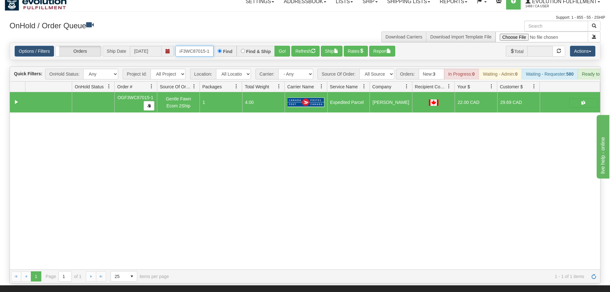
click at [187, 46] on input "OGF3WC87015-1" at bounding box center [194, 51] width 38 height 11
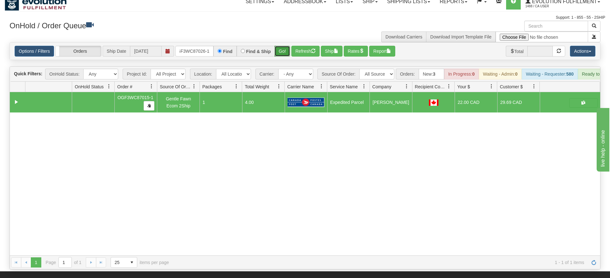
click at [280, 55] on div "Is equal to Is not equal to Contains Does not contains CAD USD EUR ZAR [PERSON_…" at bounding box center [305, 155] width 600 height 227
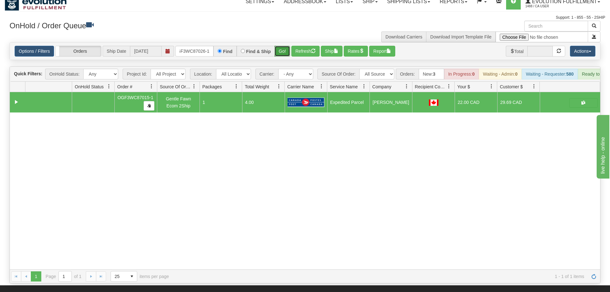
click at [281, 46] on button "Go!" at bounding box center [282, 51] width 16 height 11
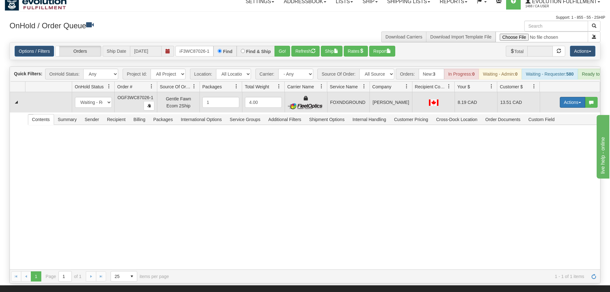
click at [566, 97] on button "Actions" at bounding box center [571, 102] width 25 height 11
click at [551, 137] on span "Ship" at bounding box center [546, 139] width 13 height 5
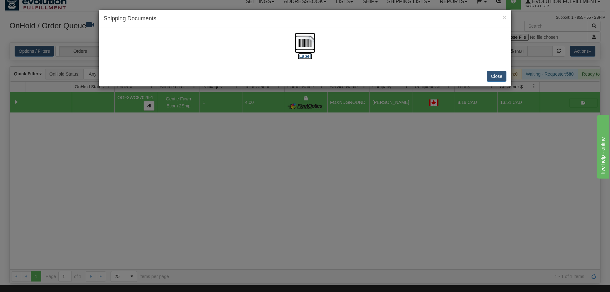
click at [301, 52] on img at bounding box center [305, 43] width 20 height 20
drag, startPoint x: 308, startPoint y: 224, endPoint x: 307, endPoint y: 217, distance: 6.5
click at [307, 217] on div "× Shipping Documents [Label] Close" at bounding box center [305, 146] width 610 height 292
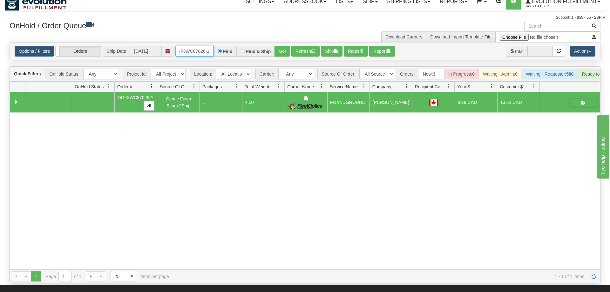
click at [202, 46] on input "OGF3WC87026-1" at bounding box center [194, 51] width 38 height 11
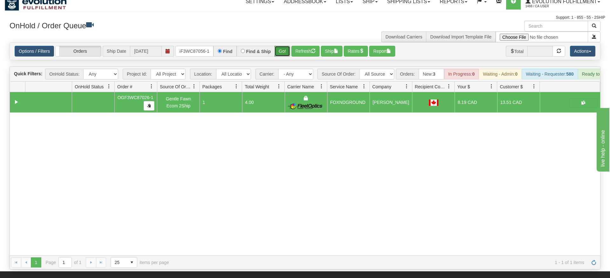
click at [284, 59] on div "Is equal to Is not equal to Contains Does not contains CAD USD EUR ZAR [PERSON_…" at bounding box center [305, 155] width 600 height 227
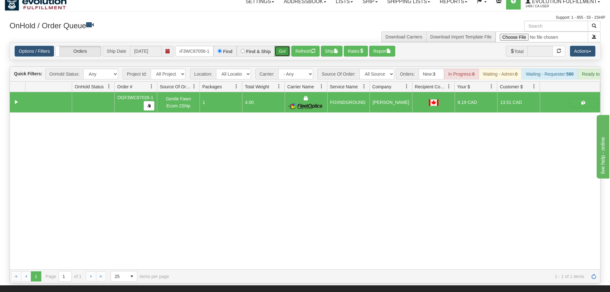
click at [284, 46] on button "Go!" at bounding box center [282, 51] width 16 height 11
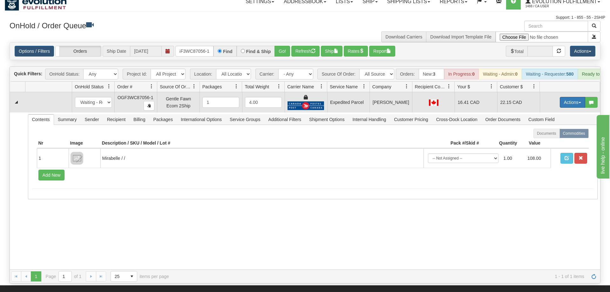
click at [578, 97] on button "Actions" at bounding box center [571, 102] width 25 height 11
click at [554, 135] on link "Ship" at bounding box center [559, 139] width 51 height 8
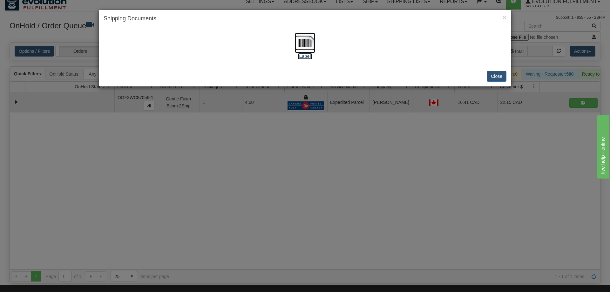
click at [296, 48] on img at bounding box center [305, 43] width 20 height 20
drag, startPoint x: 290, startPoint y: 202, endPoint x: 287, endPoint y: 197, distance: 6.0
click at [289, 200] on div "× Shipping Documents [Label] Close" at bounding box center [305, 146] width 610 height 292
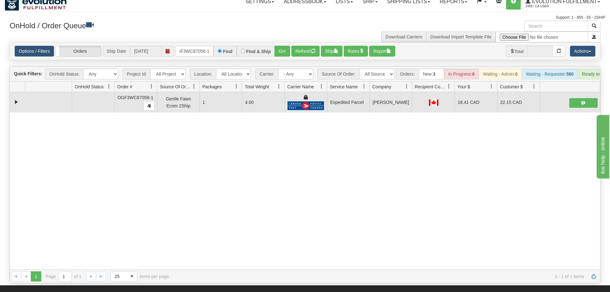
click at [201, 48] on div "Options / Filters Group Shipments Orders Ship Date [DATE] OGF3WC87056-1 Find Fi…" at bounding box center [305, 51] width 590 height 17
click at [201, 46] on input "OGF3WC87056-1" at bounding box center [194, 51] width 38 height 11
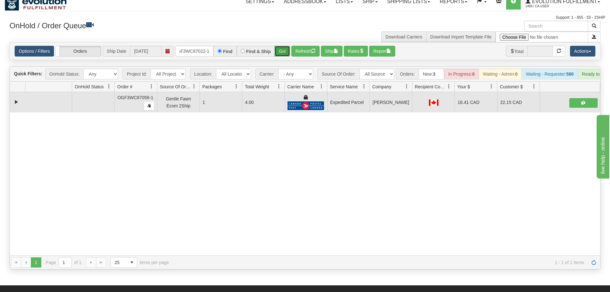
click at [285, 60] on div "Is equal to Is not equal to Contains Does not contains CAD USD EUR ZAR [PERSON_…" at bounding box center [305, 155] width 600 height 227
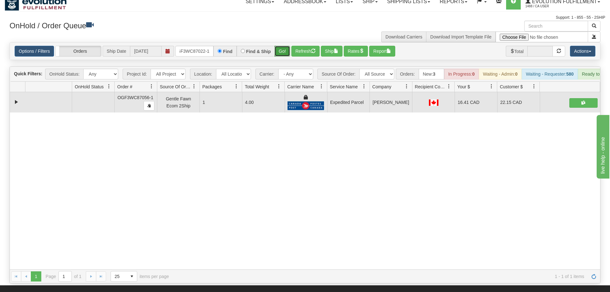
click at [280, 46] on button "Go!" at bounding box center [282, 51] width 16 height 11
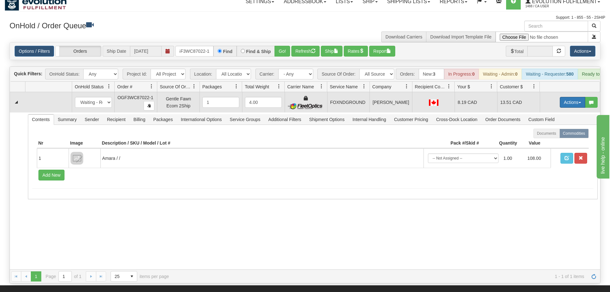
click at [564, 97] on button "Actions" at bounding box center [571, 102] width 25 height 11
click at [551, 137] on span "Ship" at bounding box center [546, 139] width 13 height 5
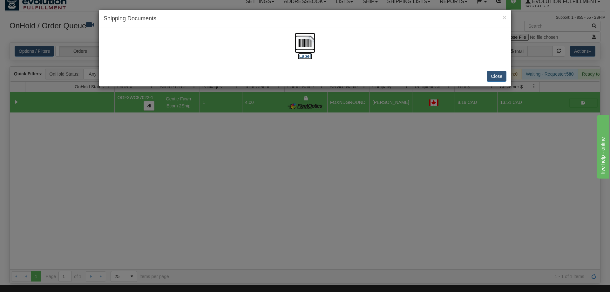
click at [309, 42] on img at bounding box center [305, 43] width 20 height 20
click at [360, 170] on div "× Shipping Documents [Label] Close" at bounding box center [305, 146] width 610 height 292
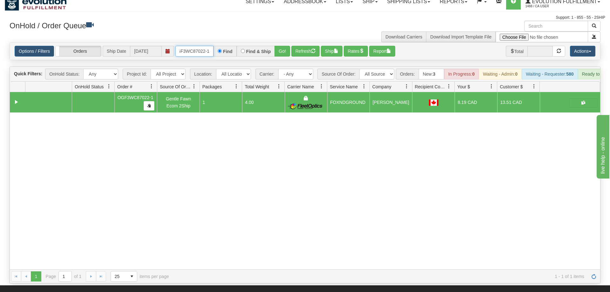
click at [207, 46] on input "OGF3WC87022-1" at bounding box center [194, 51] width 38 height 11
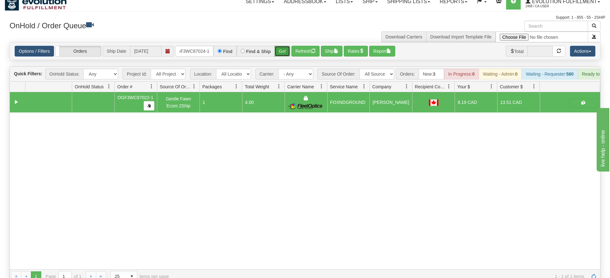
click at [287, 53] on div "Is equal to Is not equal to Contains Does not contains CAD USD EUR ZAR [PERSON_…" at bounding box center [305, 162] width 600 height 241
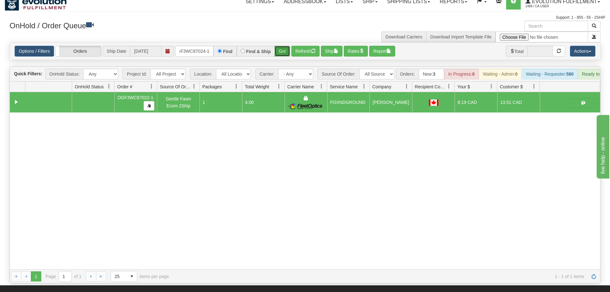
click at [285, 46] on button "Go!" at bounding box center [282, 51] width 16 height 11
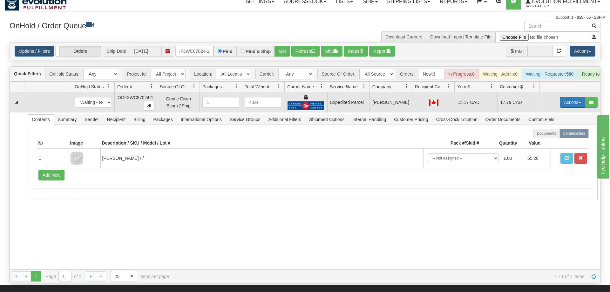
click at [570, 97] on button "Actions" at bounding box center [571, 102] width 25 height 11
click at [558, 135] on link "Ship" at bounding box center [559, 139] width 51 height 8
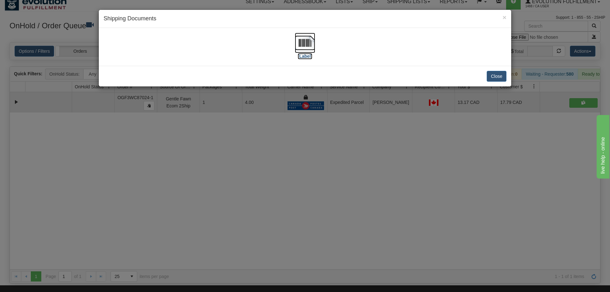
click at [308, 45] on img at bounding box center [305, 43] width 20 height 20
drag, startPoint x: 301, startPoint y: 169, endPoint x: 212, endPoint y: 37, distance: 158.8
click at [301, 163] on div "× Shipping Documents [Label] Close" at bounding box center [305, 146] width 610 height 292
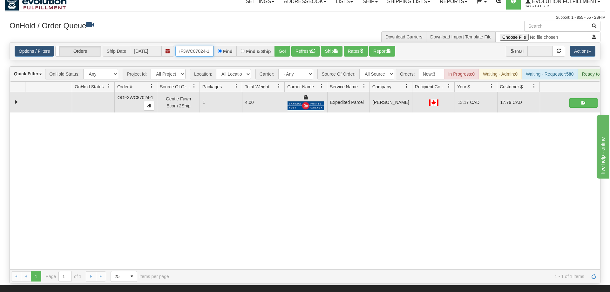
click at [201, 46] on input "OGF3WC87024-1" at bounding box center [194, 51] width 38 height 11
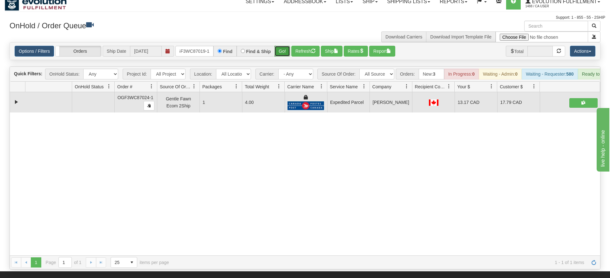
click at [284, 57] on div "Is equal to Is not equal to Contains Does not contains CAD USD EUR ZAR [PERSON_…" at bounding box center [305, 155] width 600 height 227
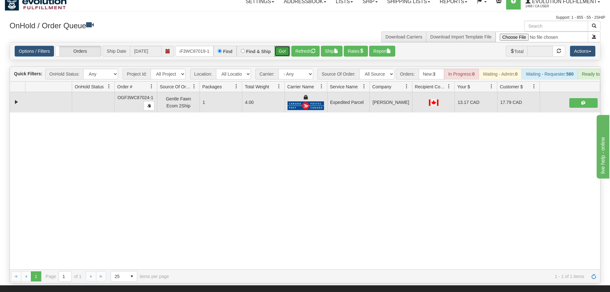
click at [288, 46] on button "Go!" at bounding box center [282, 51] width 16 height 11
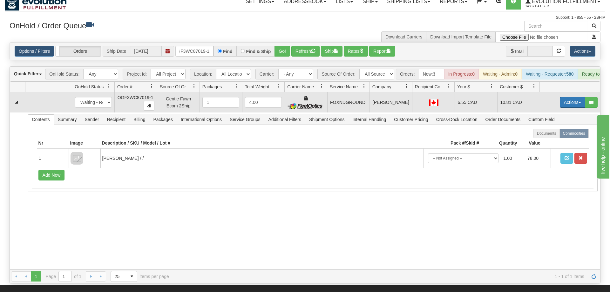
click at [577, 97] on button "Actions" at bounding box center [571, 102] width 25 height 11
click at [559, 135] on link "Ship" at bounding box center [559, 139] width 51 height 8
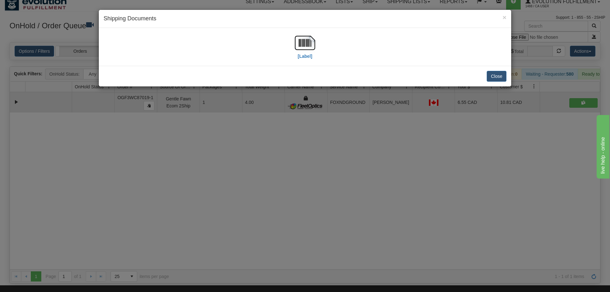
click at [297, 54] on div "[Label]" at bounding box center [305, 47] width 20 height 28
click at [297, 51] on img at bounding box center [305, 43] width 20 height 20
click at [431, 210] on div "× Shipping Documents [Label] Close" at bounding box center [305, 146] width 610 height 292
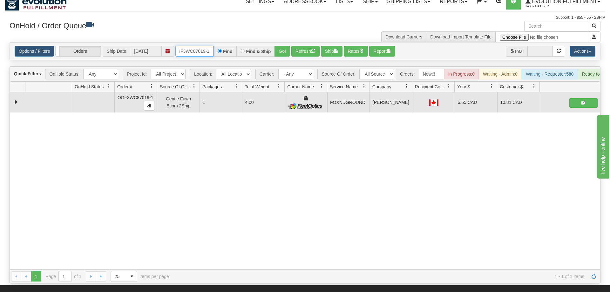
click at [199, 46] on input "OGF3WC87019-1" at bounding box center [194, 51] width 38 height 11
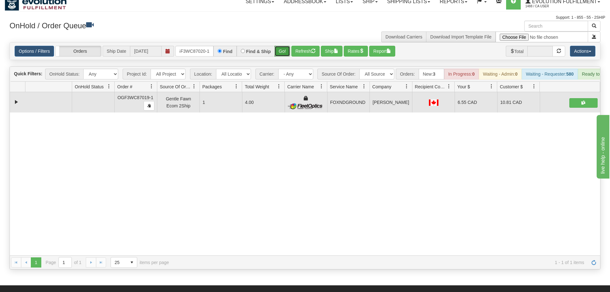
click at [277, 52] on div "Is equal to Is not equal to Contains Does not contains CAD USD EUR ZAR [PERSON_…" at bounding box center [305, 155] width 600 height 227
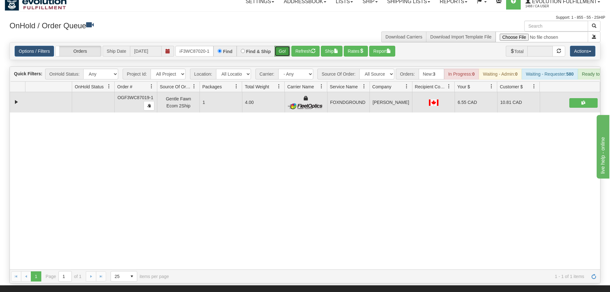
click at [280, 46] on button "Go!" at bounding box center [282, 51] width 16 height 11
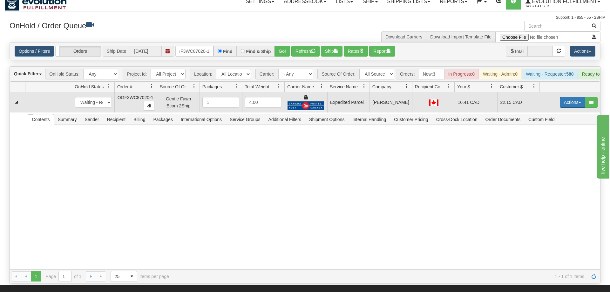
click at [569, 93] on td "Actions Open Refresh Rates Rate All Services Ship Delete Edit Items" at bounding box center [569, 102] width 60 height 20
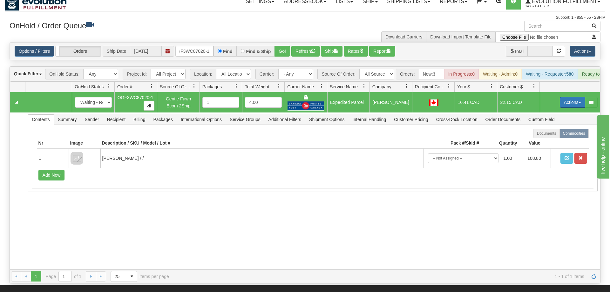
click at [570, 97] on button "Actions" at bounding box center [571, 102] width 25 height 11
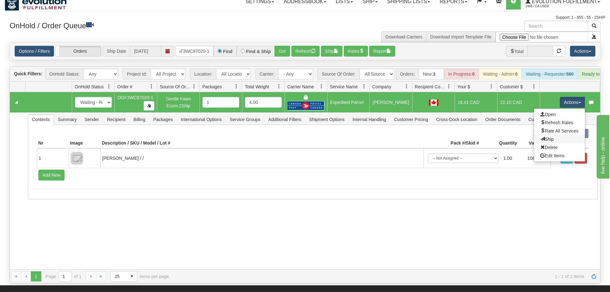
click at [558, 135] on link "Ship" at bounding box center [559, 139] width 51 height 8
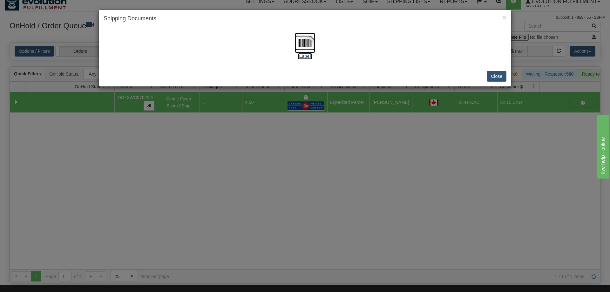
click at [306, 45] on img at bounding box center [305, 43] width 20 height 20
click at [386, 176] on div "× Shipping Documents [Label] Close" at bounding box center [305, 146] width 610 height 292
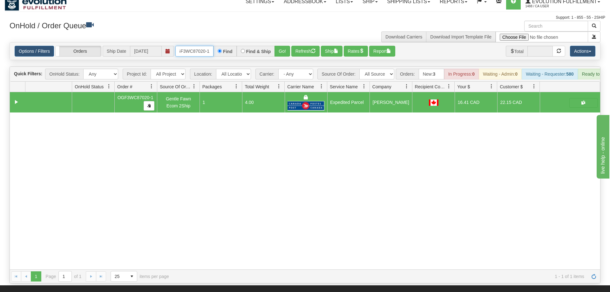
click at [191, 46] on input "OGF3WC87020-1" at bounding box center [194, 51] width 38 height 11
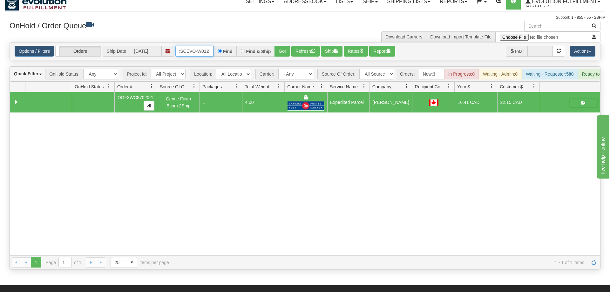
scroll to position [0, 13]
click at [284, 55] on div "Is equal to Is not equal to Contains Does not contains CAD USD EUR ZAR [PERSON_…" at bounding box center [305, 155] width 600 height 227
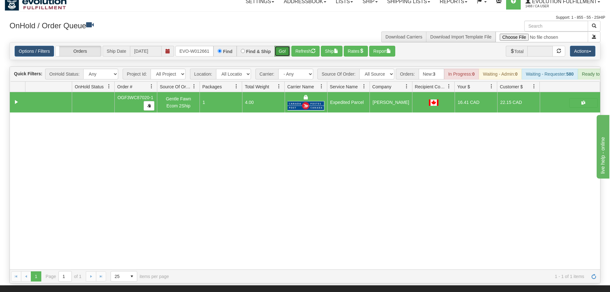
click at [285, 46] on button "Go!" at bounding box center [282, 51] width 16 height 11
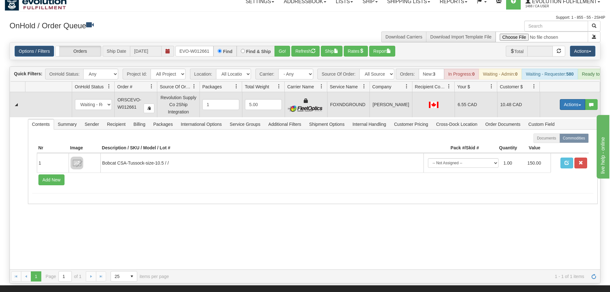
click at [563, 99] on button "Actions" at bounding box center [571, 104] width 25 height 11
click at [551, 139] on span "Ship" at bounding box center [546, 141] width 13 height 5
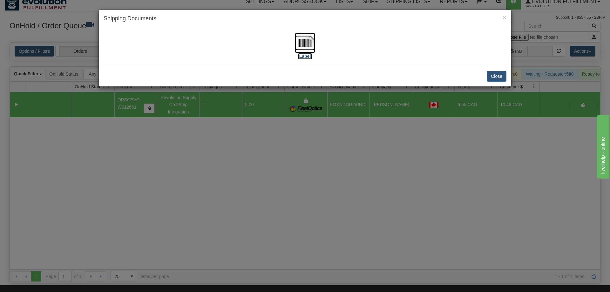
click at [304, 47] on img at bounding box center [305, 43] width 20 height 20
click at [409, 140] on div "× Shipping Documents [Label] Close" at bounding box center [305, 146] width 610 height 292
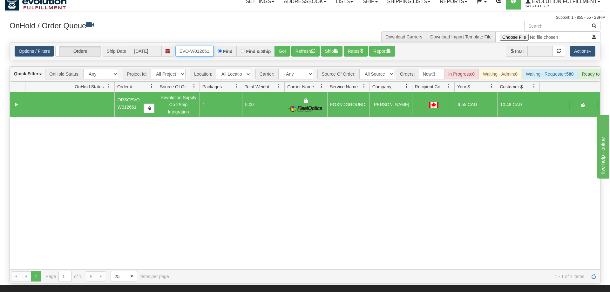
click at [205, 46] on input "ORSCEVO-W012661" at bounding box center [194, 51] width 38 height 11
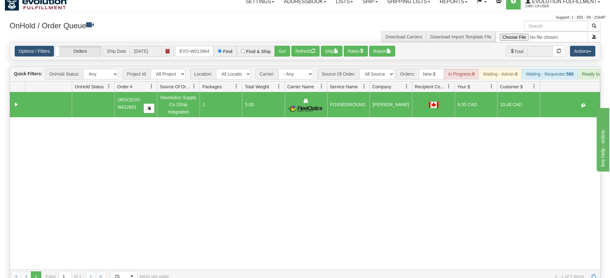
click at [285, 50] on div "Options / Filters Group Shipments Orders Ship Date [DATE] ORSCEVO-W012664 Find …" at bounding box center [305, 51] width 590 height 17
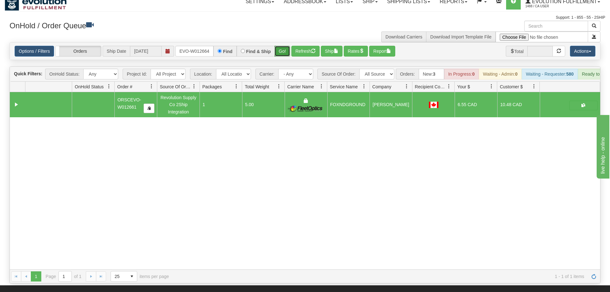
click at [282, 46] on button "Go!" at bounding box center [282, 51] width 16 height 11
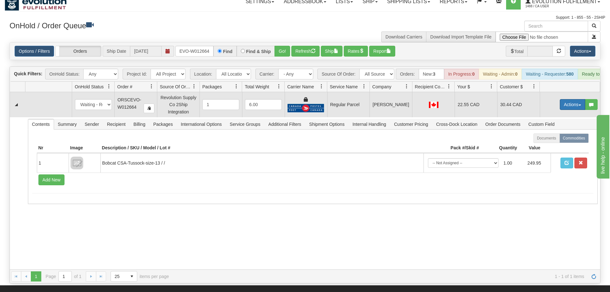
click at [568, 99] on button "Actions" at bounding box center [571, 104] width 25 height 11
click at [558, 130] on span "Rate All Services" at bounding box center [559, 132] width 38 height 5
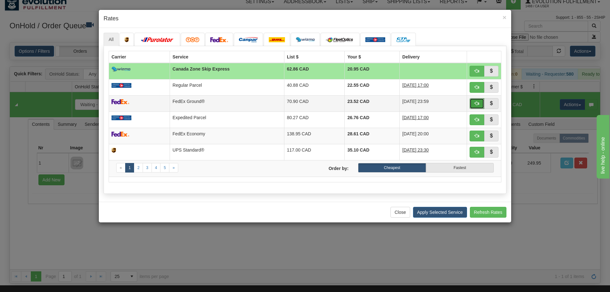
click at [476, 101] on span "button" at bounding box center [476, 103] width 4 height 4
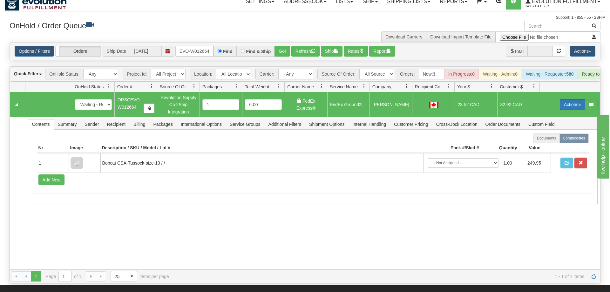
click at [576, 99] on button "Actions" at bounding box center [571, 104] width 25 height 11
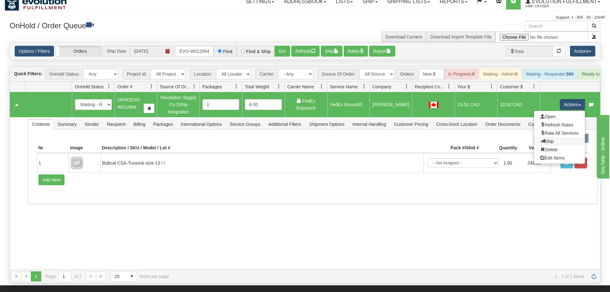
click at [560, 137] on link "Ship" at bounding box center [559, 141] width 51 height 8
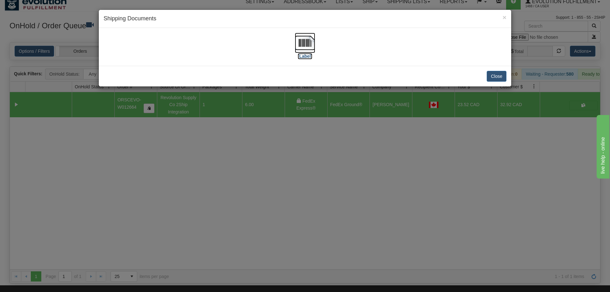
click at [309, 43] on img at bounding box center [305, 43] width 20 height 20
click at [453, 164] on div "× Shipping Documents [Label] Close" at bounding box center [305, 146] width 610 height 292
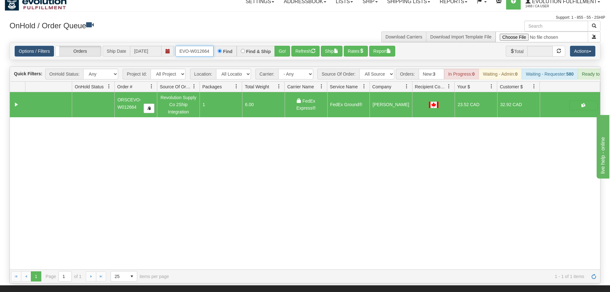
click at [206, 46] on input "ORSCEVO-W012664" at bounding box center [194, 51] width 38 height 11
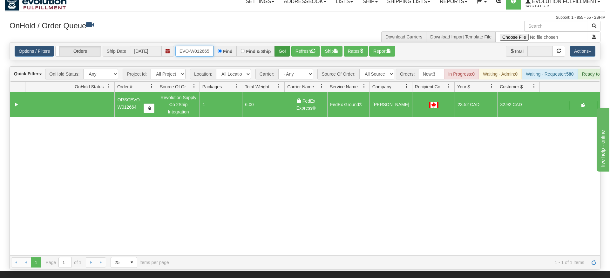
type input "ORSCEVO-W012665"
click at [278, 53] on div "Is equal to Is not equal to Contains Does not contains CAD USD EUR ZAR [PERSON_…" at bounding box center [305, 155] width 600 height 227
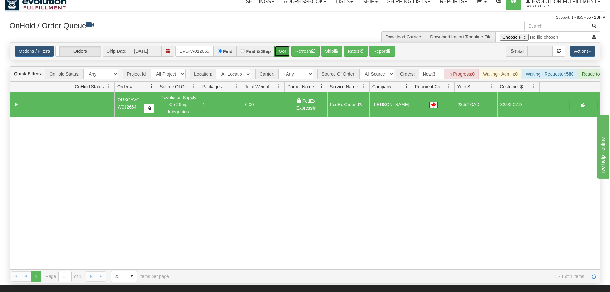
click at [282, 46] on button "Go!" at bounding box center [282, 51] width 16 height 11
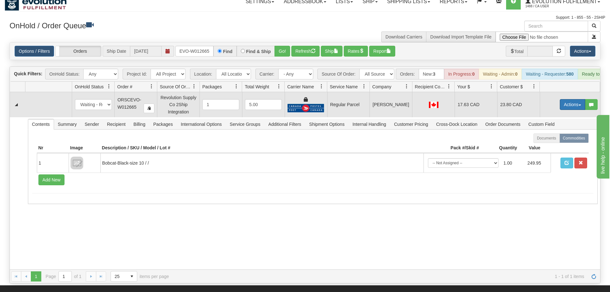
click at [561, 99] on button "Actions" at bounding box center [571, 104] width 25 height 11
click at [556, 130] on span "Rate All Services" at bounding box center [559, 132] width 38 height 5
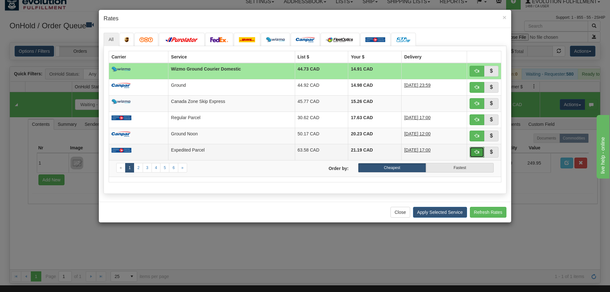
click at [476, 152] on span "button" at bounding box center [476, 152] width 4 height 4
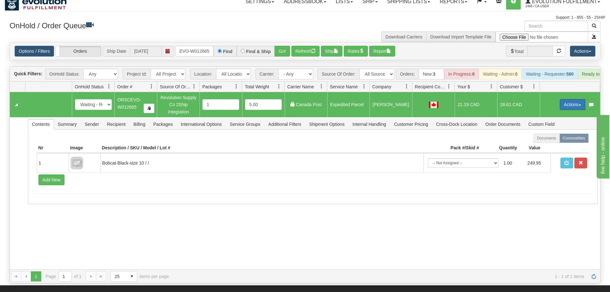
click at [573, 99] on button "Actions" at bounding box center [571, 104] width 25 height 11
click at [542, 139] on span "Ship" at bounding box center [546, 141] width 13 height 5
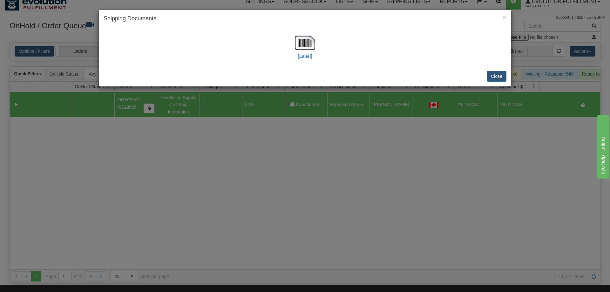
click at [317, 50] on div "[Label]" at bounding box center [304, 47] width 403 height 28
click at [311, 50] on img at bounding box center [305, 43] width 20 height 20
click at [459, 180] on div "× Shipping Documents [Label] Close" at bounding box center [305, 146] width 610 height 292
